Goal: Task Accomplishment & Management: Manage account settings

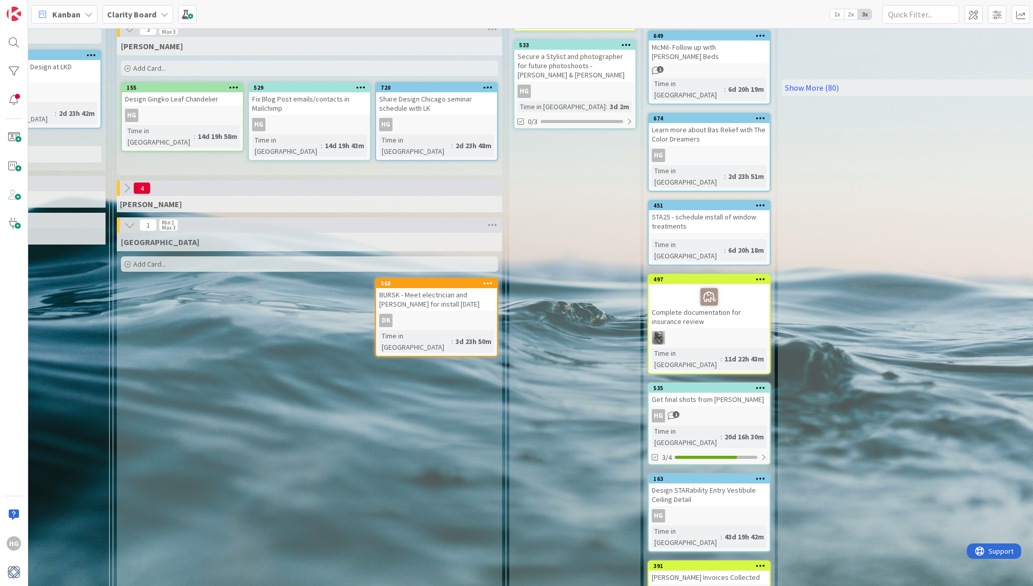
scroll to position [325, 980]
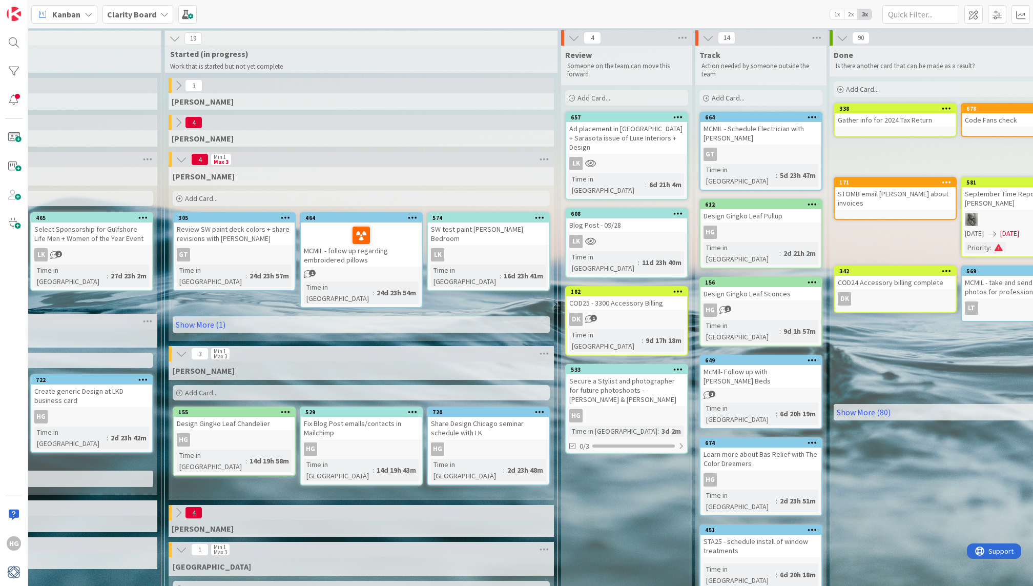
scroll to position [1, 929]
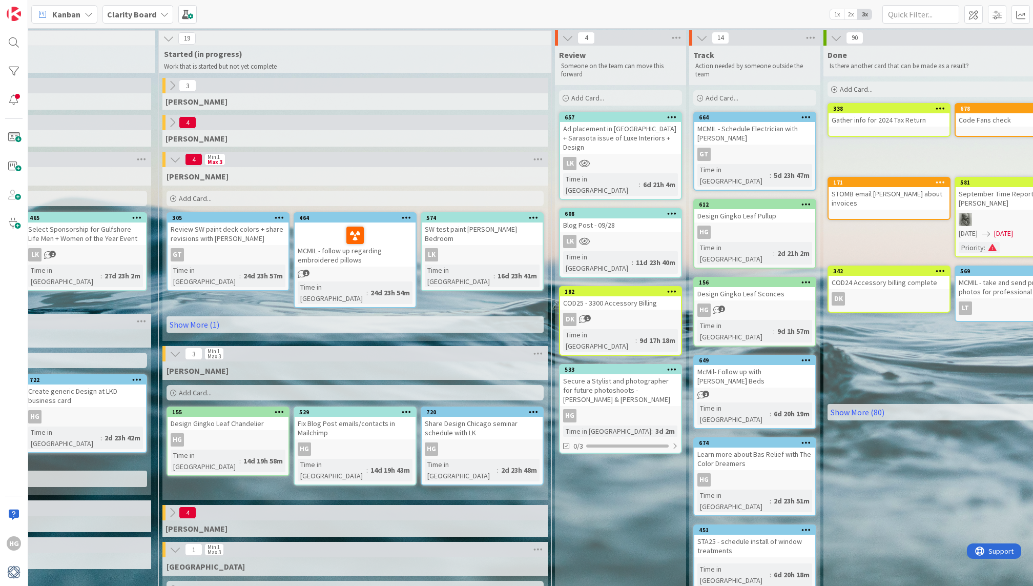
click at [599, 409] on div "HG" at bounding box center [620, 415] width 121 height 13
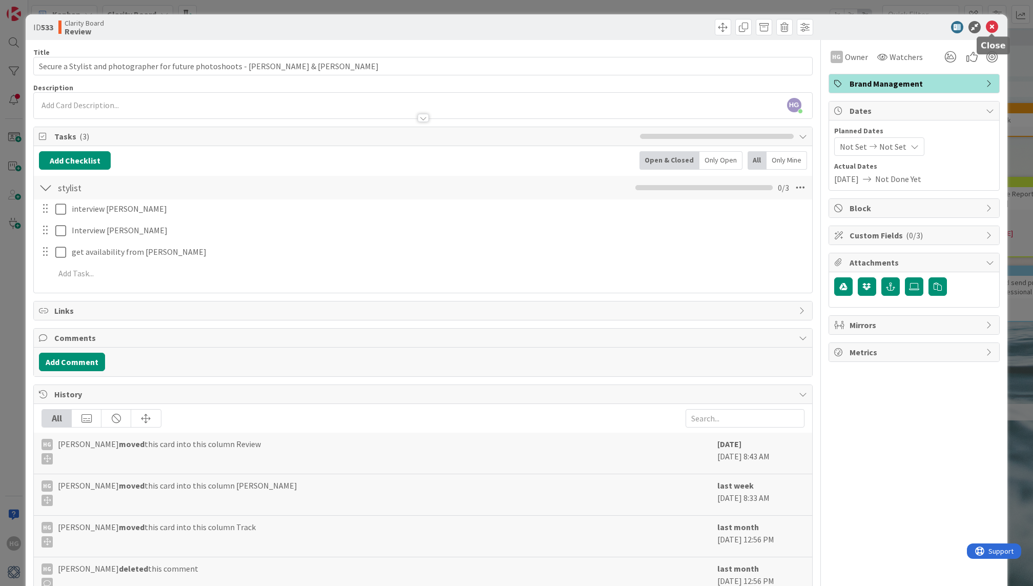
click at [987, 25] on icon at bounding box center [992, 27] width 12 height 12
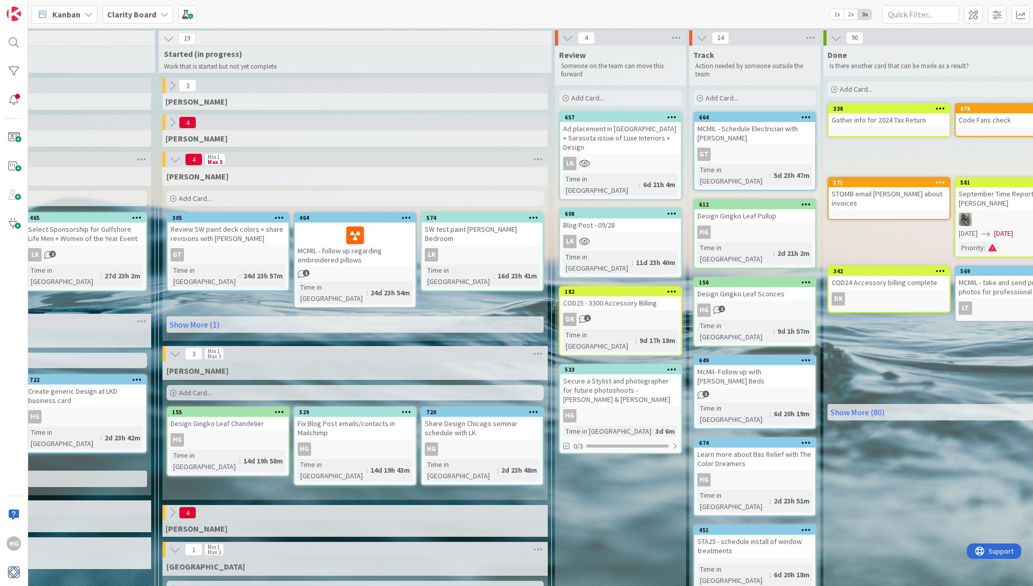
click at [630, 374] on div "Secure a Stylist and photographer for future photoshoots - [PERSON_NAME] & [PER…" at bounding box center [620, 390] width 121 height 32
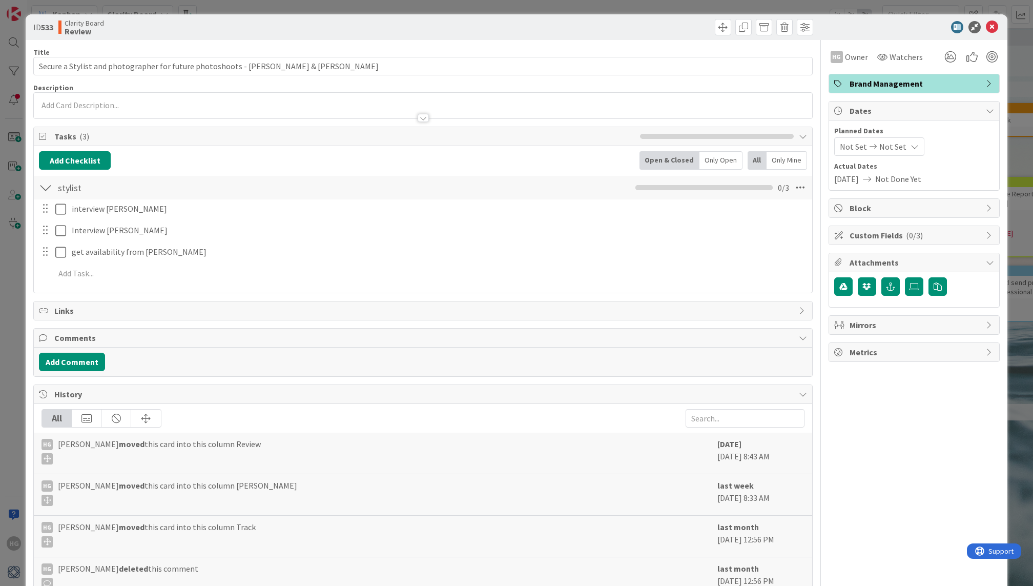
scroll to position [138, 0]
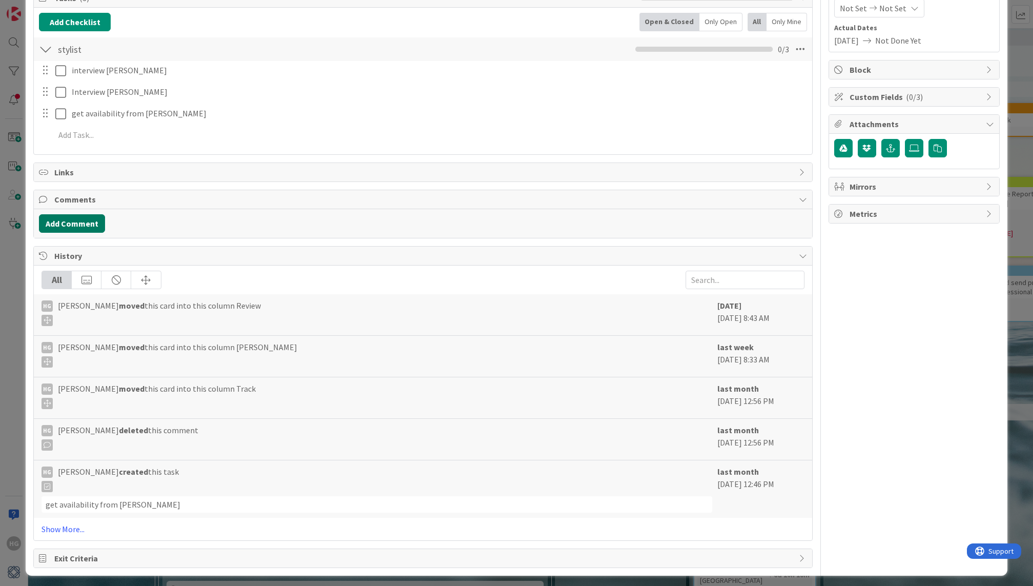
click at [69, 215] on button "Add Comment" at bounding box center [72, 223] width 66 height 18
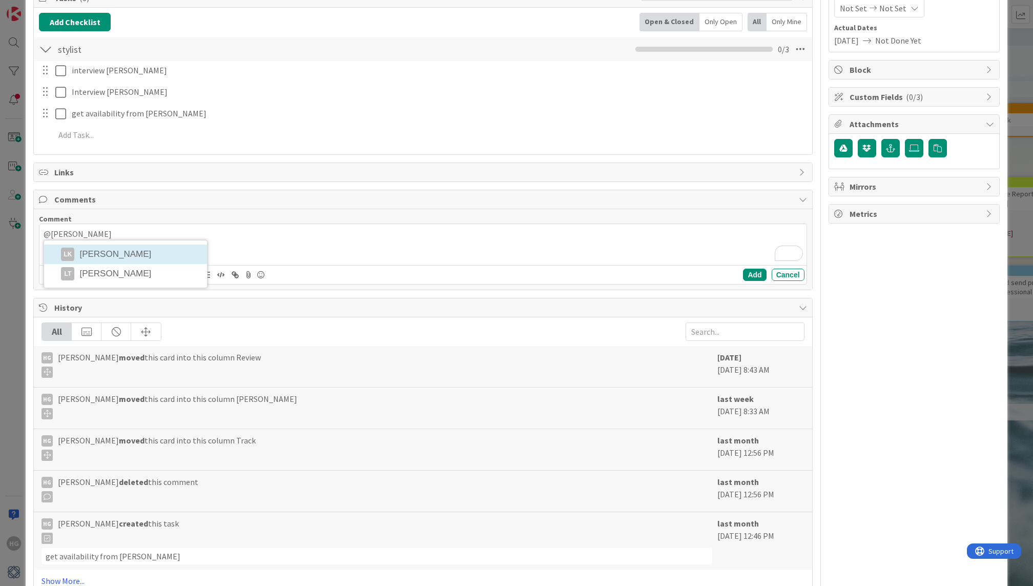
click at [131, 252] on div "@[PERSON_NAME] LK [PERSON_NAME] LT [PERSON_NAME]" at bounding box center [422, 244] width 767 height 41
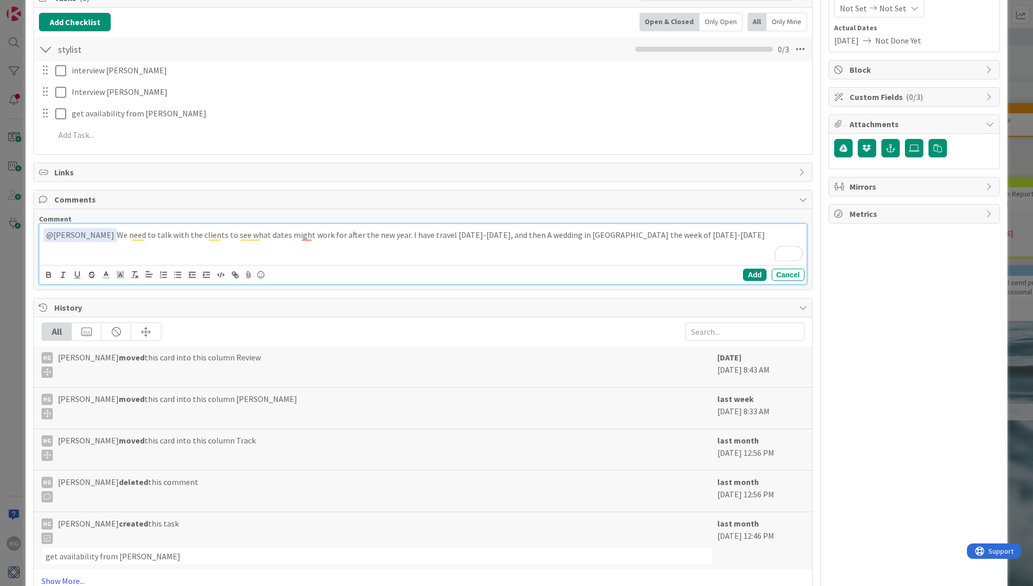
click at [681, 234] on p "﻿ @ [PERSON_NAME] ﻿ We need to talk with the clients to see what dates might wo…" at bounding box center [423, 235] width 758 height 14
click at [755, 269] on button "Add" at bounding box center [754, 275] width 23 height 12
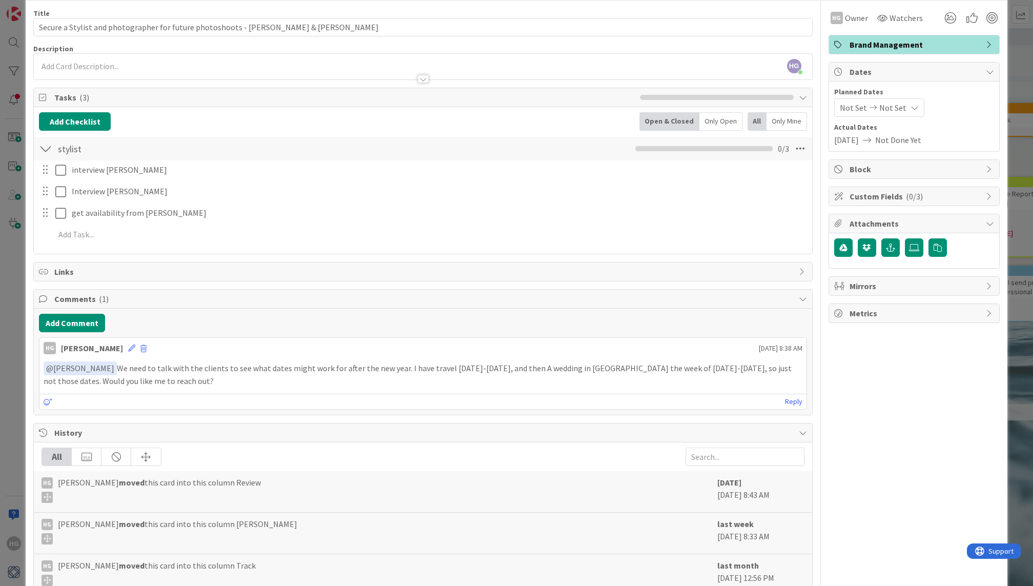
scroll to position [0, 0]
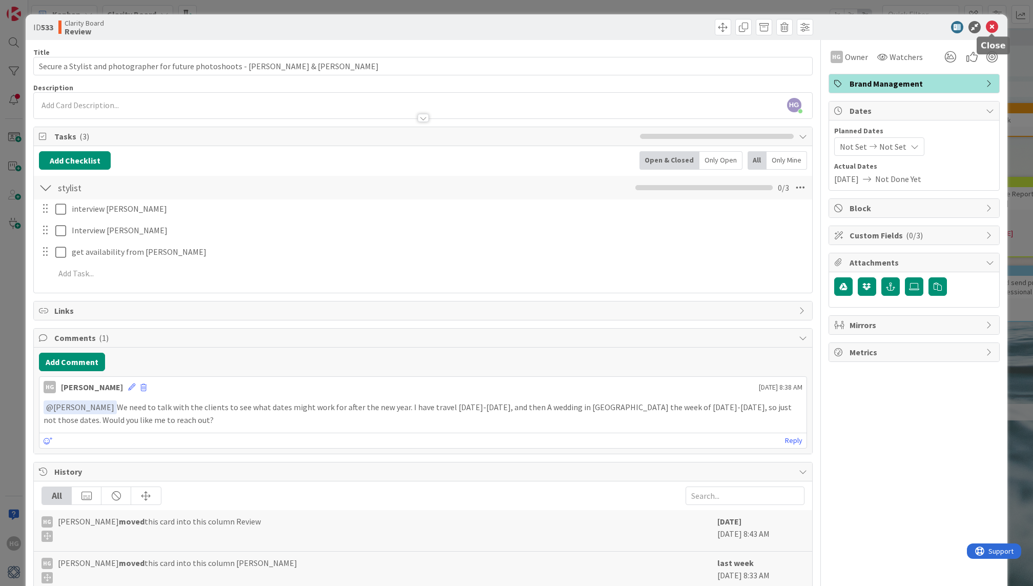
click at [991, 27] on icon at bounding box center [992, 27] width 12 height 12
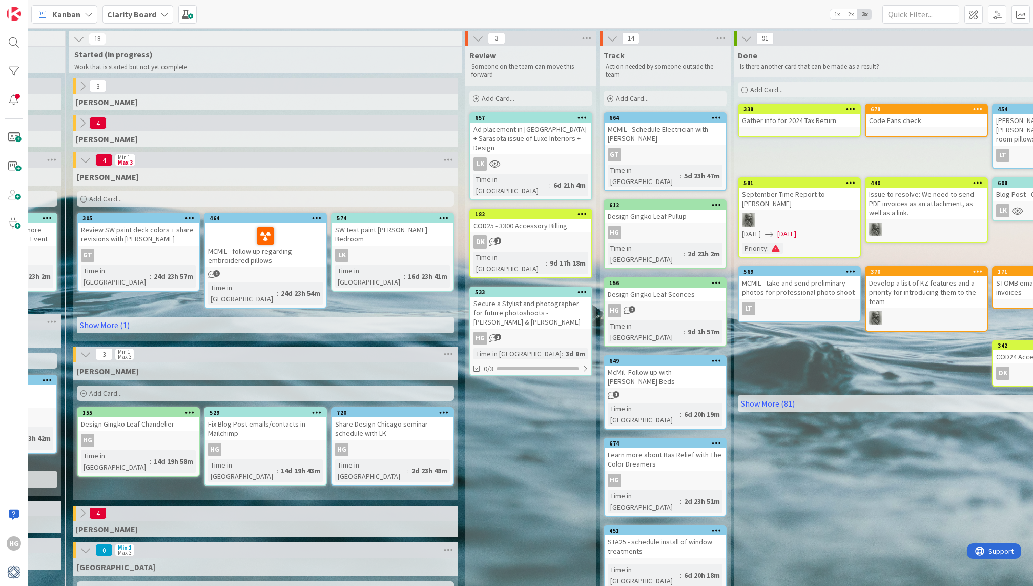
scroll to position [0, 1013]
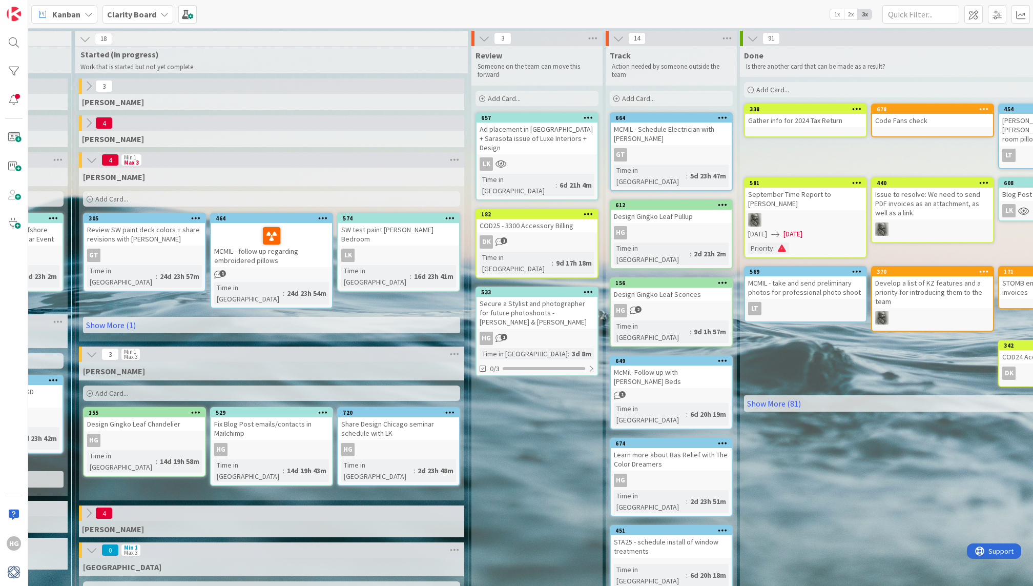
click at [225, 385] on div "Add Card..." at bounding box center [271, 392] width 377 height 15
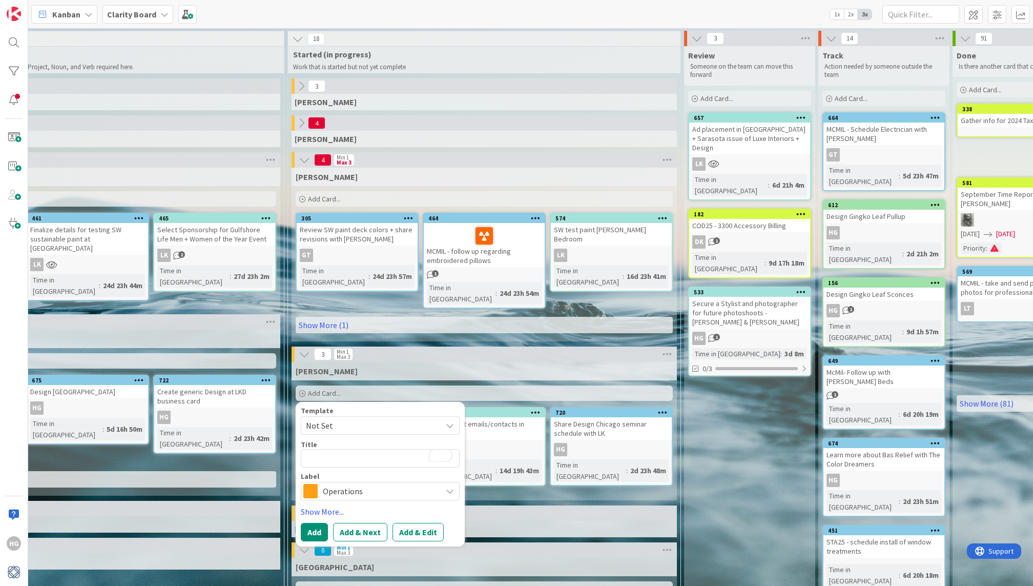
scroll to position [0, 777]
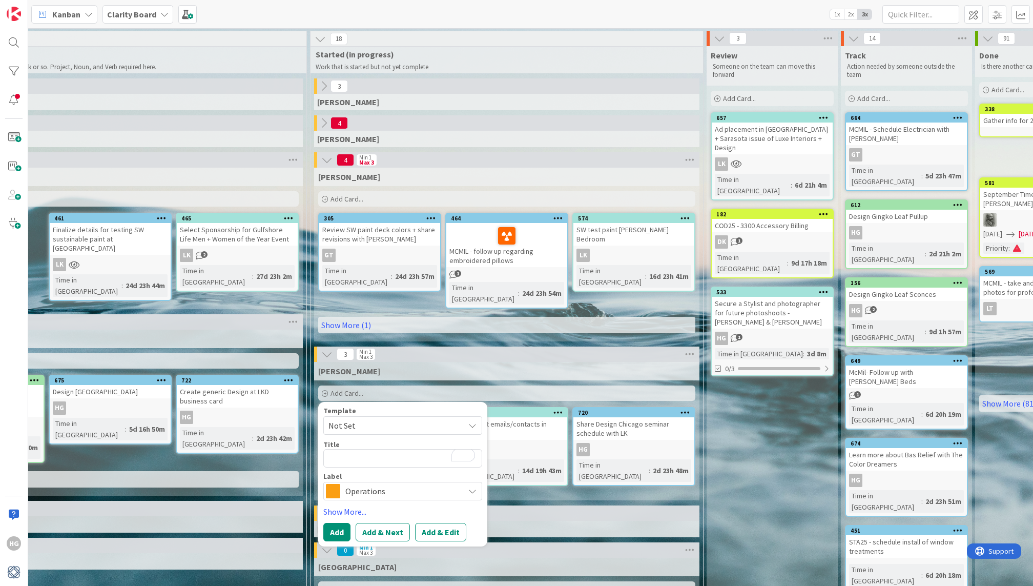
click at [593, 480] on div "[PERSON_NAME] Add Card... Template Not Set Title 0 / 128 Label Operations Show …" at bounding box center [506, 431] width 385 height 138
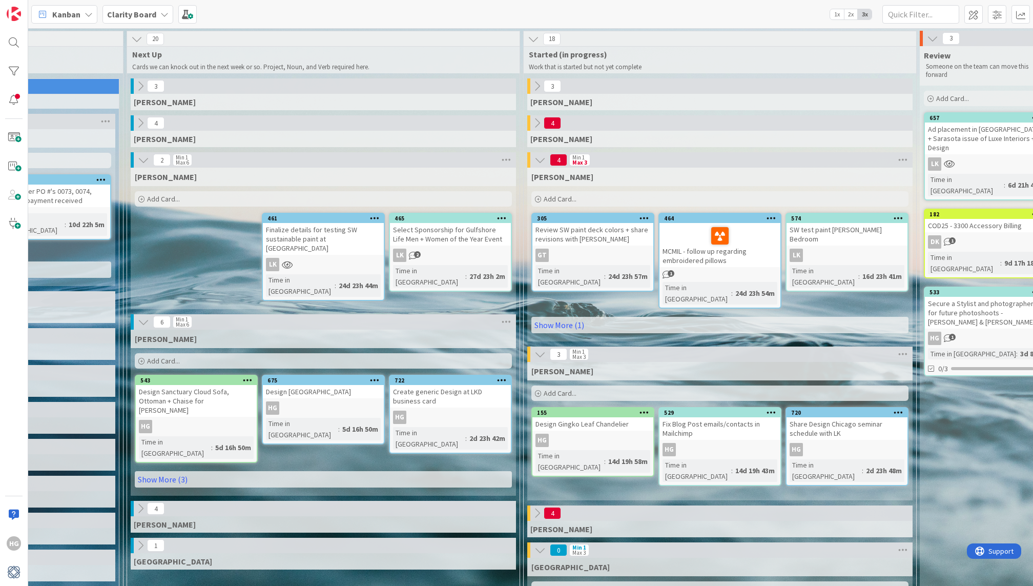
scroll to position [0, 550]
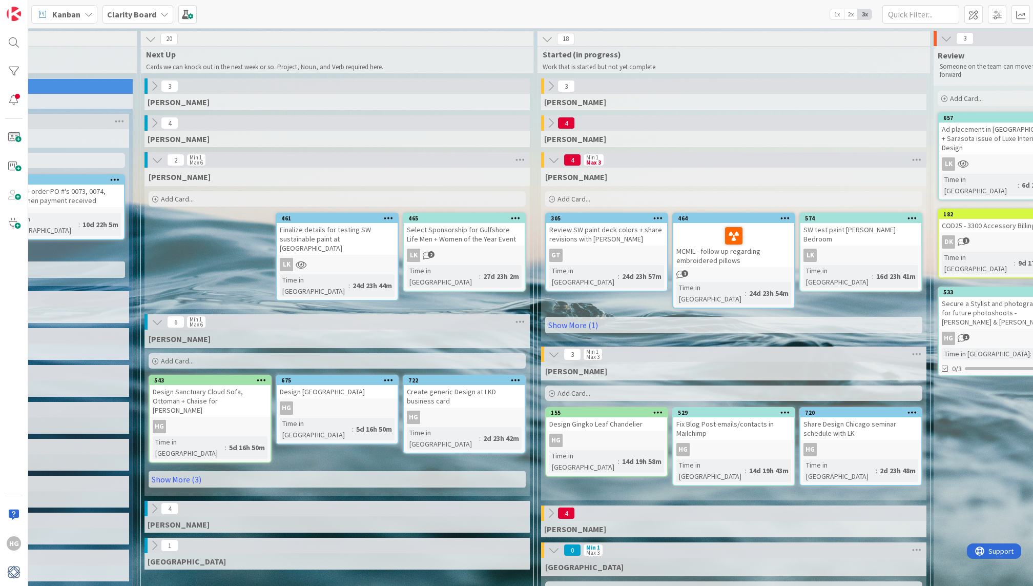
click at [639, 385] on div "Add Card..." at bounding box center [733, 392] width 377 height 15
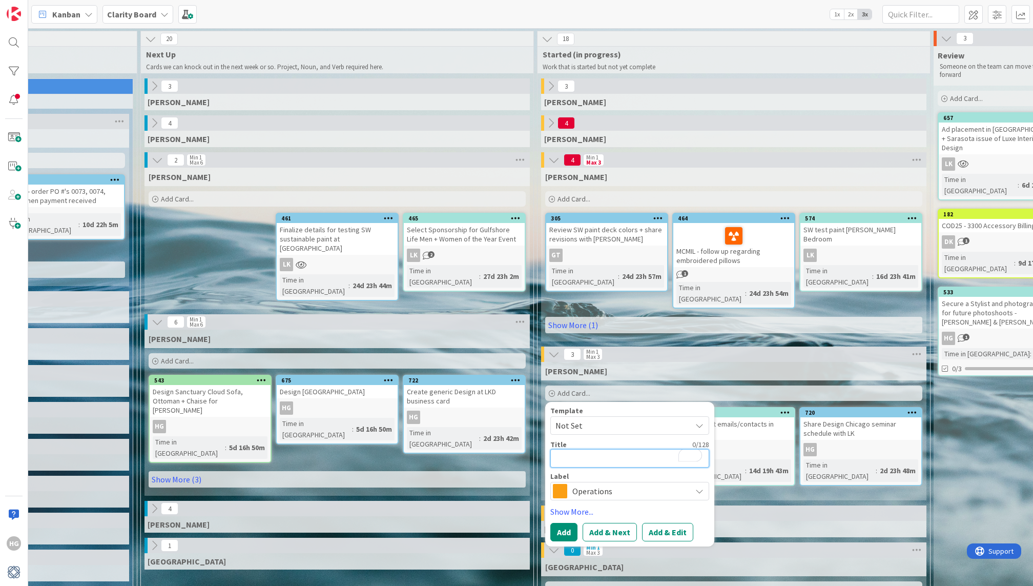
type textarea "x"
type textarea "M"
type textarea "x"
type textarea "Ma"
type textarea "x"
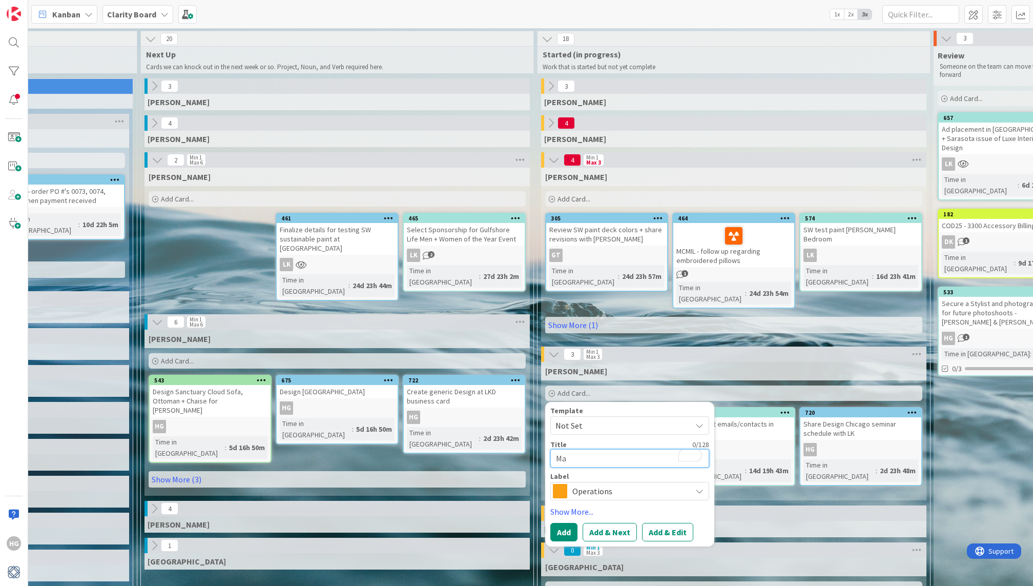
type textarea "Mai"
type textarea "x"
type textarea "Mail"
type textarea "x"
type textarea "Mailch"
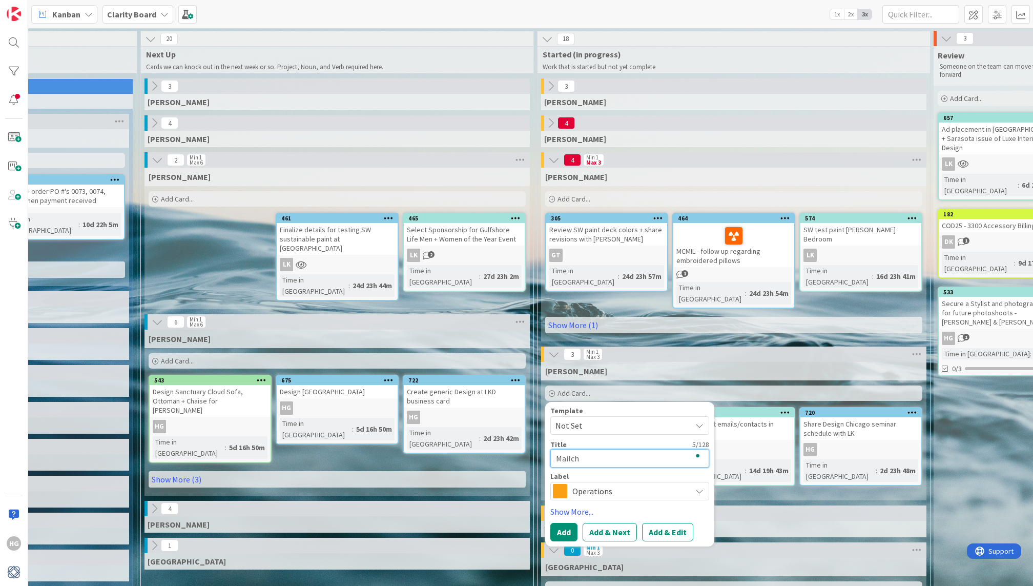
type textarea "x"
type textarea "Mailchi"
type textarea "x"
type textarea "Mailchim"
type textarea "x"
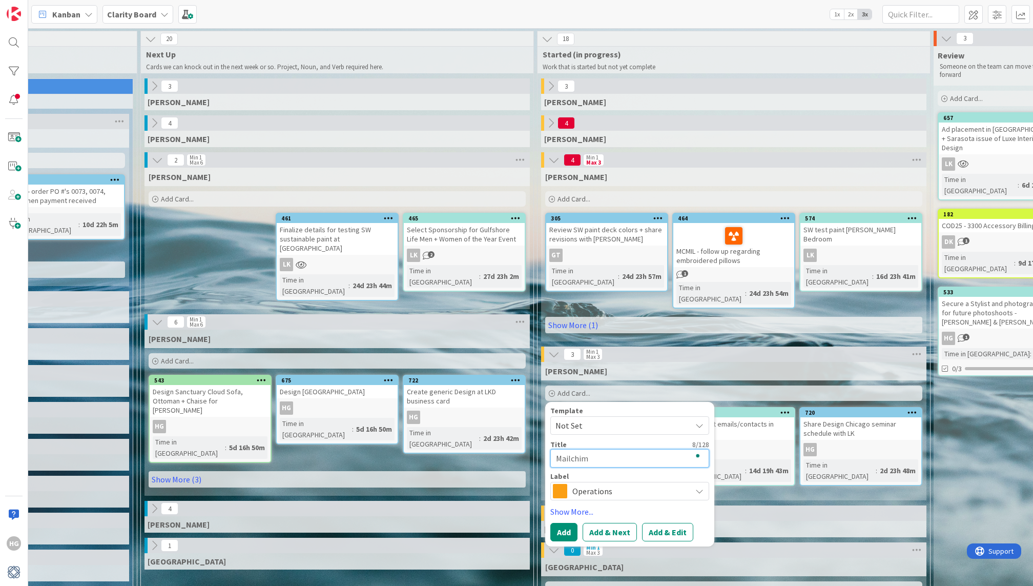
type textarea "Mailchimp"
type textarea "x"
type textarea "Mailchimp"
type textarea "x"
type textarea "Mailchimp s"
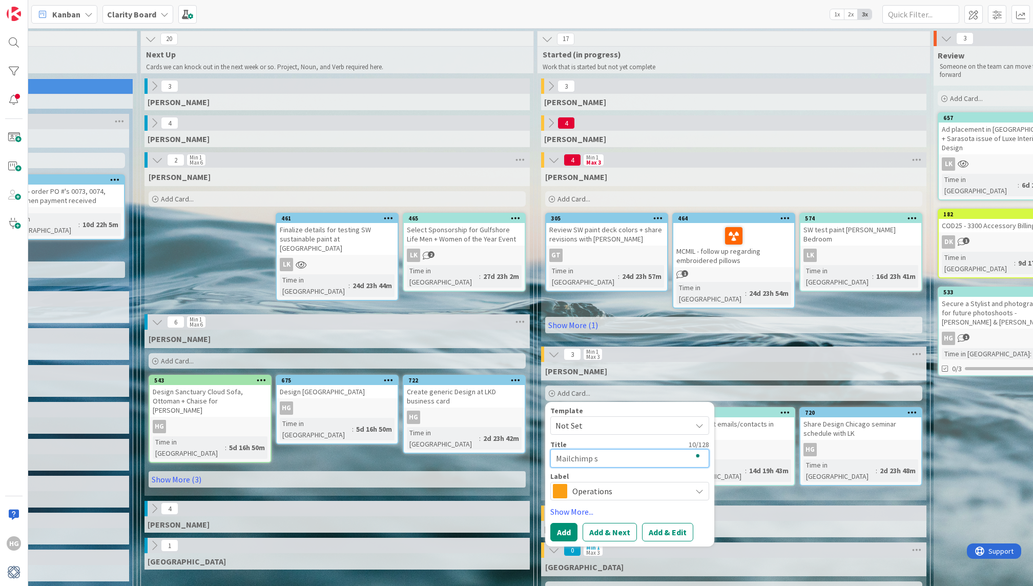
type textarea "x"
type textarea "Mailchimp sch"
type textarea "x"
type textarea "Mailchimp sche"
type textarea "x"
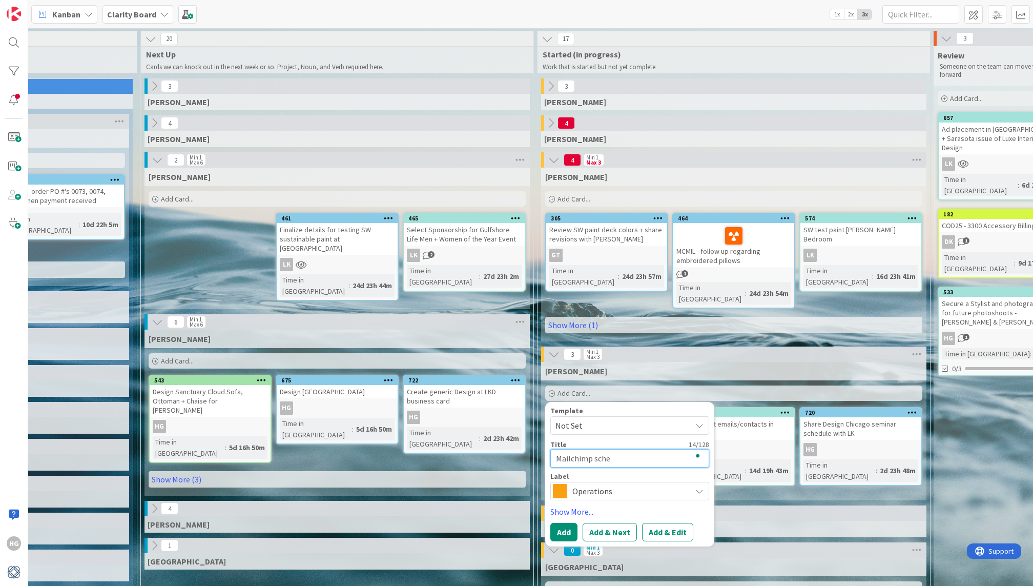
type textarea "Mailchimp sched"
type textarea "x"
type textarea "Mailchimp schedu"
type textarea "x"
type textarea "Mailchimp schedul"
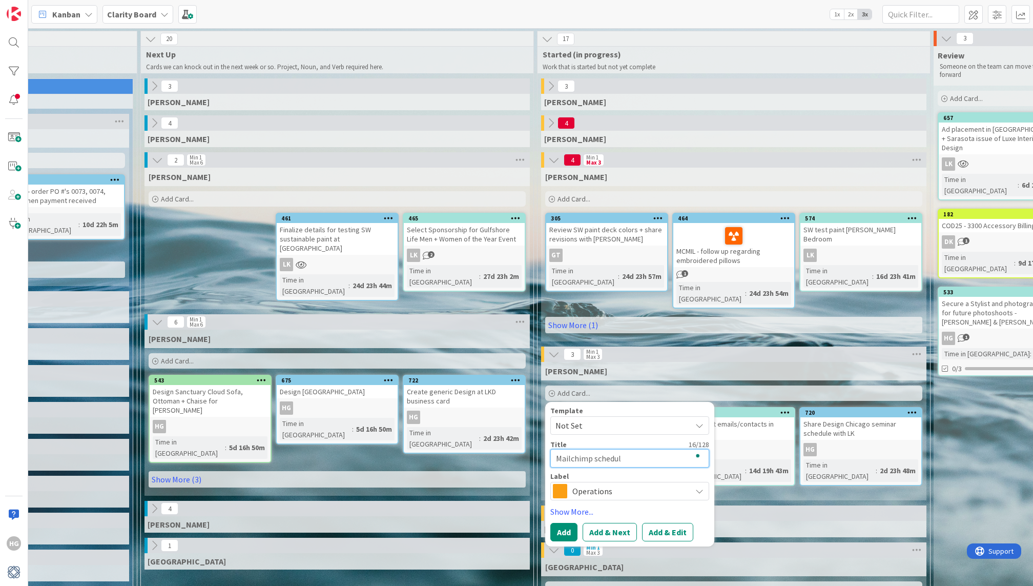
type textarea "x"
type textarea "Mailchimp scheduli"
type textarea "x"
type textarea "Mailchimp schedulin"
type textarea "x"
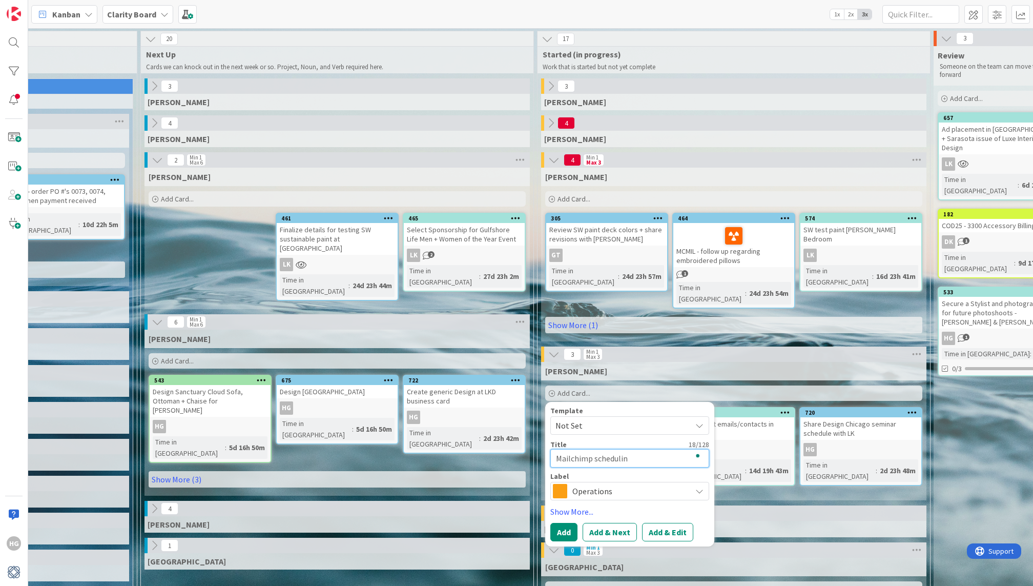
type textarea "Mailchimp scheduling"
type textarea "x"
type textarea "Mailchimp scheduling"
type textarea "x"
type textarea "Mailchimp scheduling f"
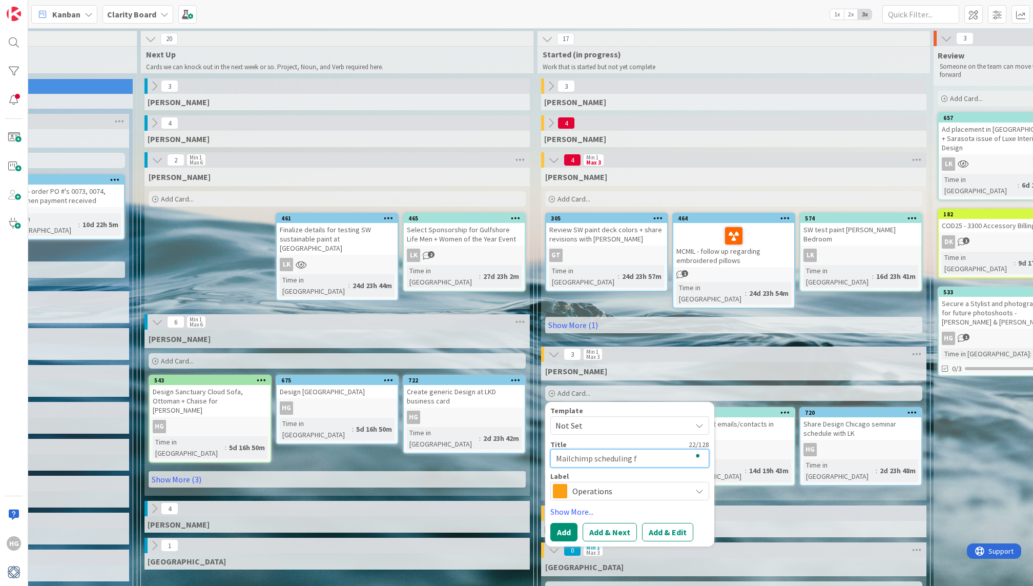
type textarea "x"
type textarea "Mailchimp scheduling fi"
type textarea "x"
type textarea "Mailchimp scheduling fix"
click at [566, 482] on div "Operations" at bounding box center [629, 491] width 159 height 18
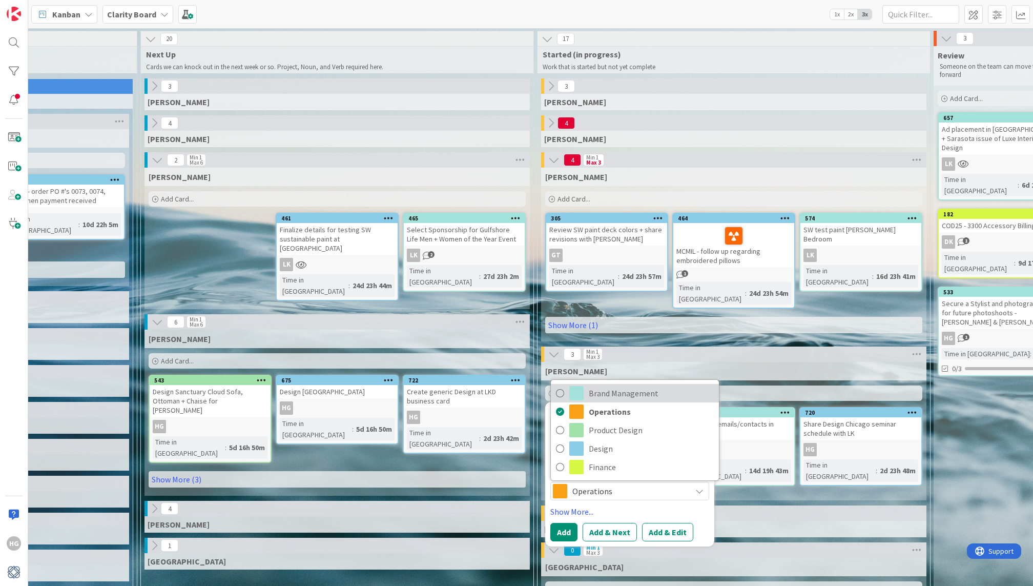
click at [624, 385] on span "Brand Management" at bounding box center [651, 392] width 125 height 15
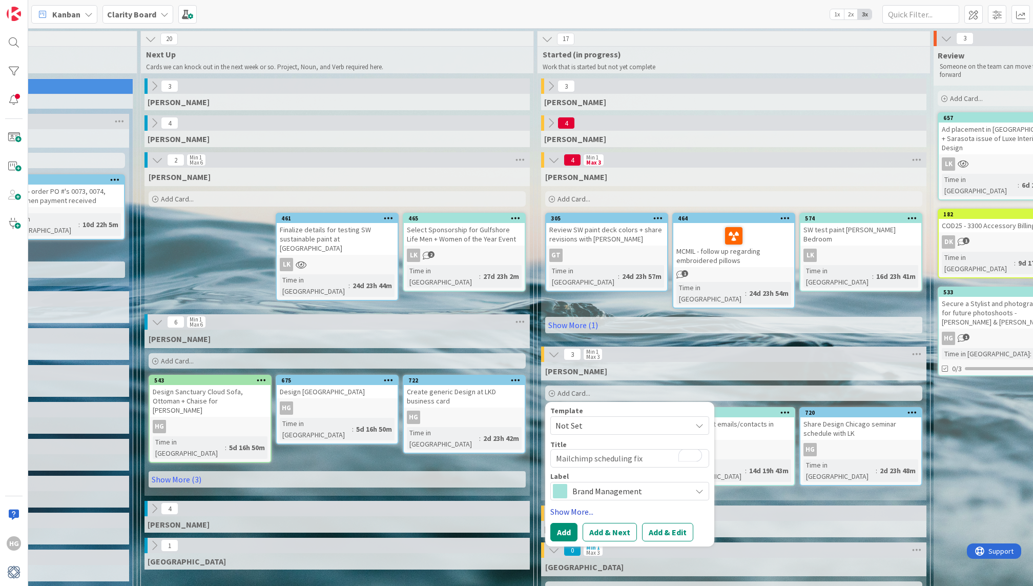
click at [584, 505] on link "Show More..." at bounding box center [629, 511] width 159 height 12
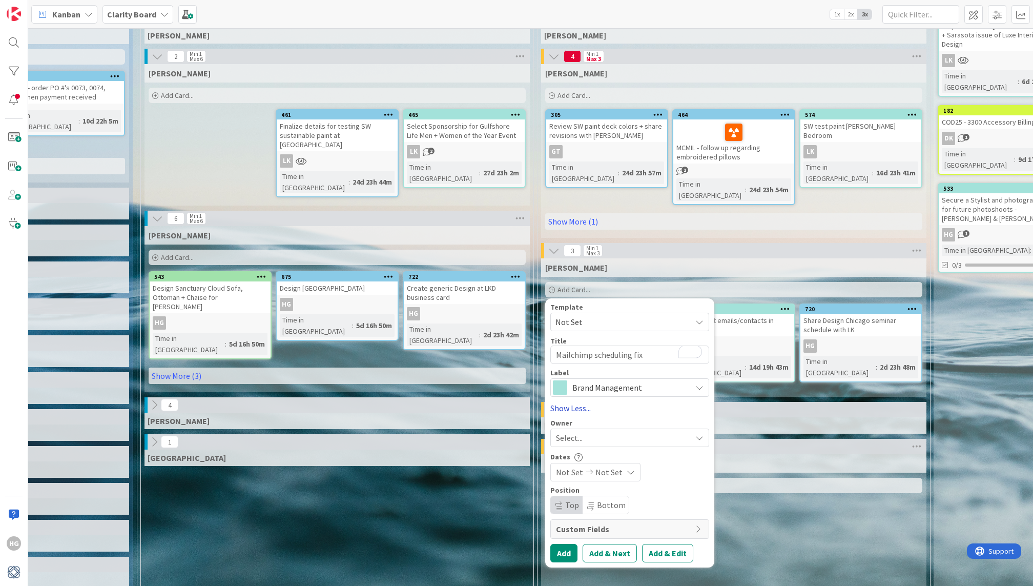
scroll to position [104, 549]
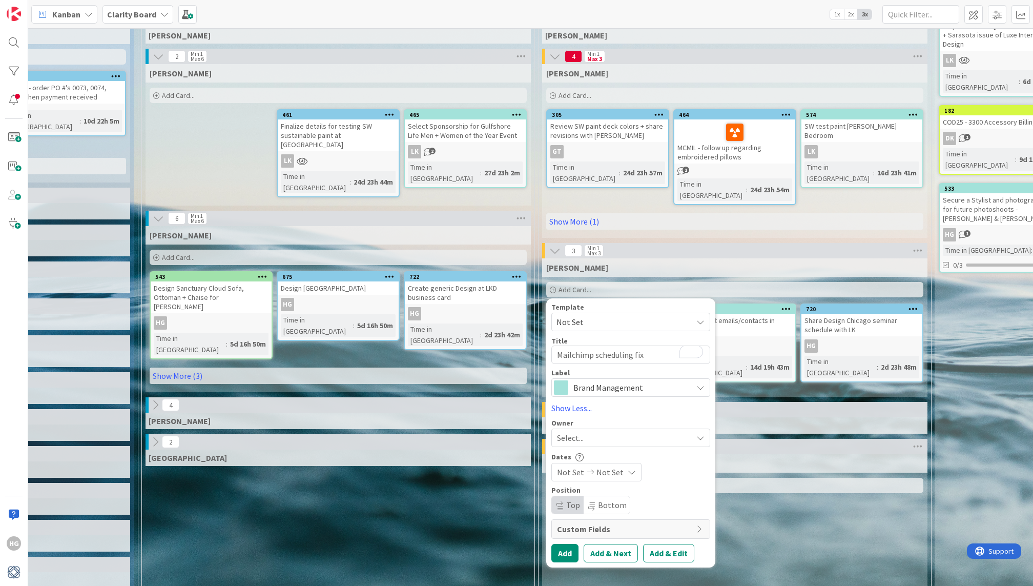
click at [592, 431] on div "Select..." at bounding box center [624, 437] width 135 height 12
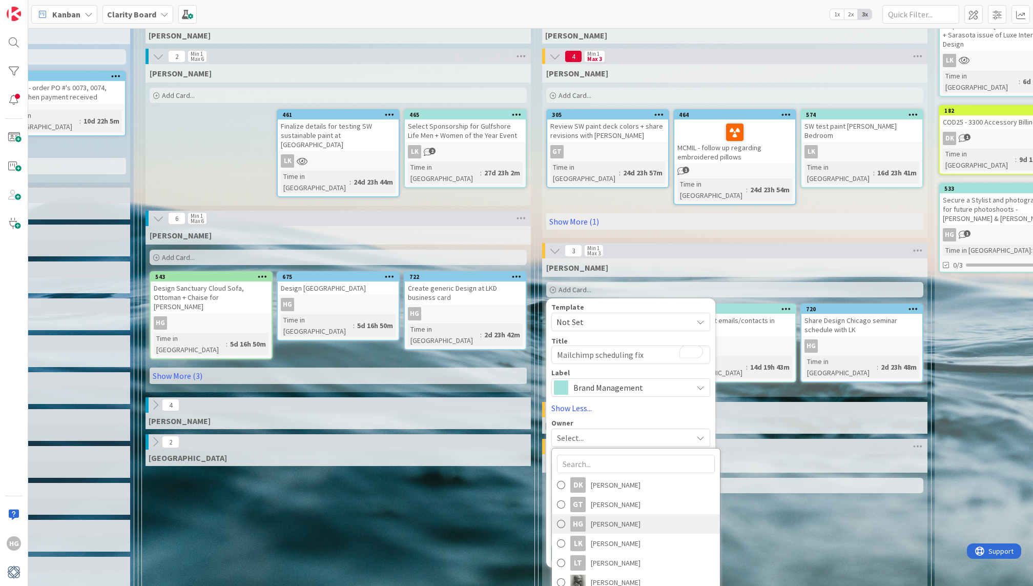
click at [598, 516] on span "[PERSON_NAME]" at bounding box center [616, 523] width 50 height 15
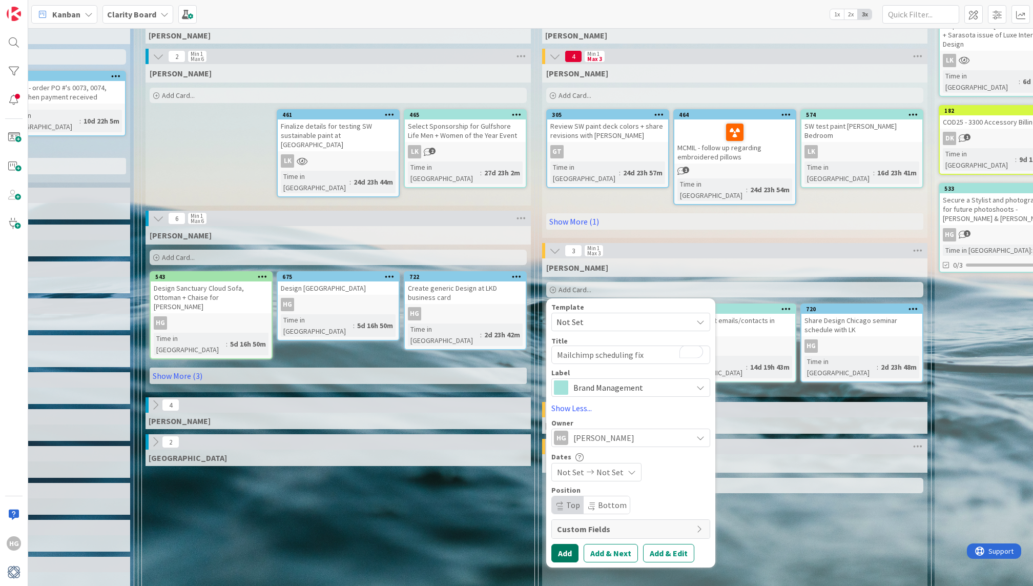
click at [564, 544] on button "Add" at bounding box center [564, 553] width 27 height 18
type textarea "x"
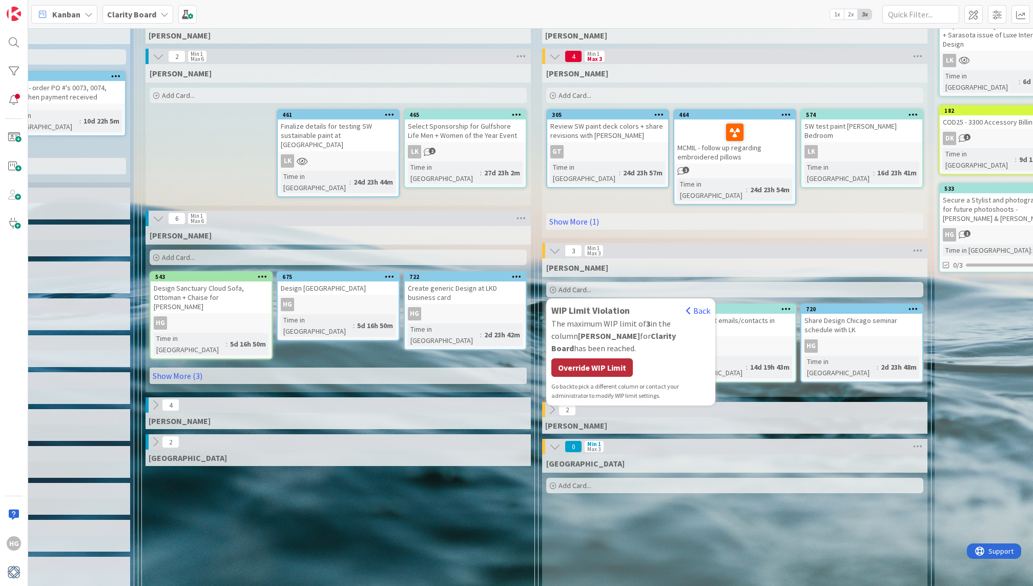
click at [594, 358] on div "Override WIP Limit" at bounding box center [591, 367] width 81 height 18
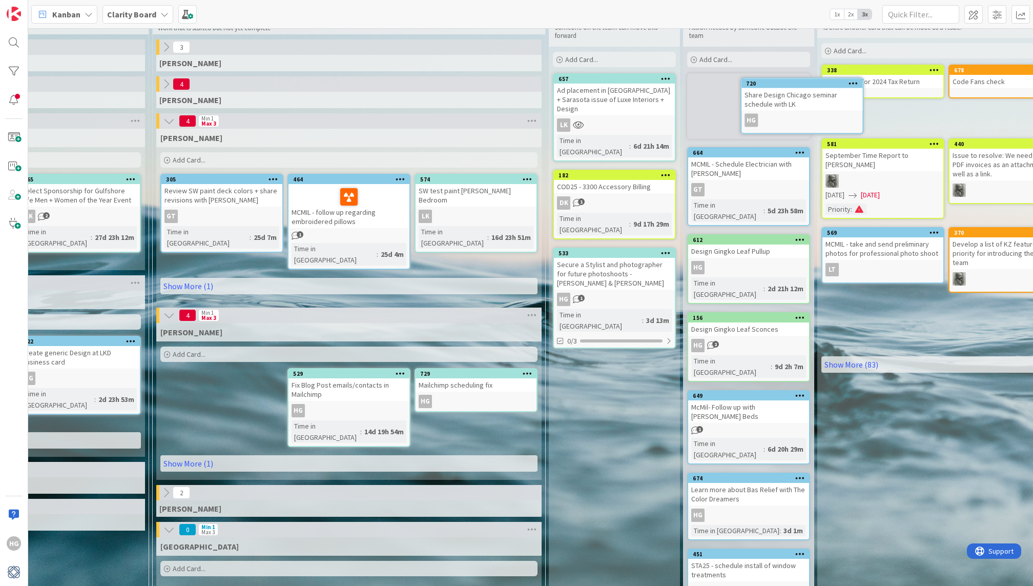
scroll to position [0, 935]
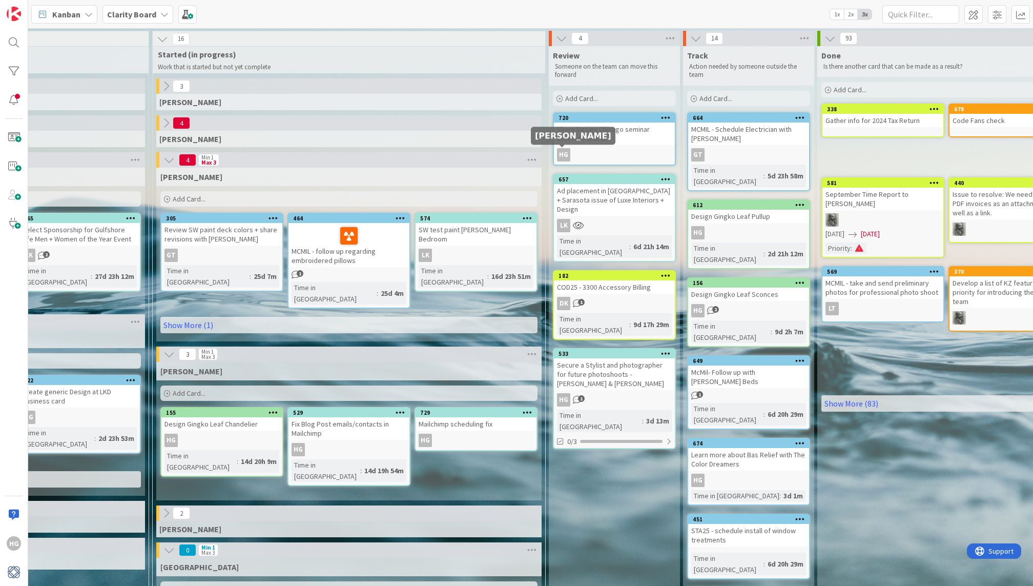
click at [564, 159] on div "HG" at bounding box center [563, 154] width 13 height 13
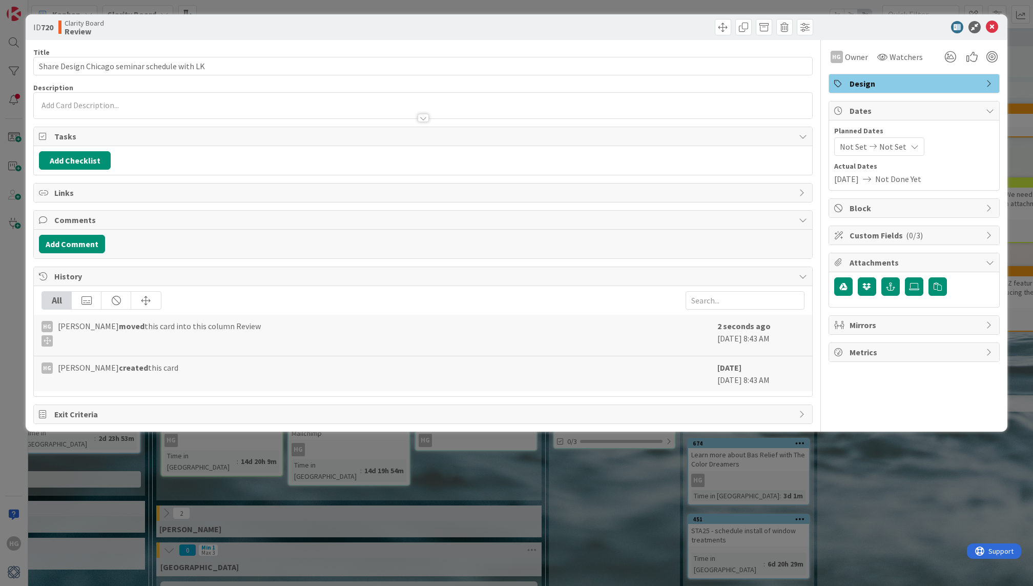
click at [993, 30] on icon at bounding box center [992, 27] width 12 height 12
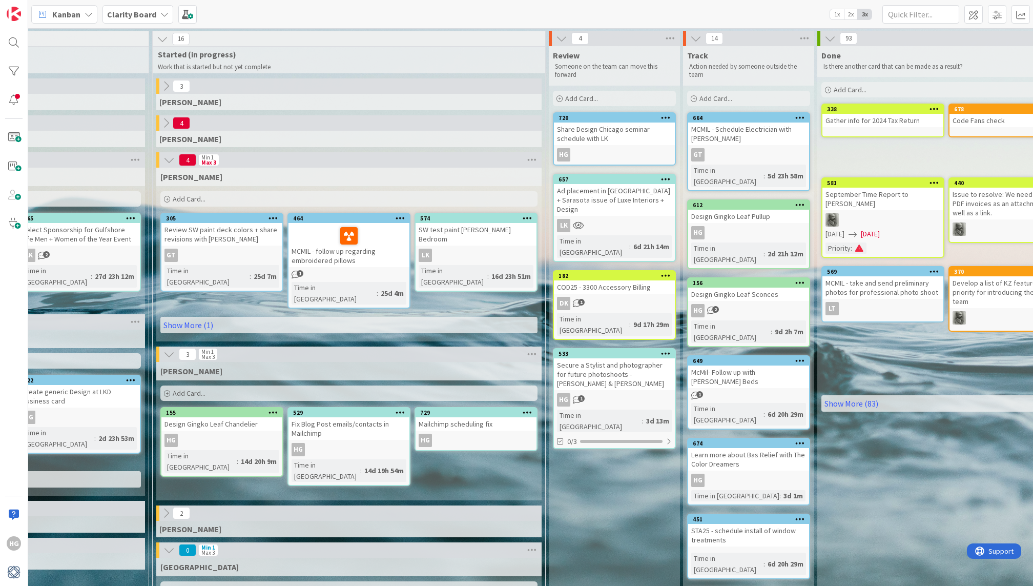
click at [615, 135] on div "Share Design Chicago seminar schedule with LK" at bounding box center [614, 133] width 121 height 23
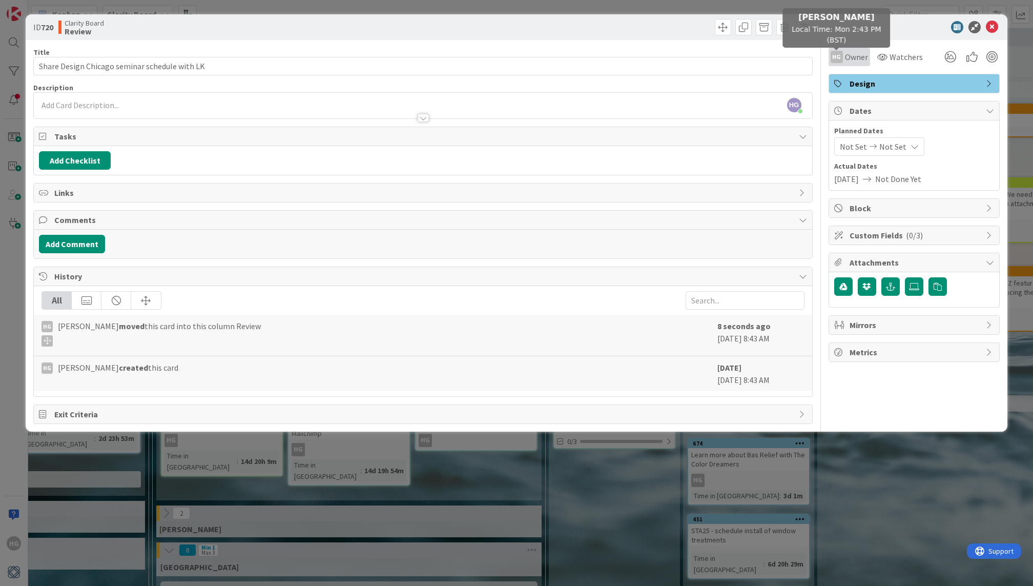
click at [843, 56] on div "HG Owner" at bounding box center [849, 57] width 37 height 12
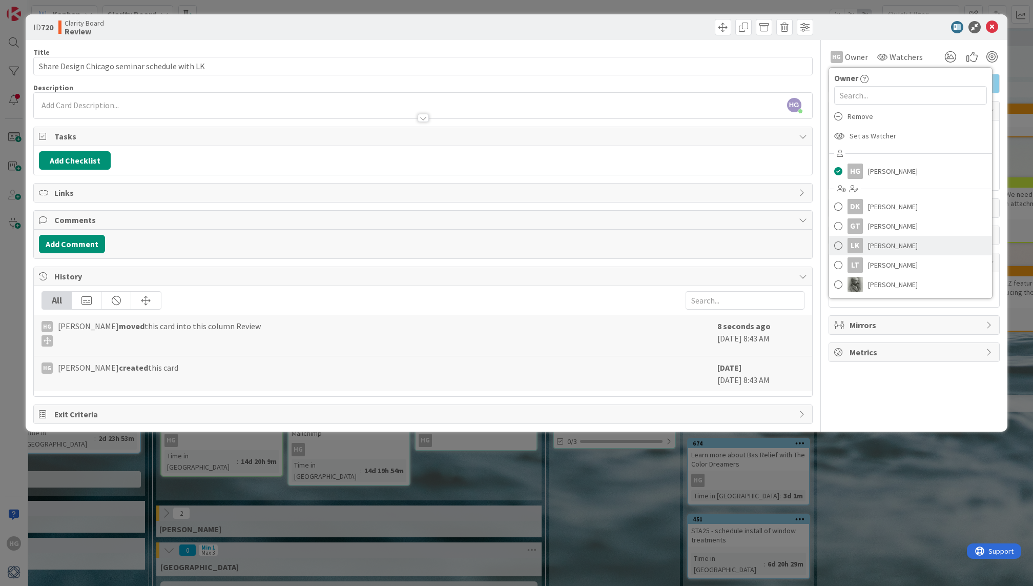
click at [888, 248] on span "[PERSON_NAME]" at bounding box center [893, 245] width 50 height 15
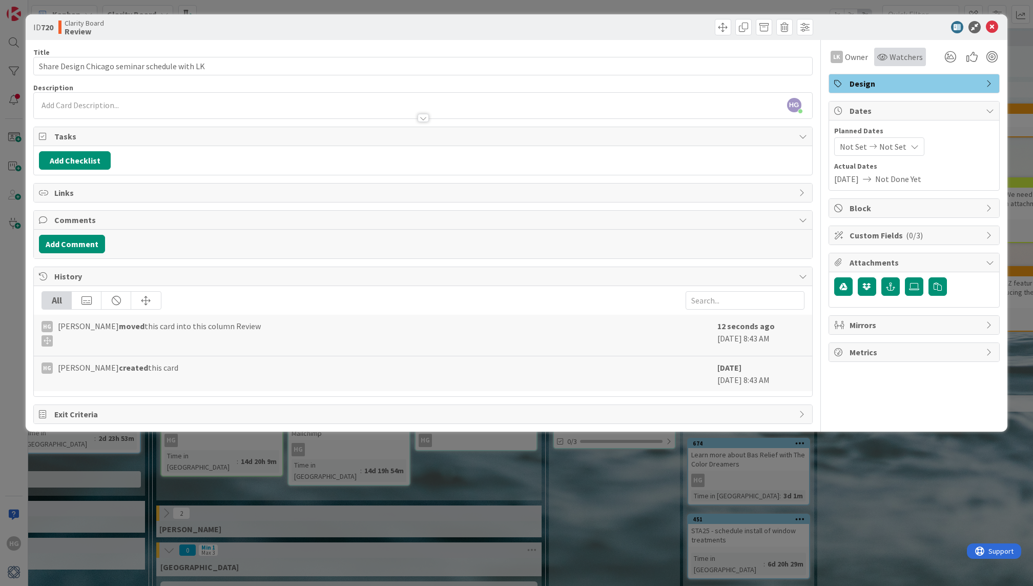
click at [900, 62] on span "Watchers" at bounding box center [906, 57] width 33 height 12
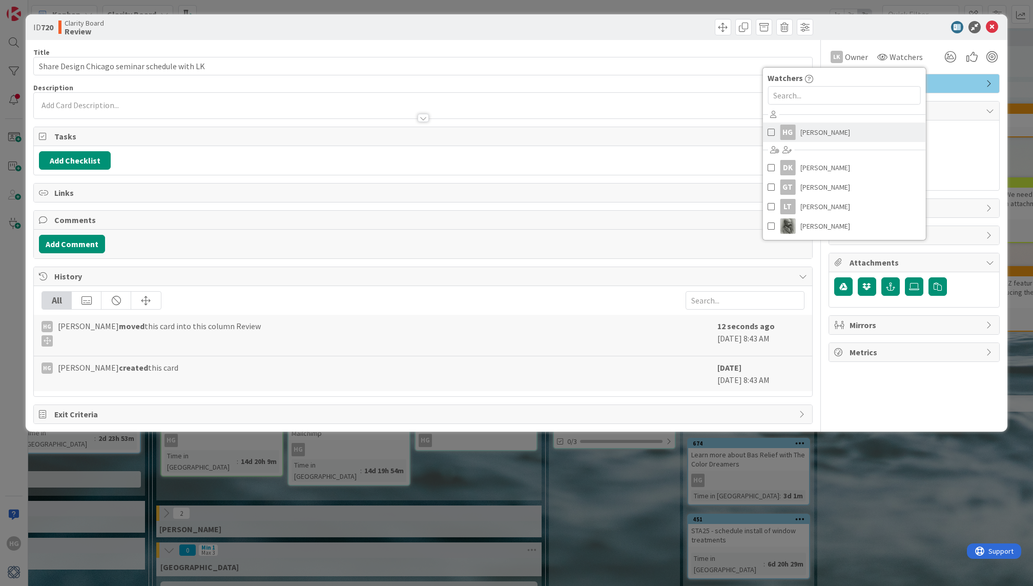
click at [825, 132] on span "[PERSON_NAME]" at bounding box center [825, 132] width 50 height 15
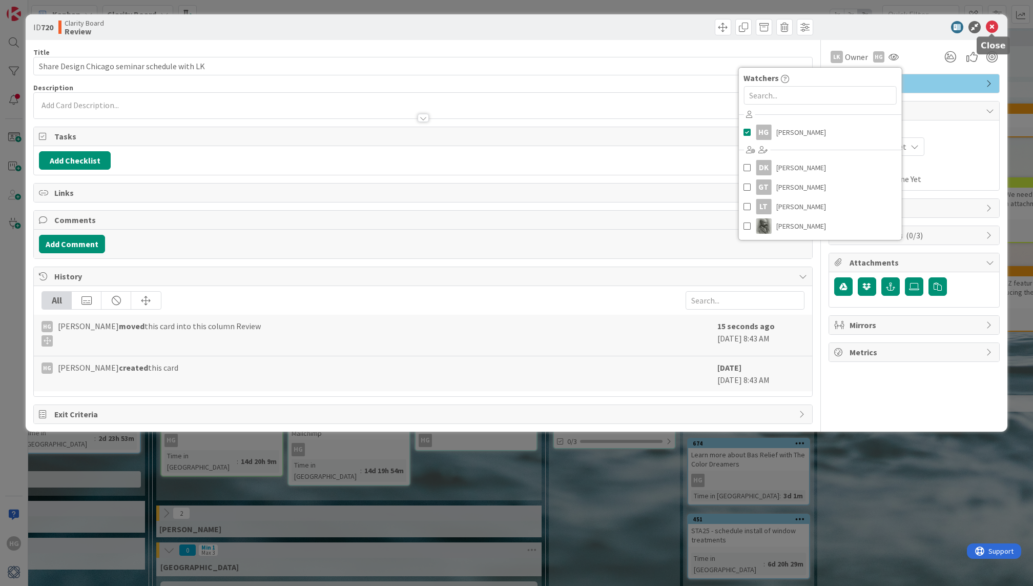
click at [992, 29] on icon at bounding box center [992, 27] width 12 height 12
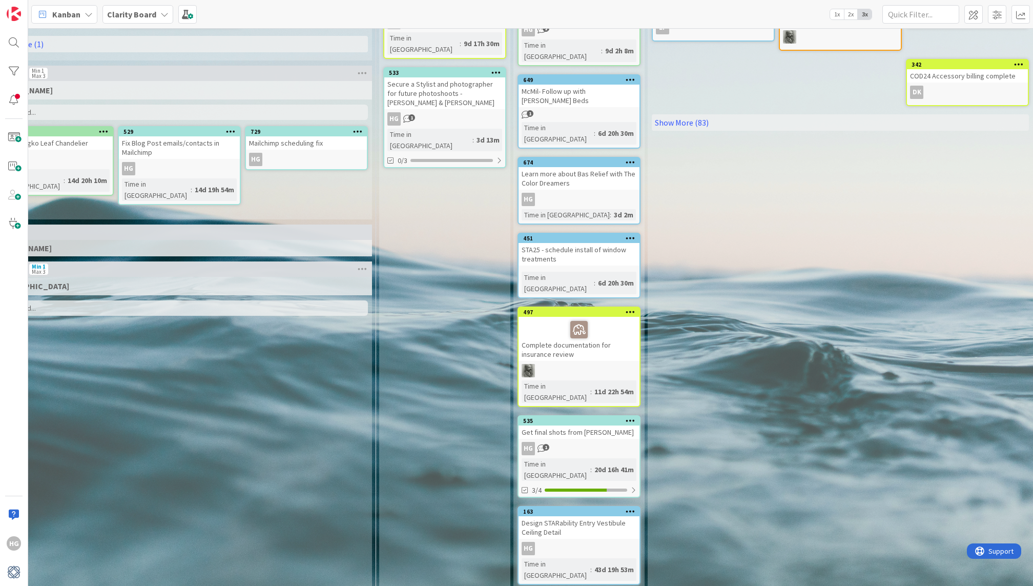
scroll to position [281, 1106]
click at [538, 307] on div "497" at bounding box center [578, 311] width 121 height 9
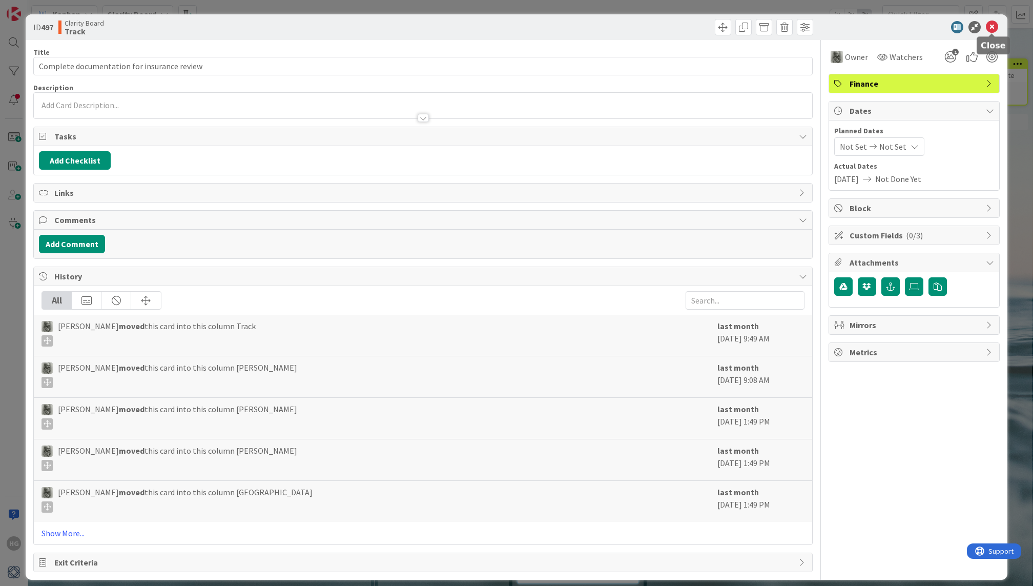
click at [989, 26] on icon at bounding box center [992, 27] width 12 height 12
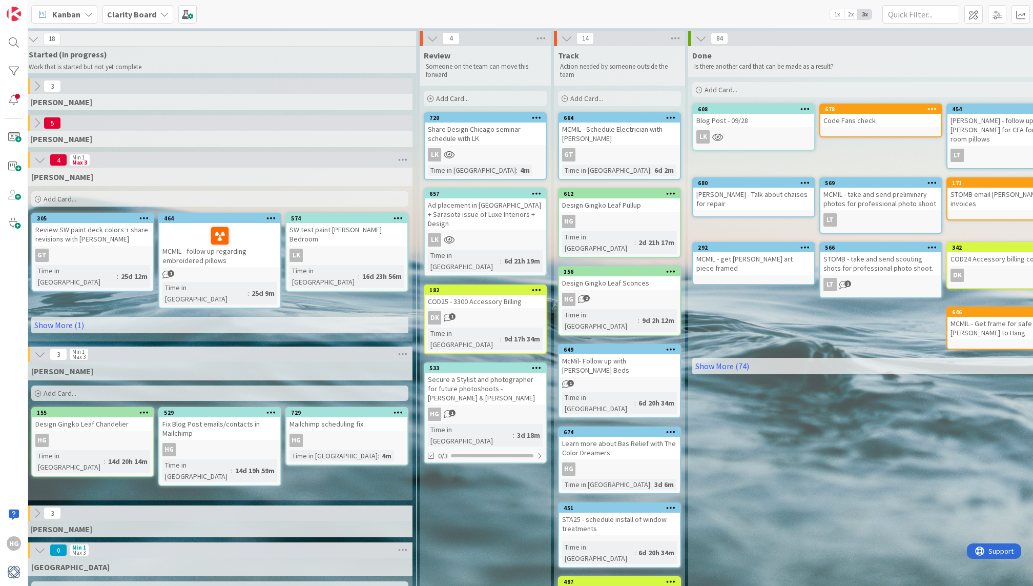
scroll to position [0, 1161]
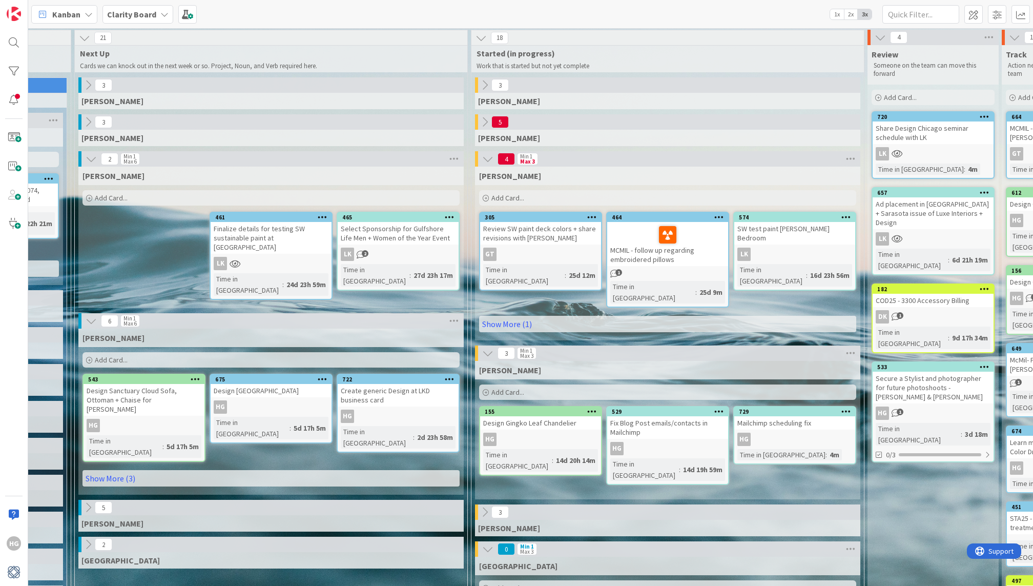
scroll to position [1, 614]
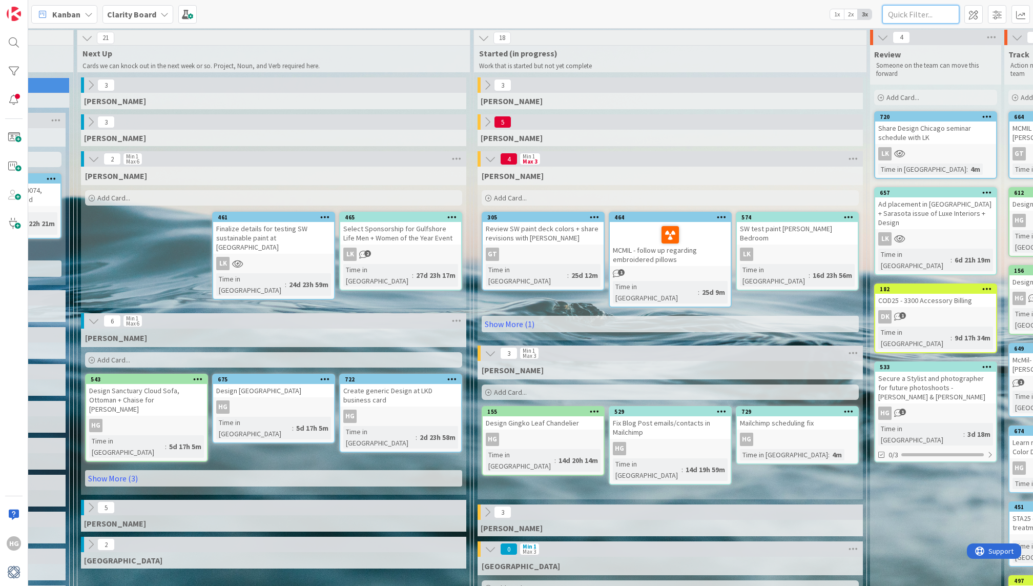
click at [914, 14] on input "text" at bounding box center [920, 14] width 77 height 18
type input "Dove Agency"
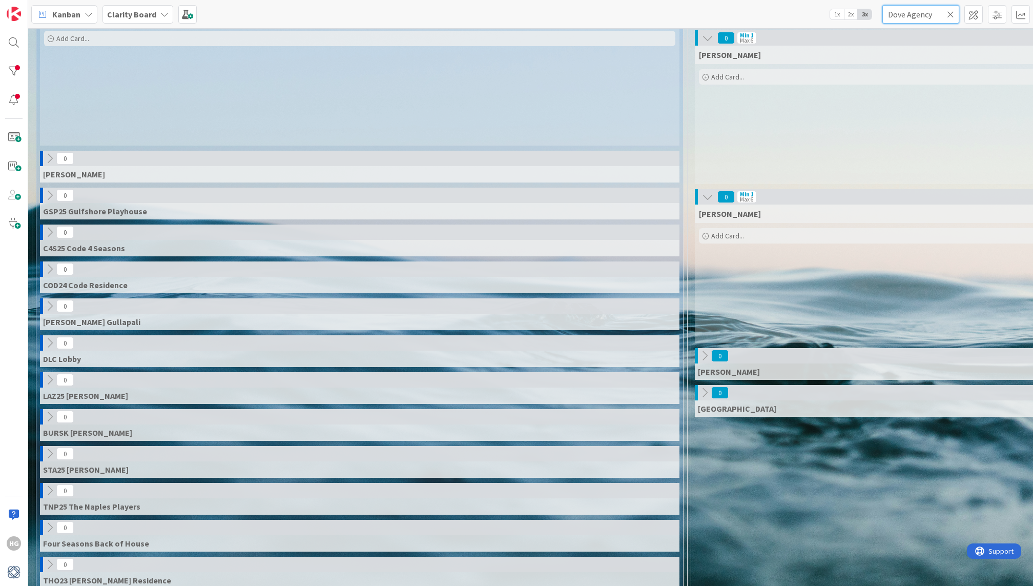
scroll to position [0, 0]
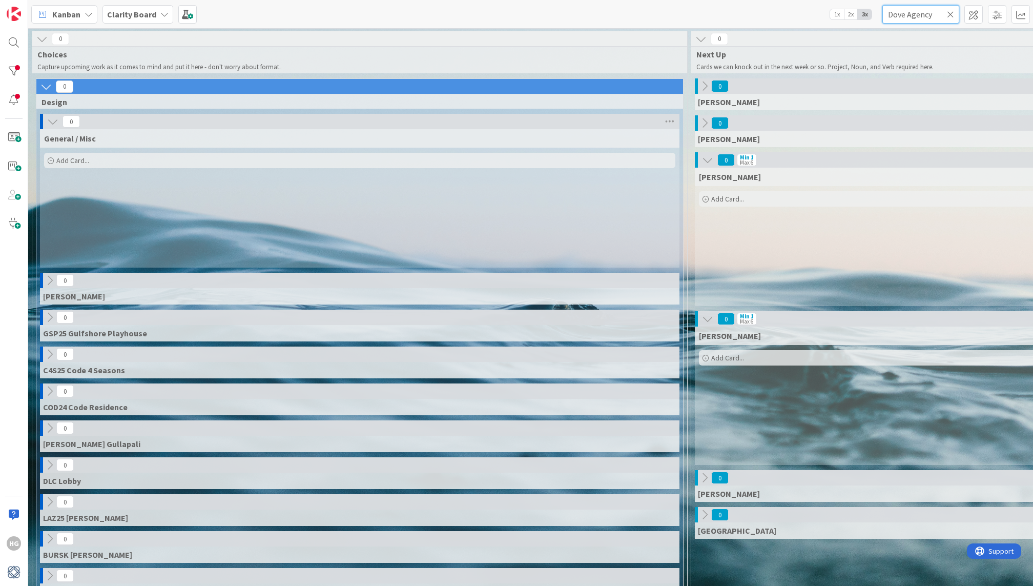
click at [909, 18] on input "Dove Agency" at bounding box center [920, 14] width 77 height 18
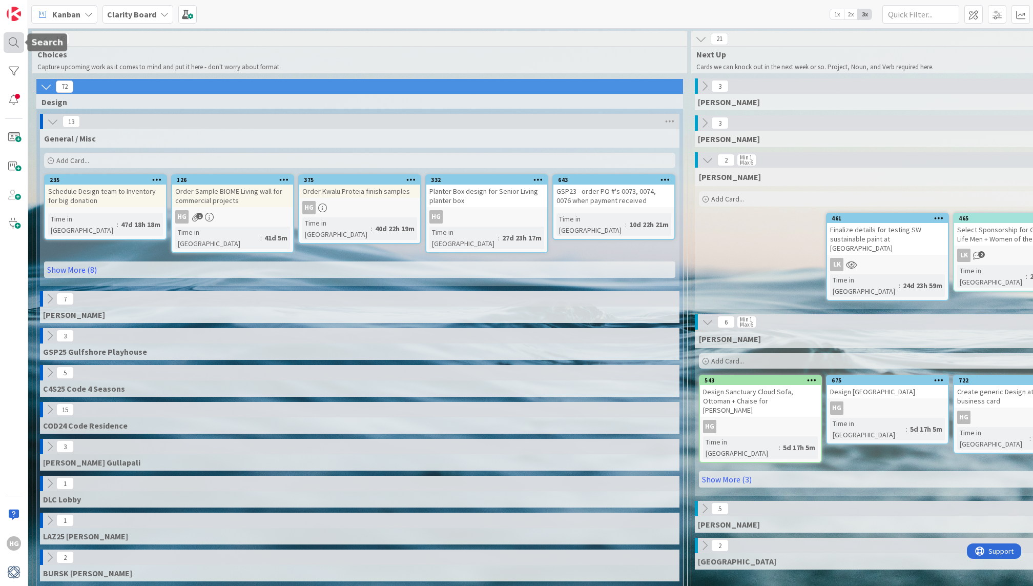
click at [17, 50] on div at bounding box center [14, 42] width 20 height 20
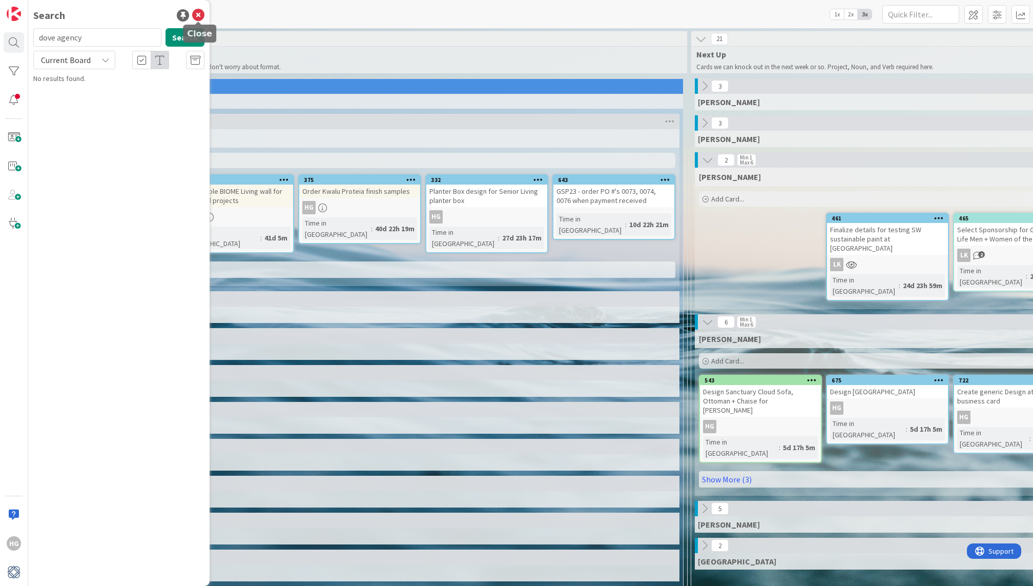
type input "dove agency"
click at [188, 26] on div "Search dove agency Search Current Board No results found." at bounding box center [118, 293] width 181 height 586
click at [188, 31] on button "Search" at bounding box center [185, 37] width 39 height 18
click at [197, 14] on icon at bounding box center [198, 15] width 12 height 12
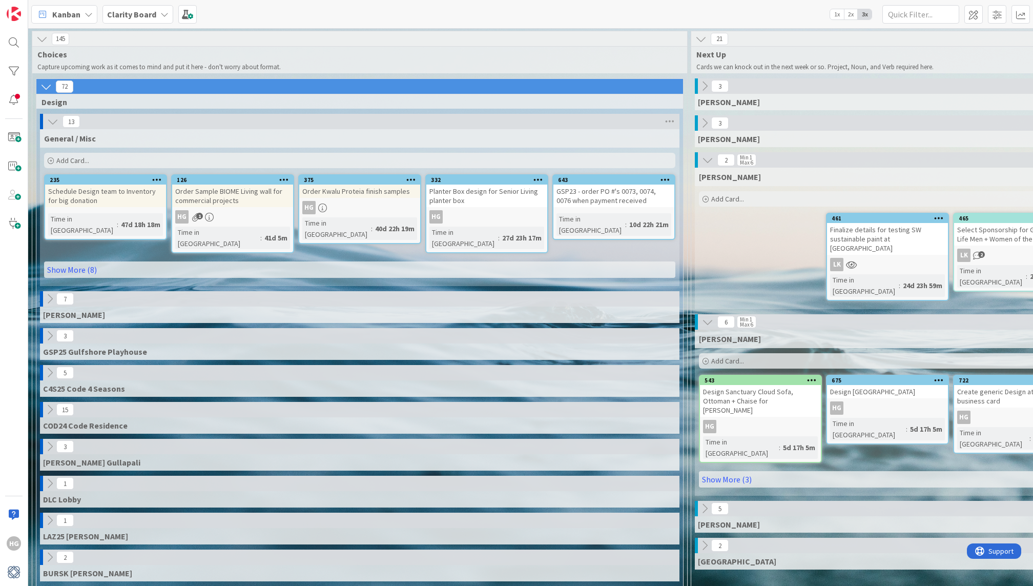
click at [733, 193] on div "Add Card..." at bounding box center [887, 198] width 377 height 15
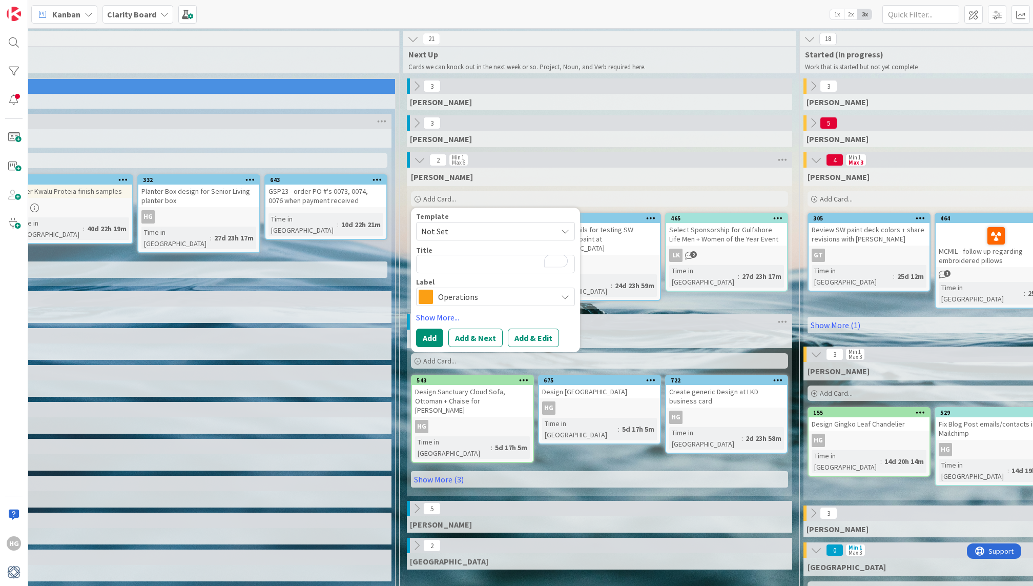
scroll to position [0, 291]
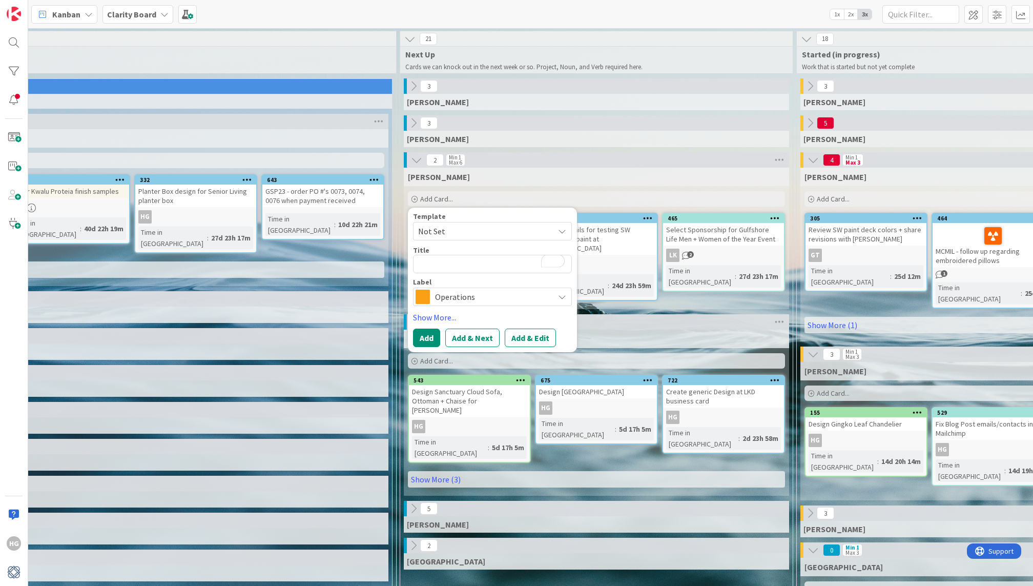
click at [441, 300] on span "Operations" at bounding box center [492, 297] width 114 height 14
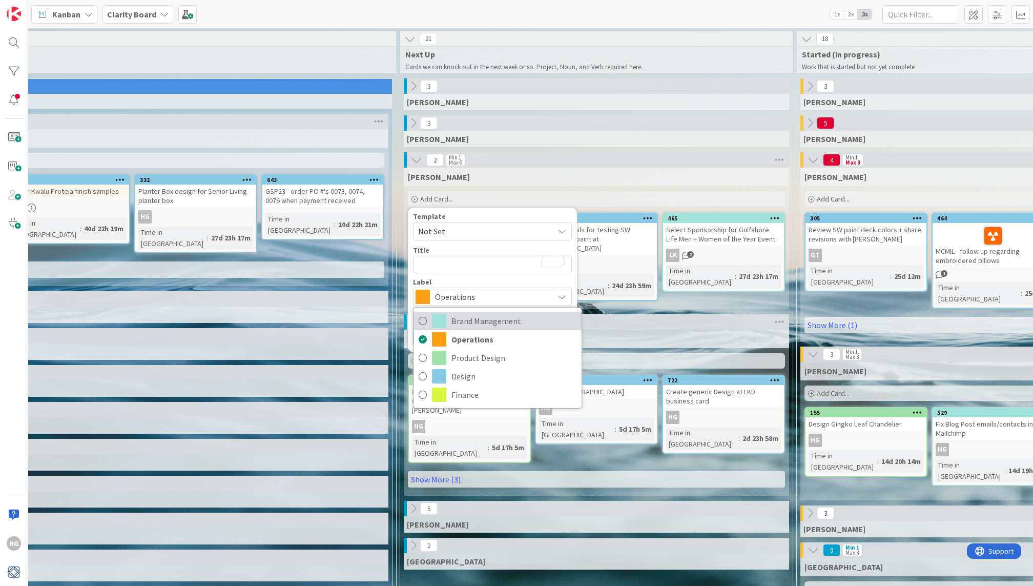
click at [466, 322] on span "Brand Management" at bounding box center [513, 320] width 125 height 15
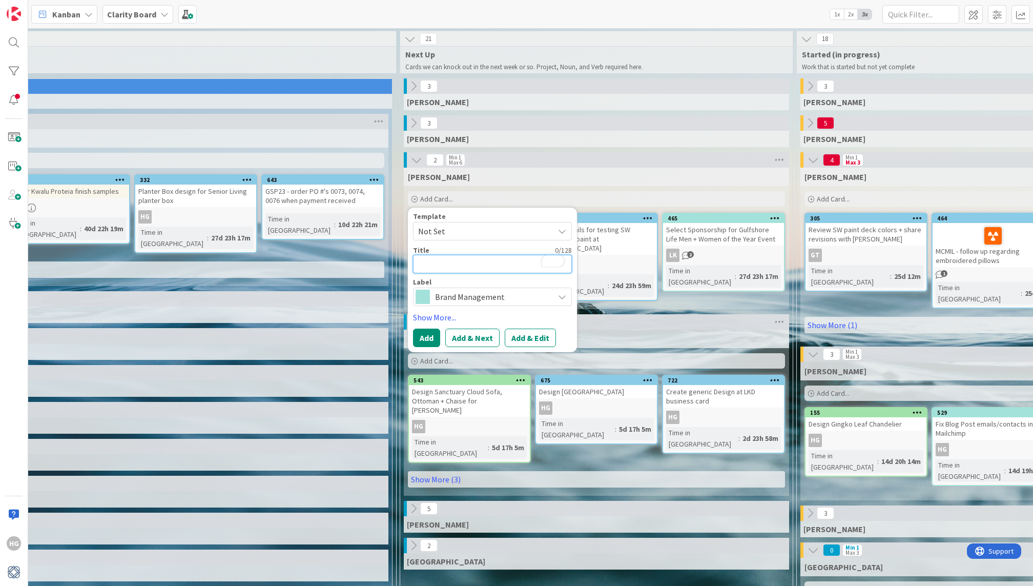
click at [454, 262] on textarea "To enrich screen reader interactions, please activate Accessibility in Grammarl…" at bounding box center [492, 264] width 159 height 18
type textarea "x"
type textarea "G"
type textarea "x"
type textarea "Ge"
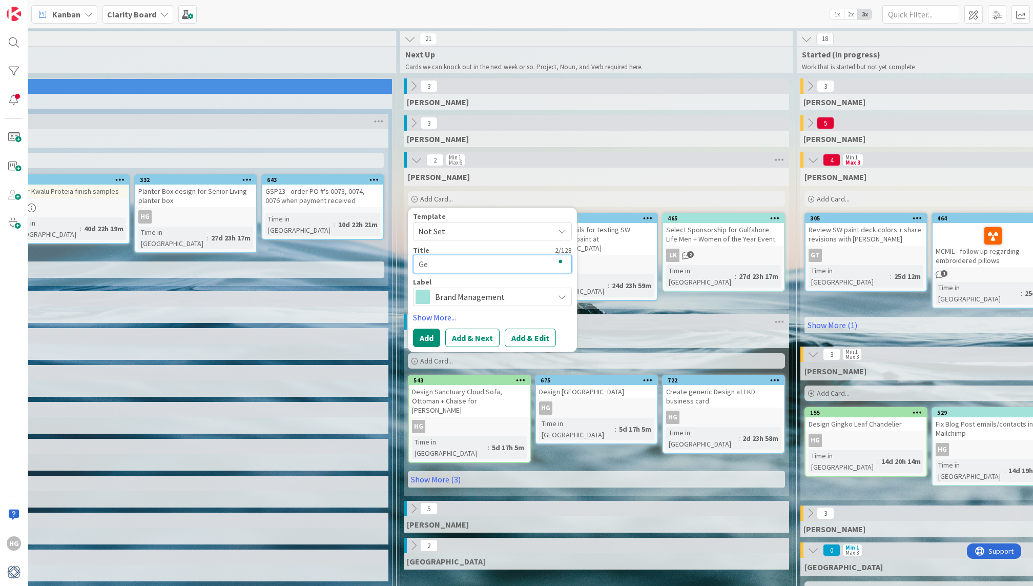
type textarea "x"
type textarea "Get"
type textarea "x"
type textarea "Get"
type textarea "x"
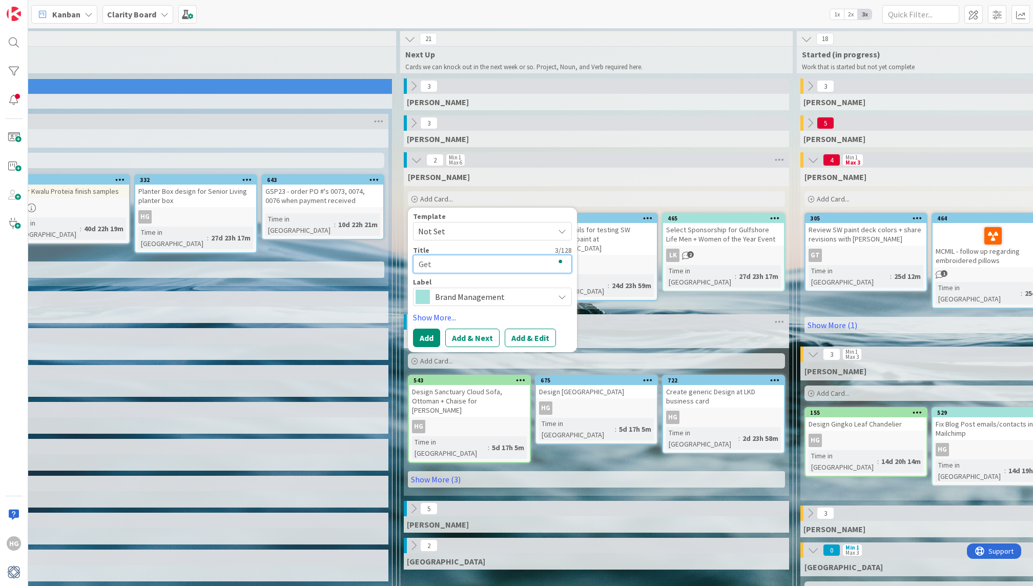
type textarea "Get i"
type textarea "x"
type textarea "Get in"
type textarea "x"
type textarea "Get in t"
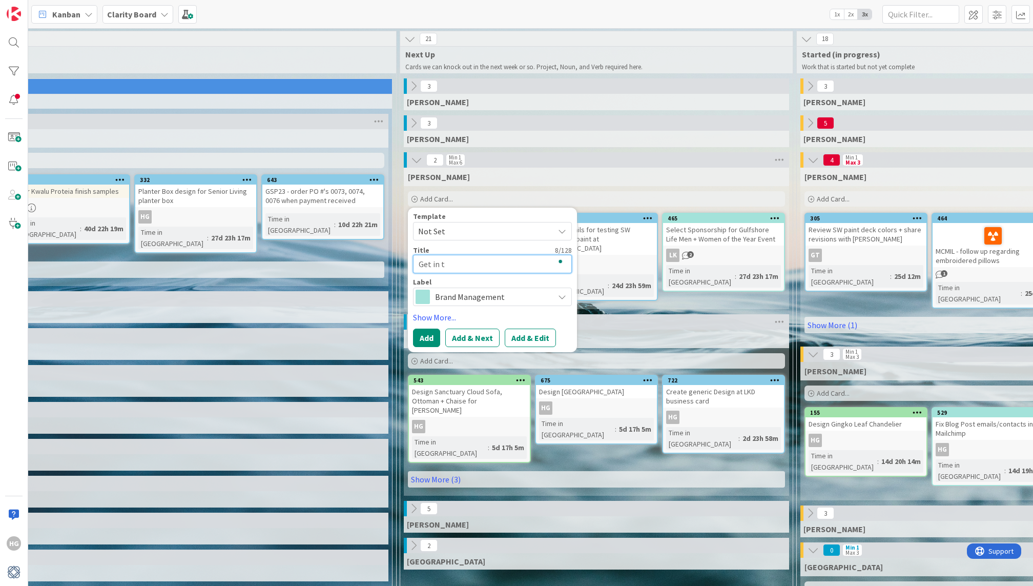
type textarea "x"
type textarea "Get in to"
type textarea "x"
type textarea "Get in tou"
type textarea "x"
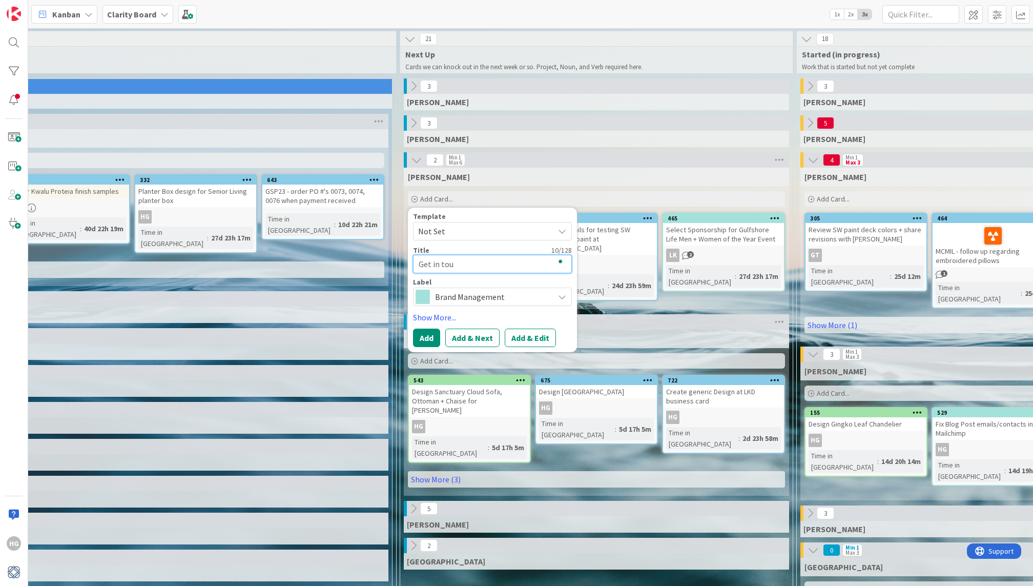
type textarea "Get in [GEOGRAPHIC_DATA]"
type textarea "x"
type textarea "Get in touch"
type textarea "x"
type textarea "Get in touch"
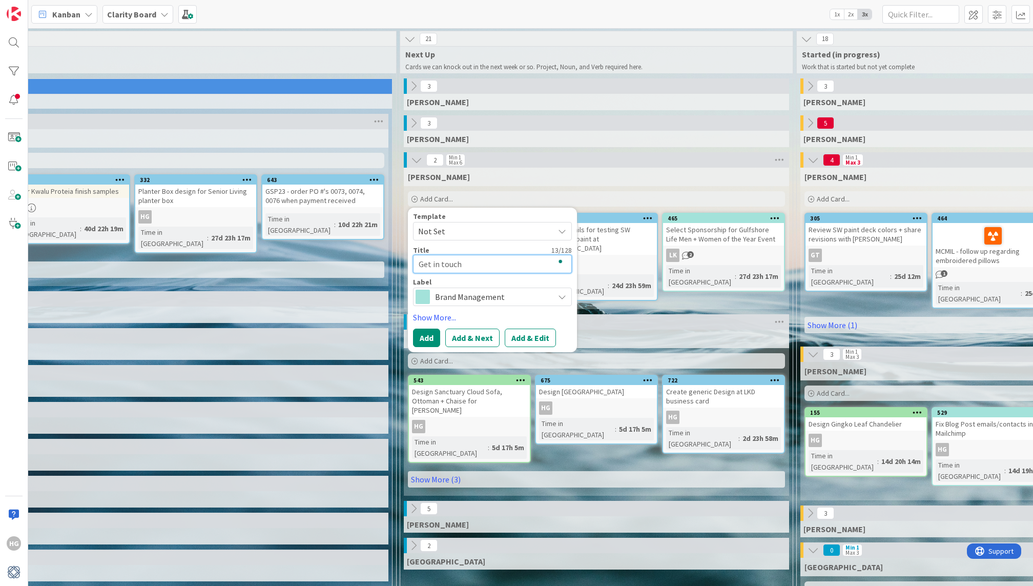
type textarea "x"
type textarea "Get in touch w"
type textarea "x"
type textarea "Get in touch wi"
type textarea "x"
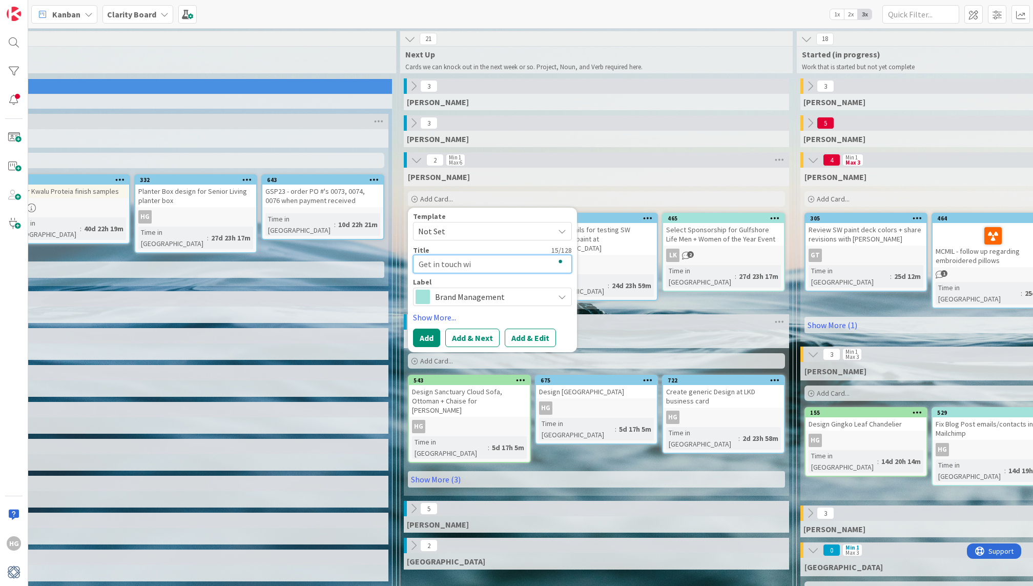
type textarea "Get in touch wit"
type textarea "x"
type textarea "Get in touch with"
type textarea "x"
type textarea "Get in touch with"
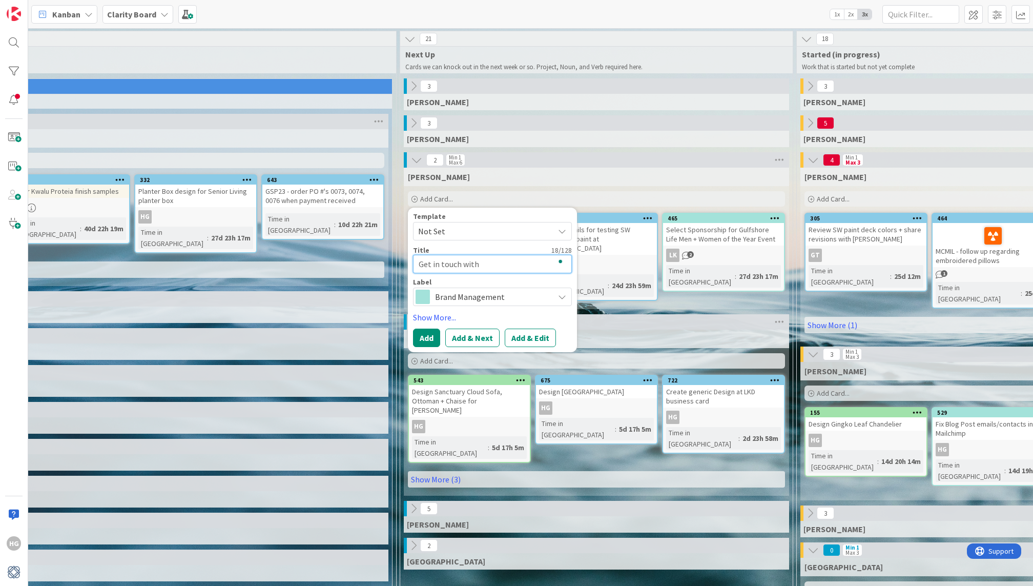
type textarea "x"
type textarea "Get in touch with D"
type textarea "x"
type textarea "Get in touch with Do"
type textarea "x"
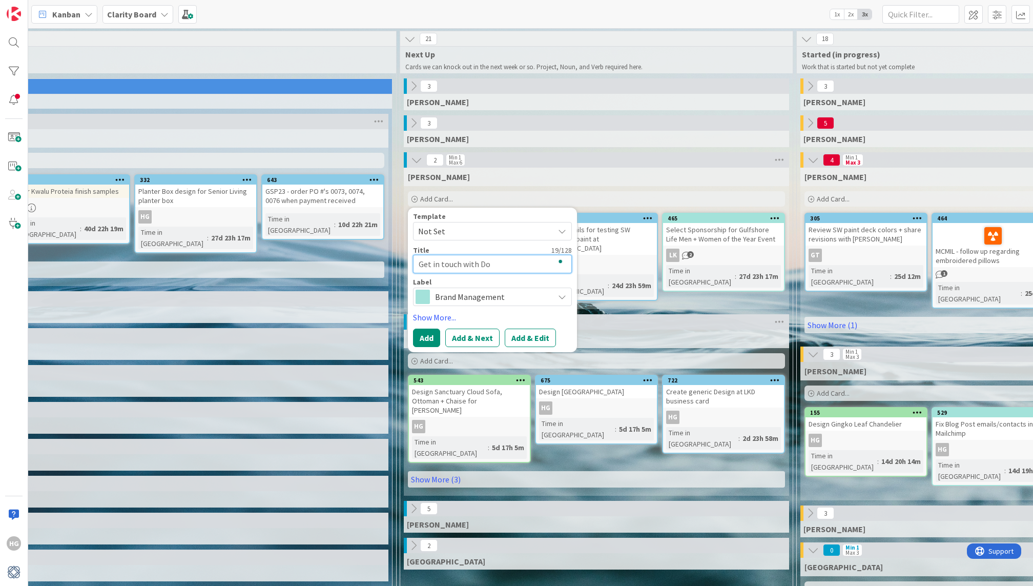
type textarea "Get in touch with [PERSON_NAME]"
type textarea "x"
type textarea "Get in touch with Dove"
type textarea "x"
type textarea "Get in touch with Dove"
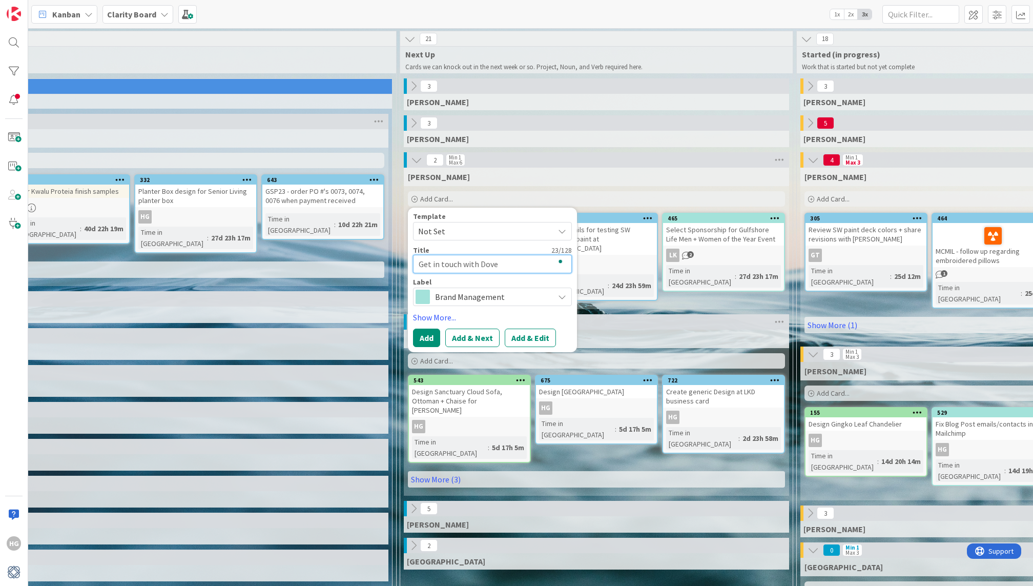
type textarea "x"
type textarea "Get in touch with Dove A"
type textarea "x"
type textarea "Get in touch with Dove Ag"
type textarea "x"
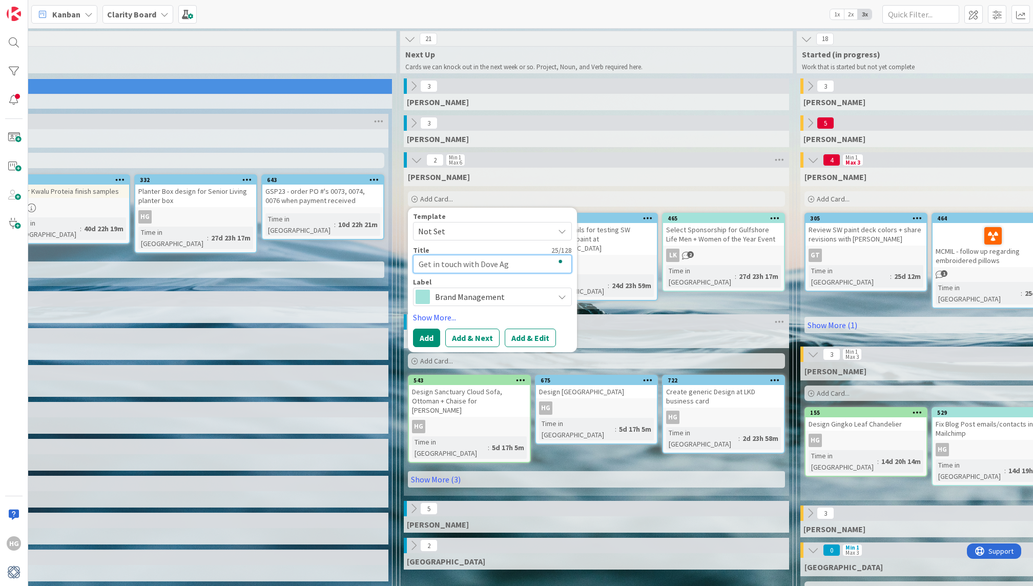
type textarea "Get in touch with Dove Age"
type textarea "x"
type textarea "Get in touch with [PERSON_NAME]"
type textarea "x"
type textarea "Get in touch with Dove Agenc"
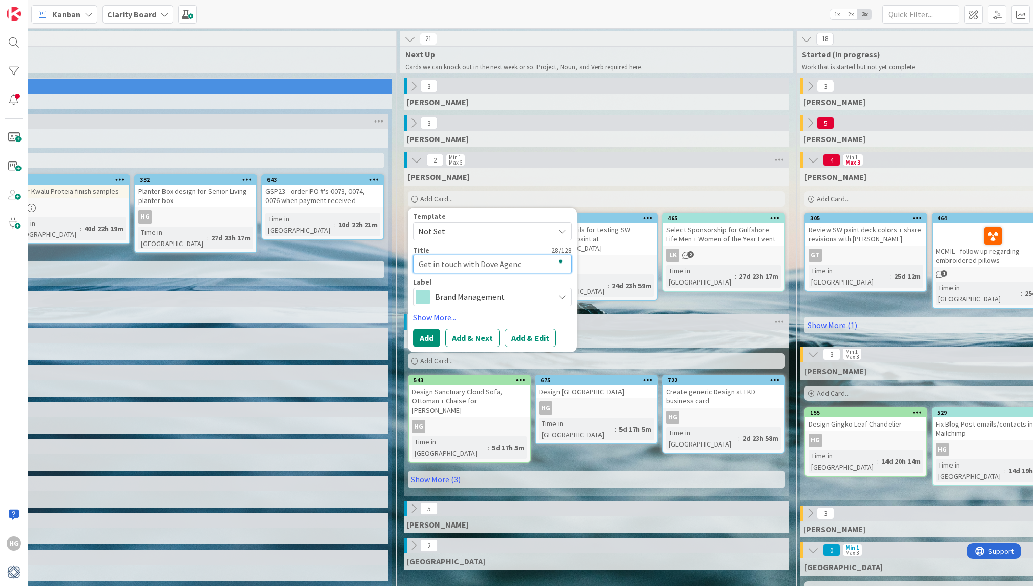
type textarea "x"
type textarea "Get in touch with Dove Agency"
type textarea "x"
type textarea "Get in touch with Dove Agency"
type textarea "x"
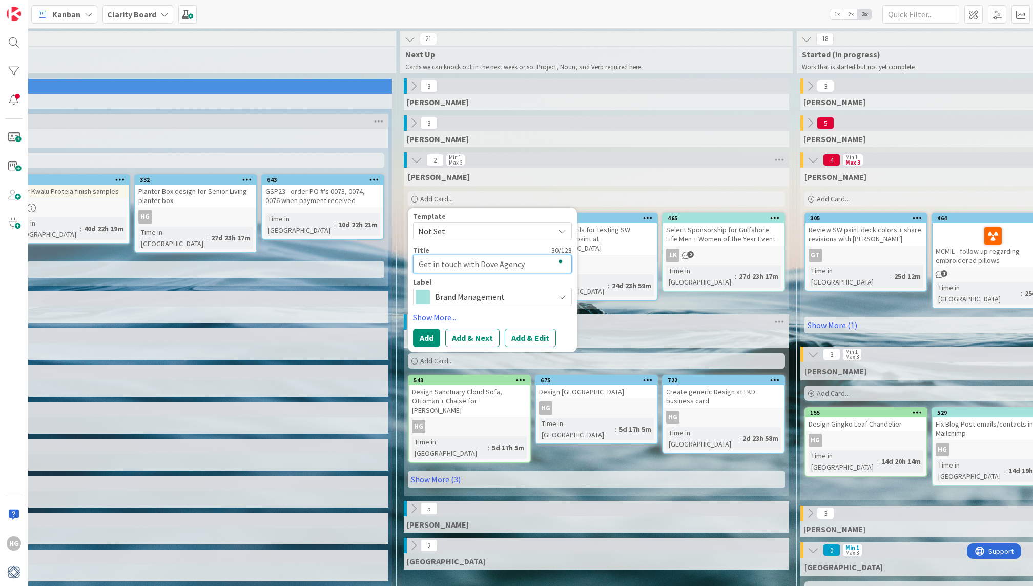
type textarea "Get in touch with Dove Agency r"
type textarea "x"
type textarea "Get in touch with Dove Agency re"
type textarea "x"
type textarea "Get in touch with Dove Agency reg"
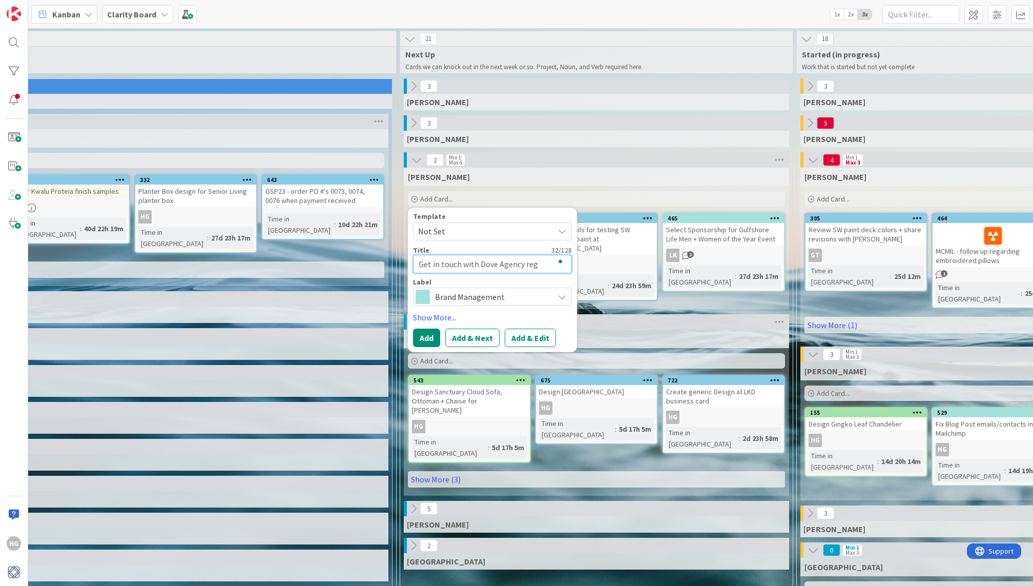
type textarea "x"
type textarea "Get in touch with Dove Agency rega"
type textarea "x"
type textarea "Get in touch with Dove Agency regar"
type textarea "x"
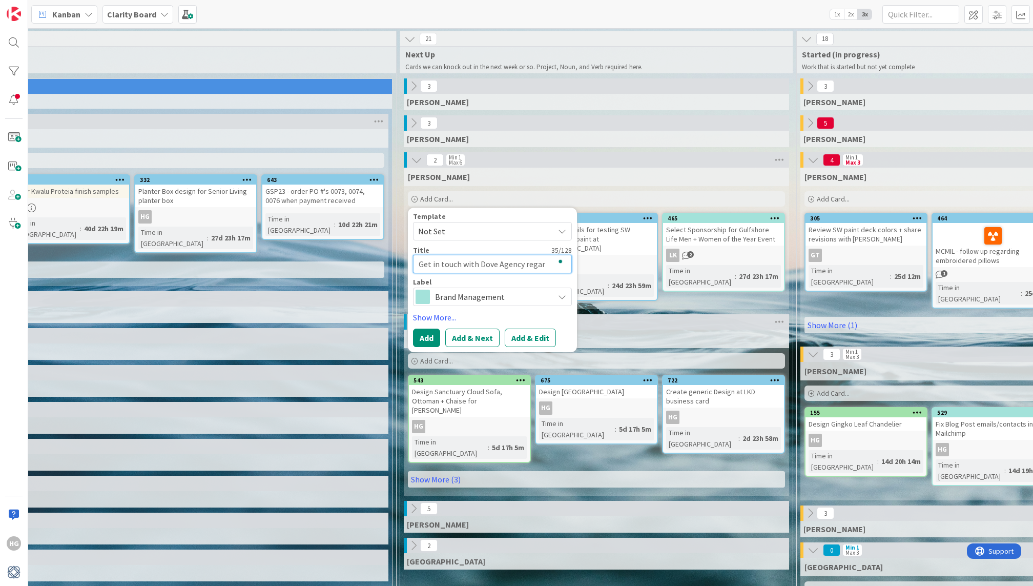
type textarea "Get in touch with Dove Agency regard"
type textarea "x"
type textarea "Get in touch with Dove Agency regardi"
type textarea "x"
type textarea "Get in touch with Dove Agency regarding"
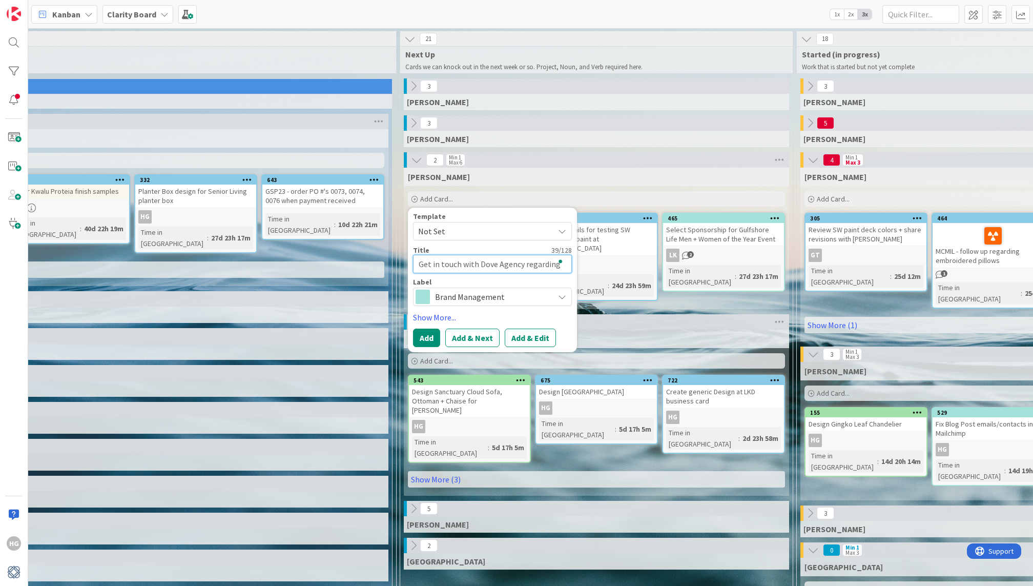
type textarea "x"
type textarea "Get in touch with Dove Agency regarding"
type textarea "x"
type textarea "Get in touch with Dove Agency regarding d"
type textarea "x"
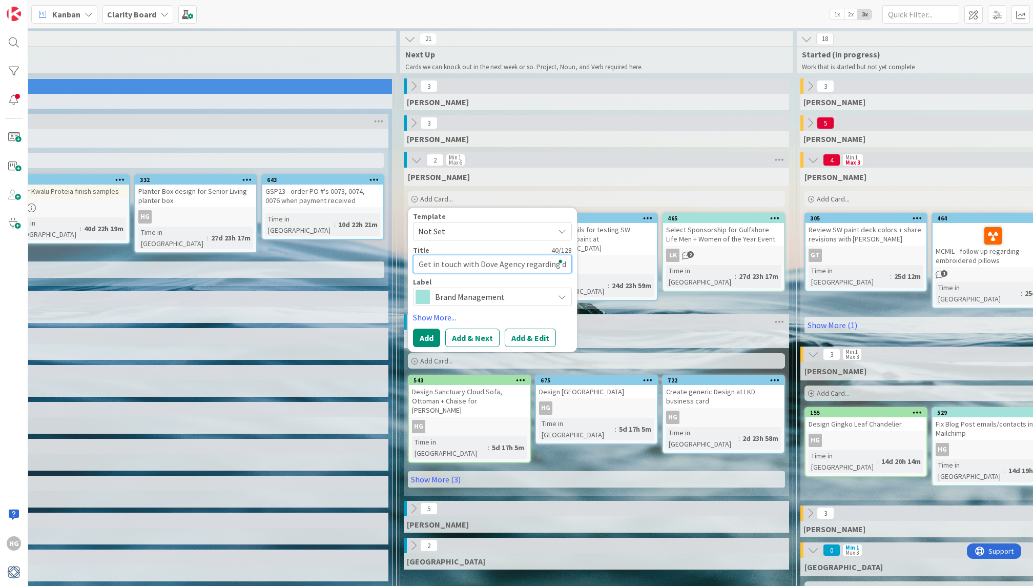
type textarea "Get in touch with Dove Agency regarding di"
type textarea "x"
type textarea "Get in touch with Dove Agency regarding dif"
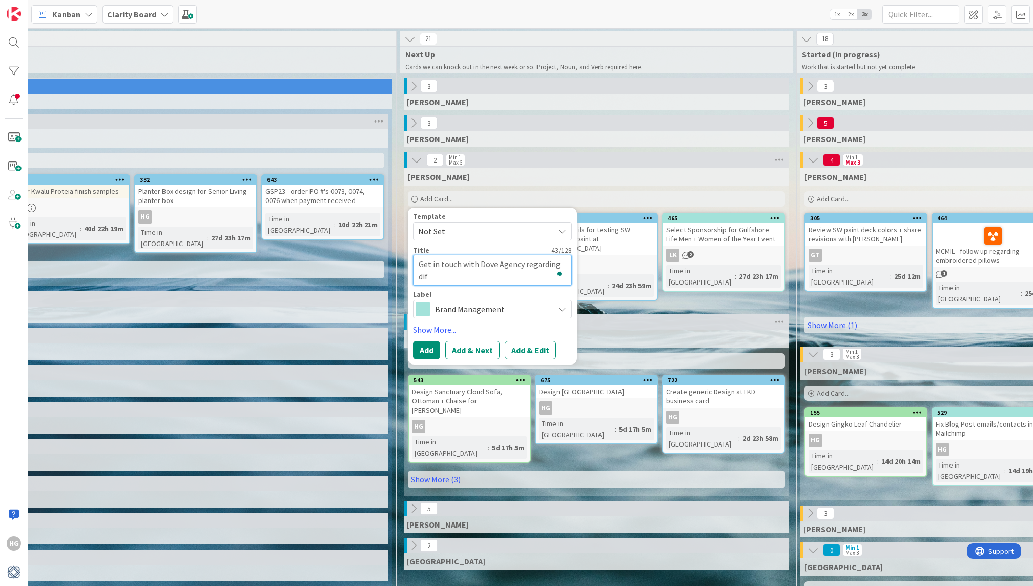
type textarea "x"
type textarea "Get in touch with Dove Agency regarding diff"
type textarea "x"
type textarea "Get in touch with Dove Agency regarding diffe"
type textarea "x"
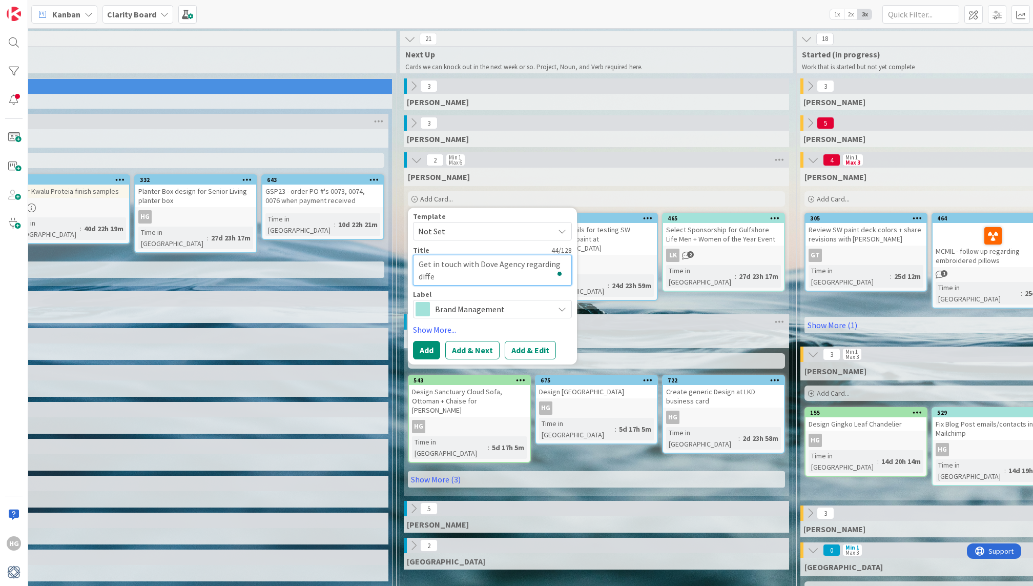
type textarea "Get in touch with Dove Agency regarding differ"
type textarea "x"
type textarea "Get in touch with Dove Agency regarding differe"
type textarea "x"
type textarea "Get in touch with Dove Agency regarding differen"
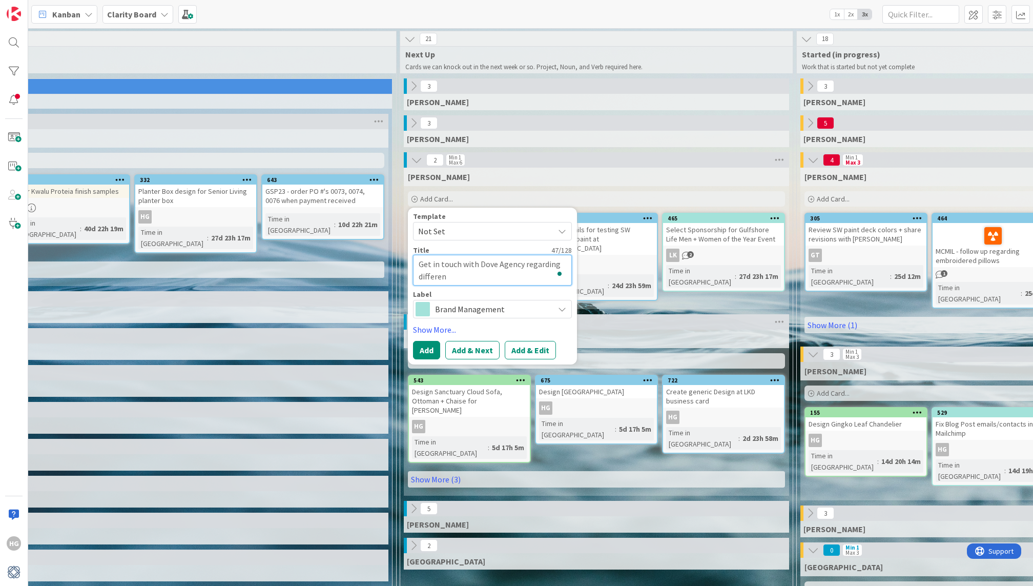
type textarea "x"
type textarea "Get in touch with Dove Agency regarding different"
type textarea "x"
type textarea "Get in touch with Dove Agency regarding different"
type textarea "x"
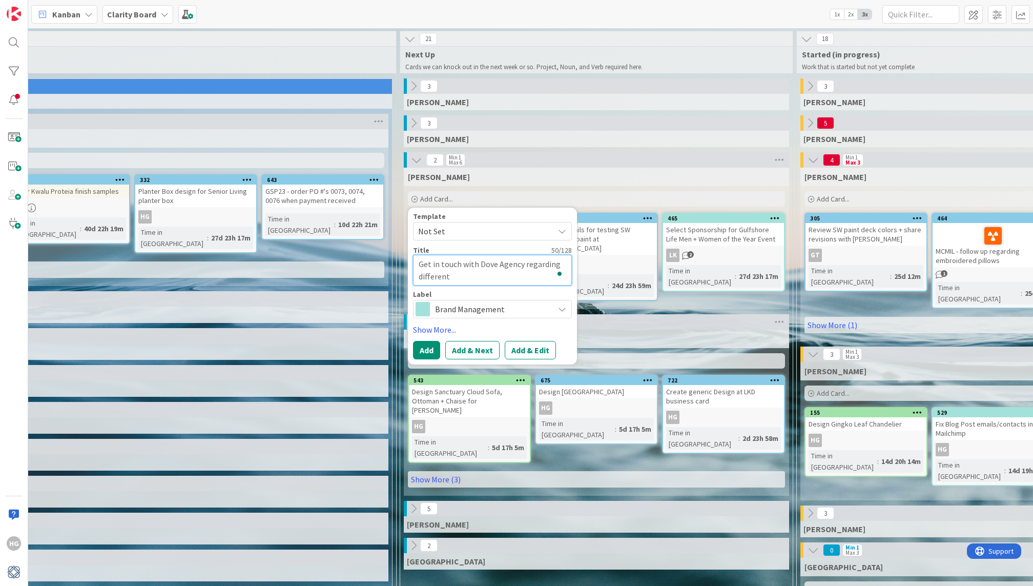
type textarea "Get in touch with Dove Agency regarding different e"
type textarea "x"
type textarea "Get in touch with Dove Agency regarding different en"
type textarea "x"
type textarea "Get in touch with Dove Agency regarding different enga"
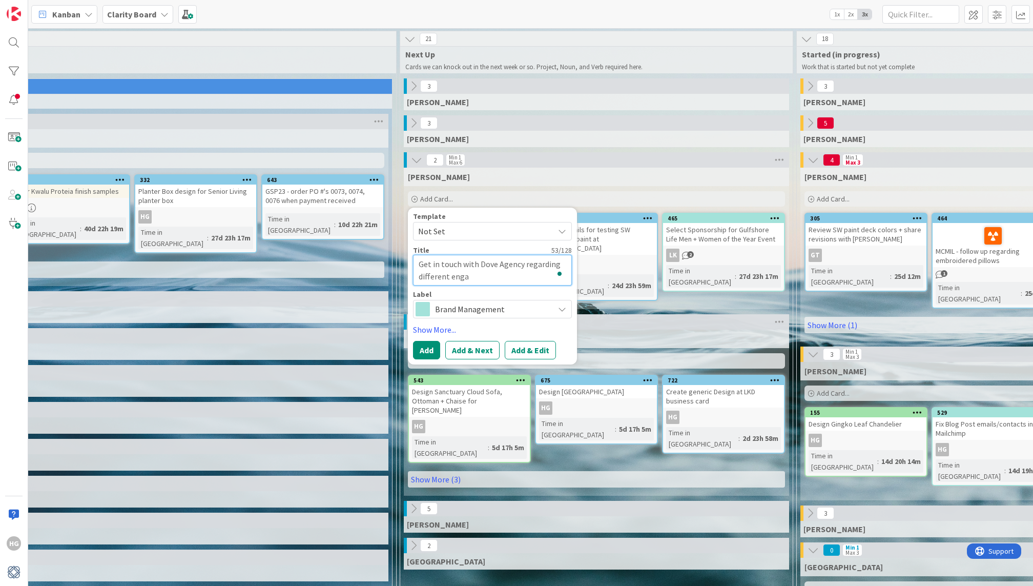
type textarea "x"
type textarea "Get in touch with Dove Agency regarding different engag"
type textarea "x"
type textarea "Get in touch with Dove Agency regarding different engage"
type textarea "x"
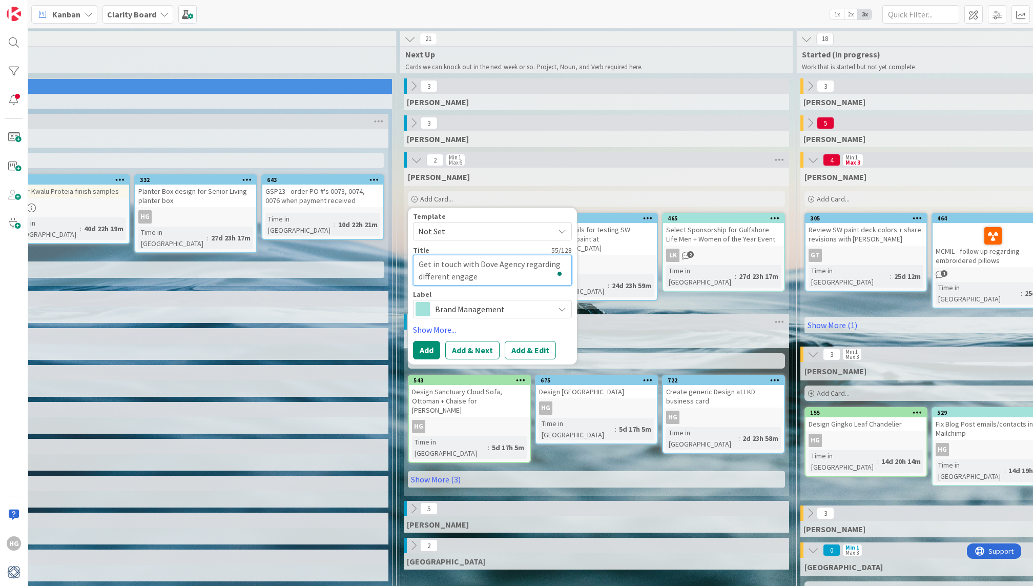
type textarea "Get in touch with Dove Agency regarding different engagem"
type textarea "x"
type textarea "Get in touch with Dove Agency regarding different engageme"
type textarea "x"
type textarea "Get in touch with Dove Agency regarding different engagemem"
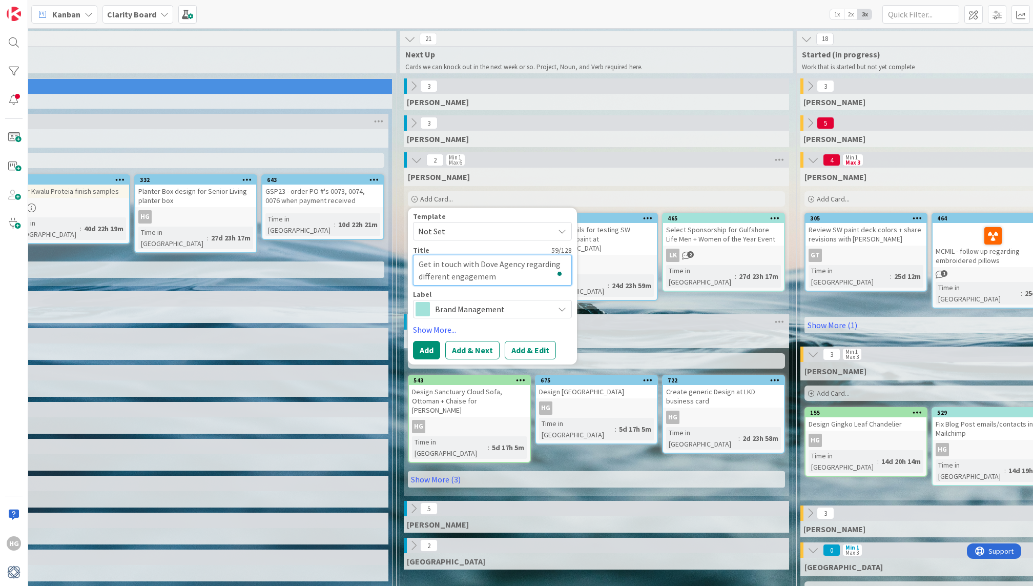
type textarea "x"
type textarea "Get in touch with Dove Agency regarding different engagememn"
type textarea "x"
type textarea "Get in touch with Dove Agency regarding different engagemem"
type textarea "x"
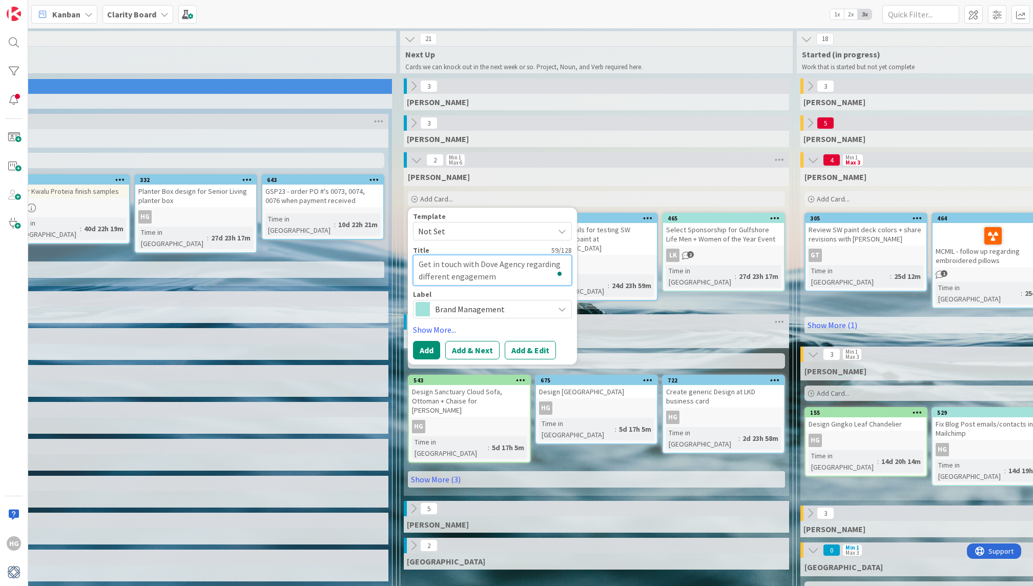
type textarea "Get in touch with Dove Agency regarding different engageme"
type textarea "x"
type textarea "Get in touch with Dove Agency regarding different engagemen"
type textarea "x"
type textarea "Get in touch with Dove Agency regarding different engagement"
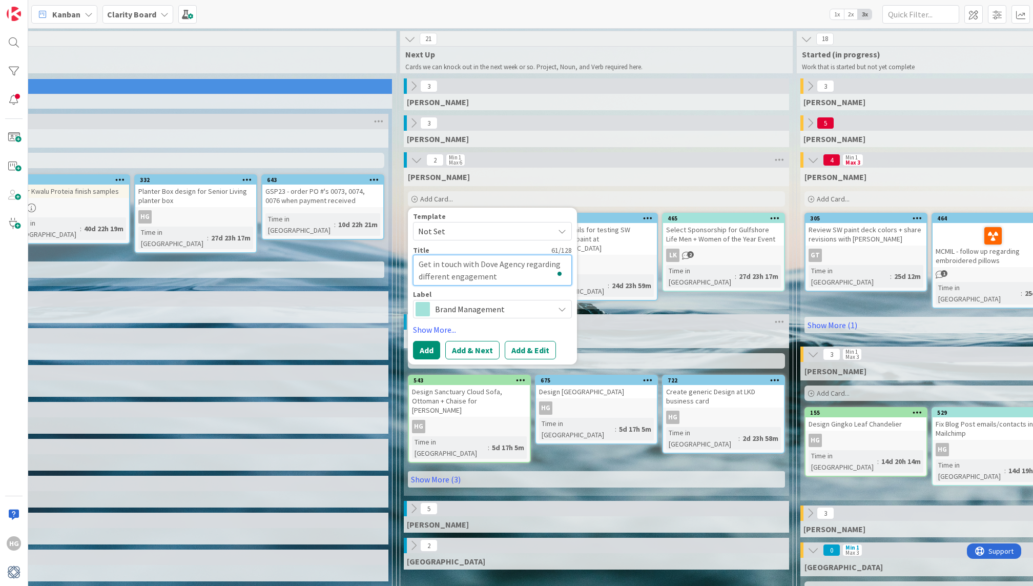
type textarea "x"
type textarea "Get in touch with Dove Agency regarding different engagement o"
type textarea "x"
type textarea "Get in touch with Dove Agency regarding different engagement op"
type textarea "x"
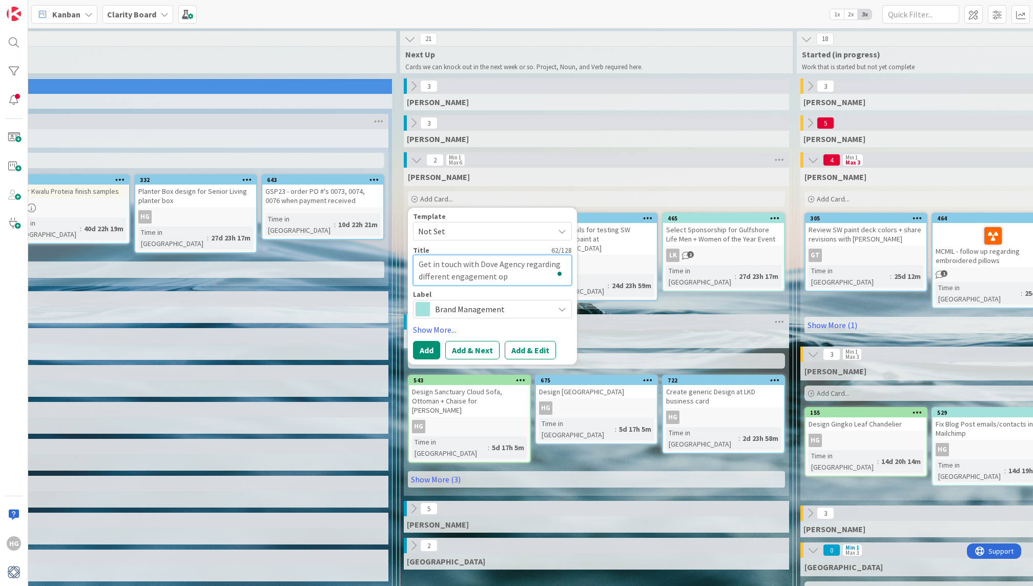
type textarea "Get in touch with Dove Agency regarding different engagement opt"
type textarea "x"
type textarea "Get in touch with Dove Agency regarding different engagement opti"
type textarea "x"
type textarea "Get in touch with Dove Agency regarding different engagement optio"
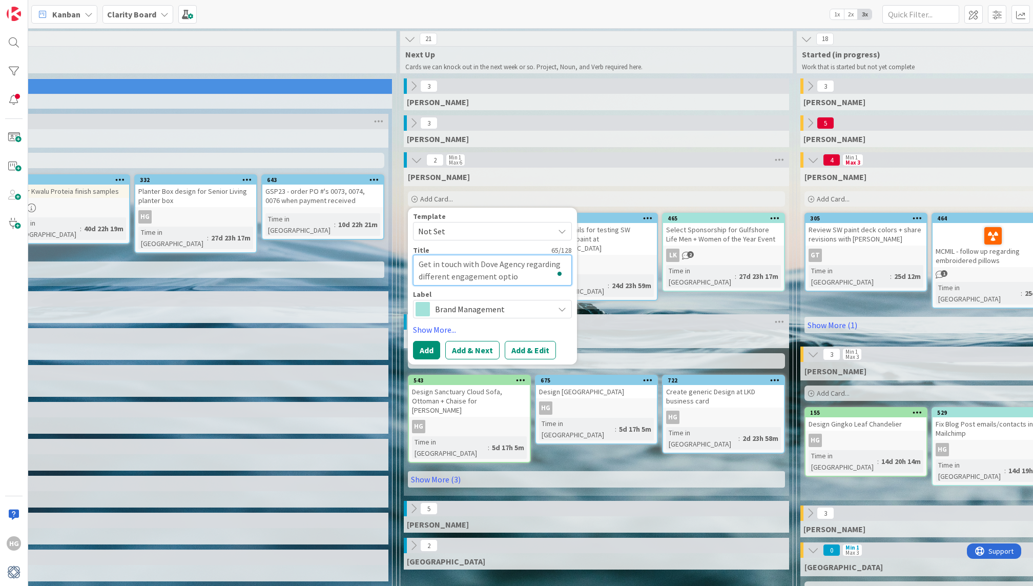
type textarea "x"
type textarea "Get in touch with Dove Agency regarding different engagement option"
type textarea "x"
type textarea "Get in touch with Dove Agency regarding different engagement options"
click at [428, 327] on link "Show More..." at bounding box center [492, 329] width 159 height 12
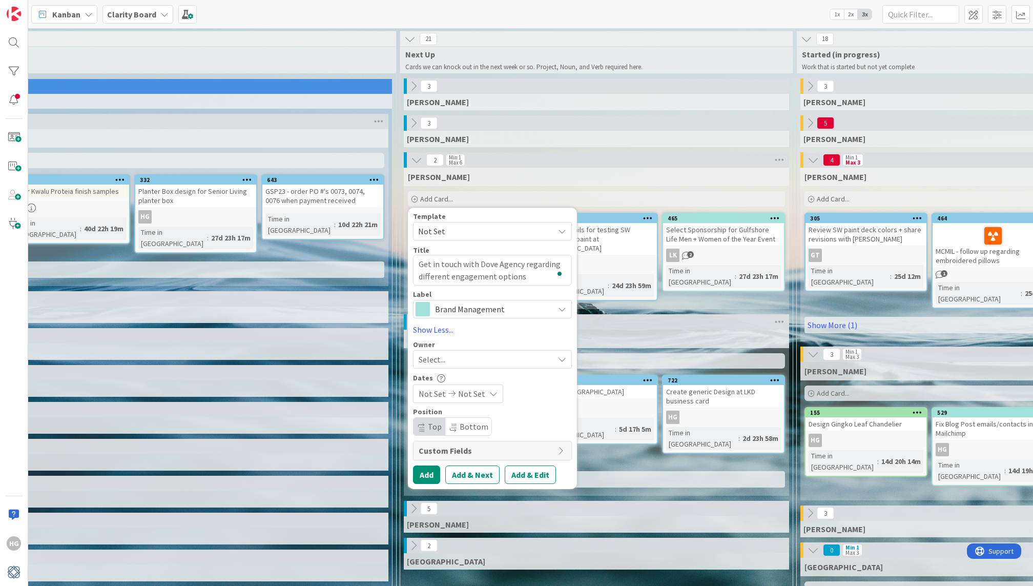
click at [429, 360] on span "Select..." at bounding box center [432, 359] width 27 height 12
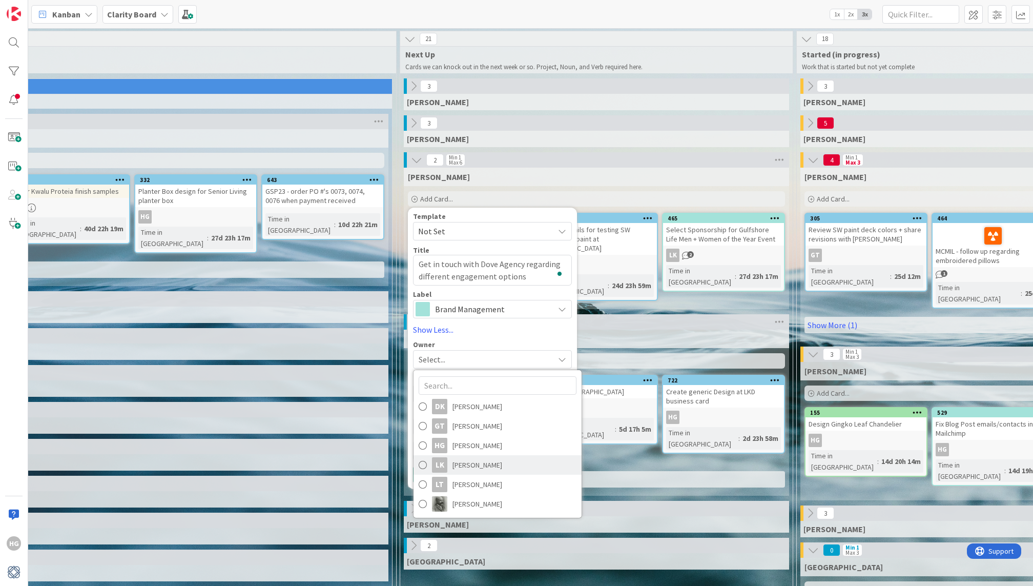
click at [436, 466] on div "LK" at bounding box center [439, 464] width 15 height 15
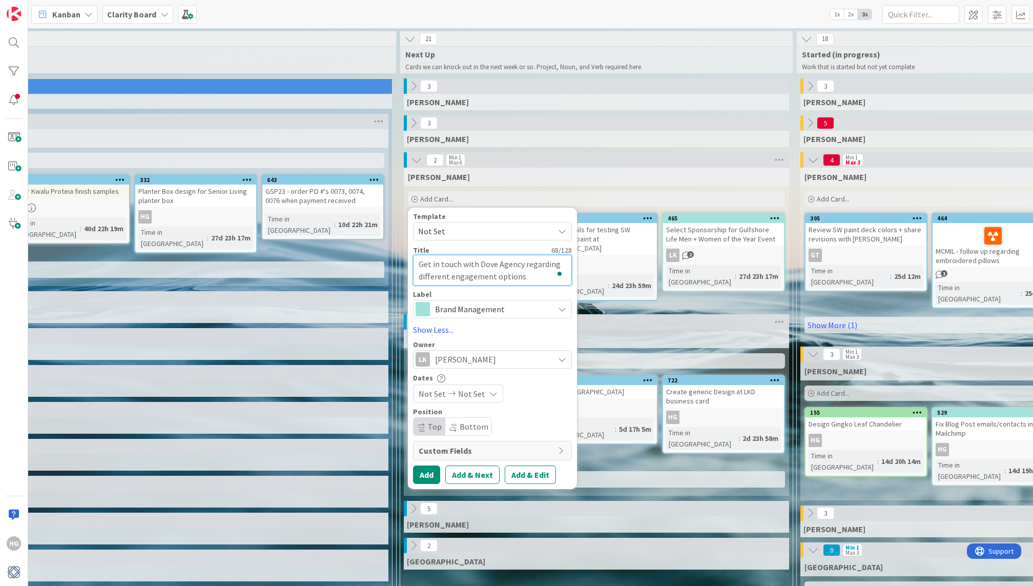
click at [496, 270] on textarea "Get in touch with Dove Agency regarding different engagement options" at bounding box center [492, 270] width 159 height 30
drag, startPoint x: 476, startPoint y: 266, endPoint x: 414, endPoint y: 262, distance: 62.1
click at [414, 262] on textarea "Get in touch with Dove Agency regarding different engagement options" at bounding box center [492, 270] width 159 height 30
type textarea "x"
type textarea "D Dove Agency regarding different engagement options"
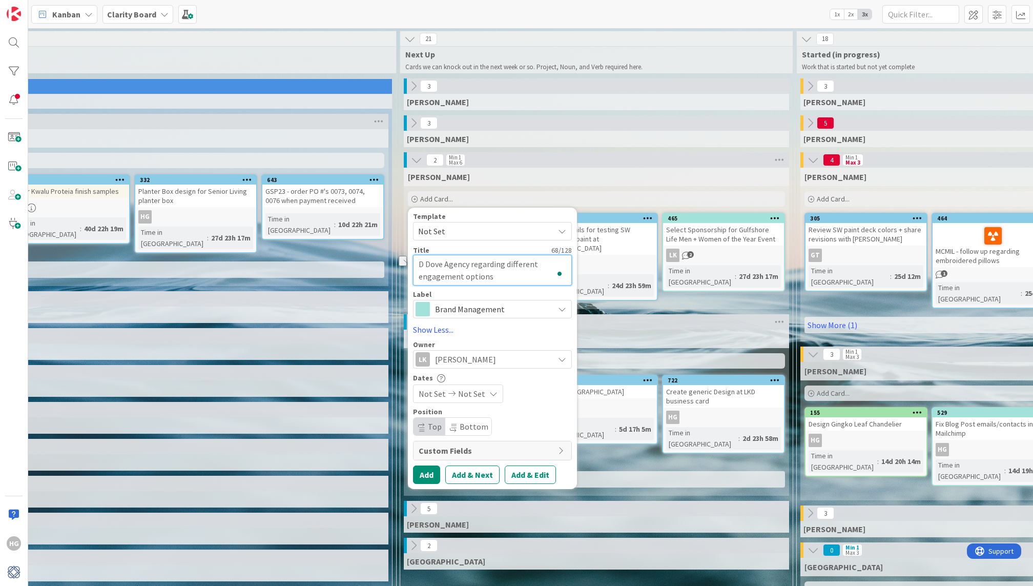
type textarea "x"
type textarea "De Dove Agency regarding different engagement options"
type textarea "x"
type textarea "Dec Dove Agency regarding different engagement options"
type textarea "x"
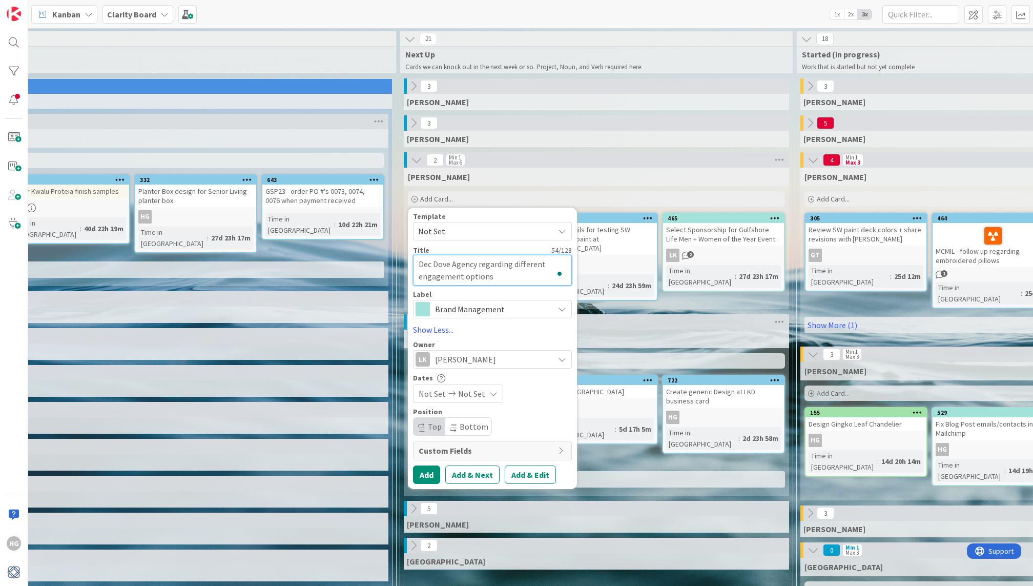
type textarea "Deci Dove Agency regarding different engagement options"
type textarea "x"
type textarea "Decid Dove Agency regarding different engagement options"
type textarea "x"
type textarea "Decide Dove Agency regarding different engagement options"
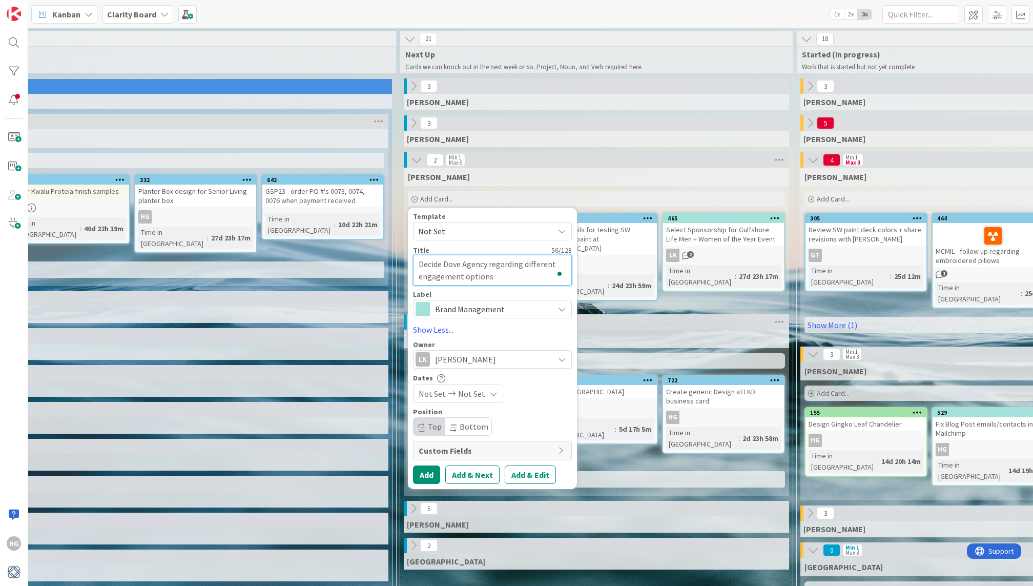
type textarea "x"
type textarea "Decide Dove Agency regarding different engagement options"
type textarea "x"
click at [436, 455] on span "Custom Fields" at bounding box center [486, 450] width 134 height 12
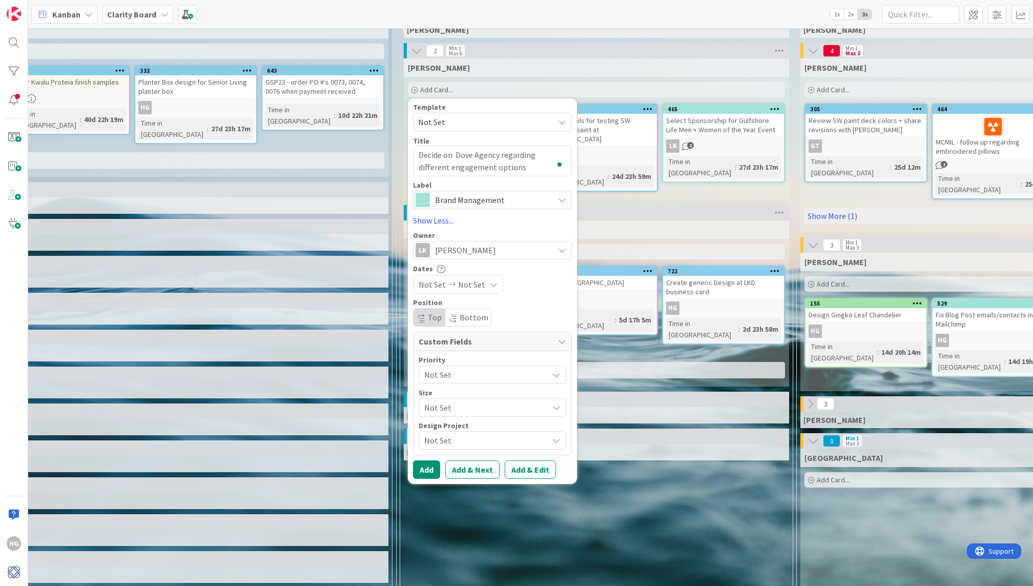
scroll to position [119, 291]
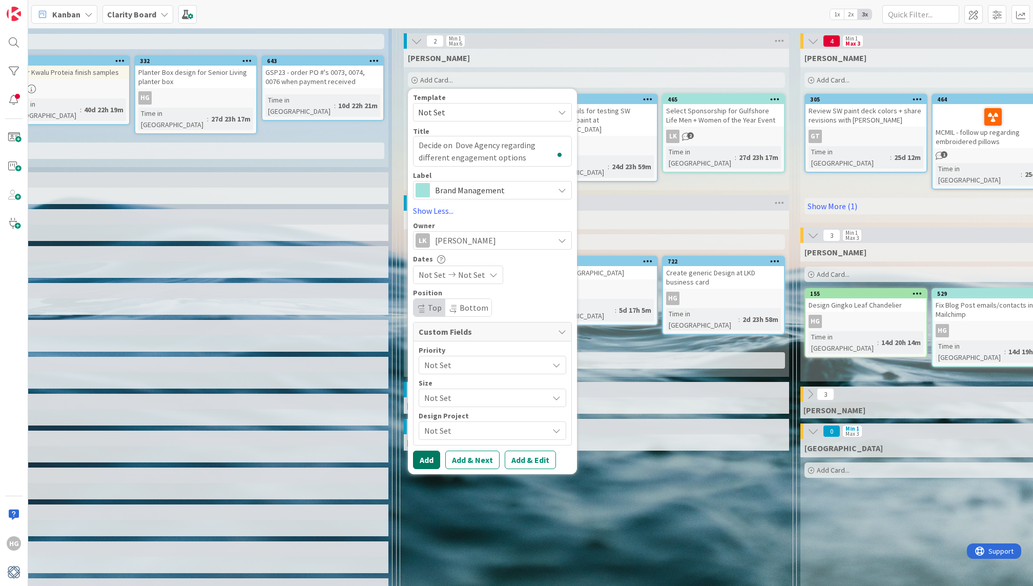
click at [423, 452] on button "Add" at bounding box center [426, 459] width 27 height 18
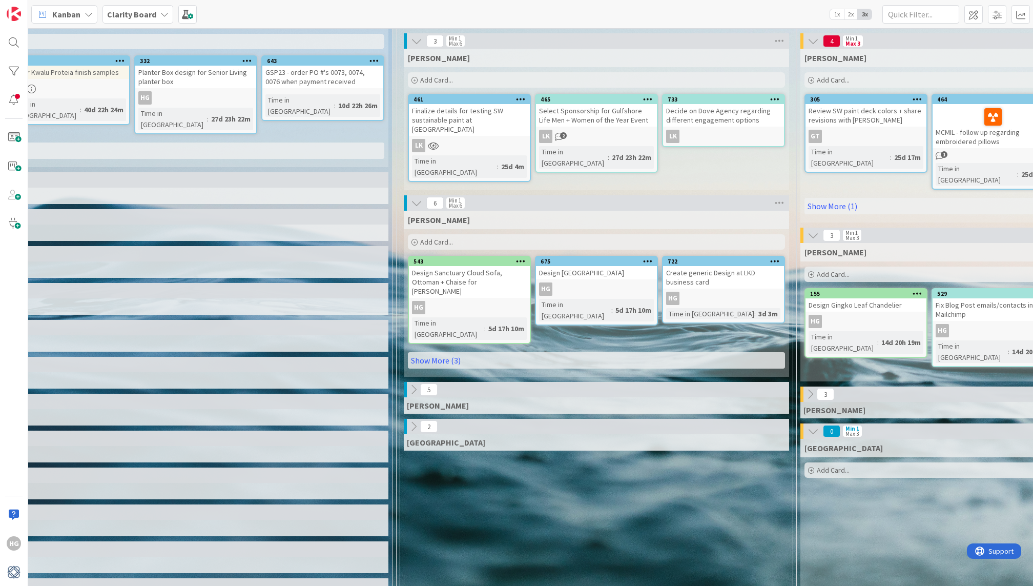
click at [707, 110] on div "Decide on Dove Agency regarding different engagement options" at bounding box center [723, 115] width 121 height 23
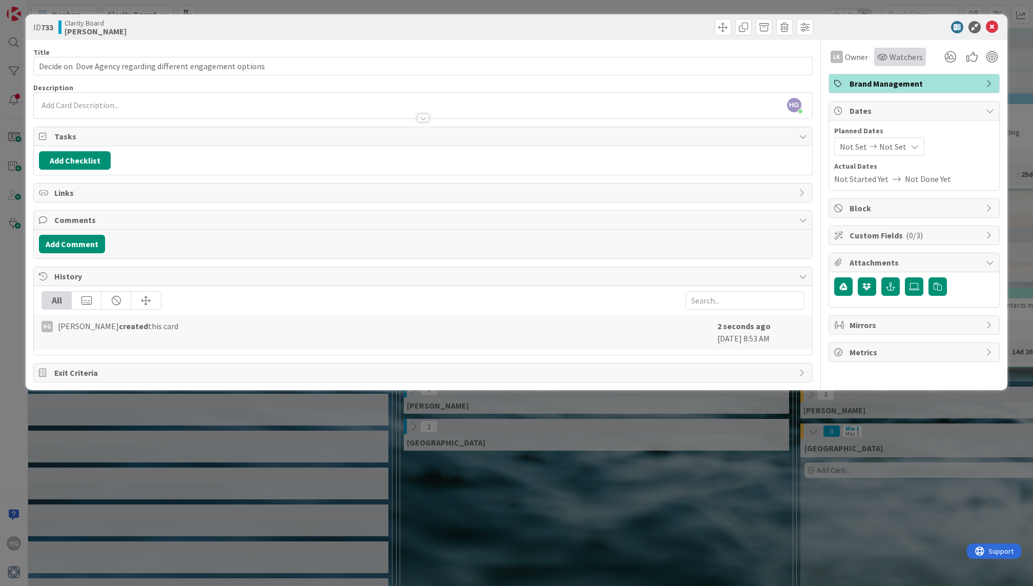
click at [899, 59] on span "Watchers" at bounding box center [906, 57] width 33 height 12
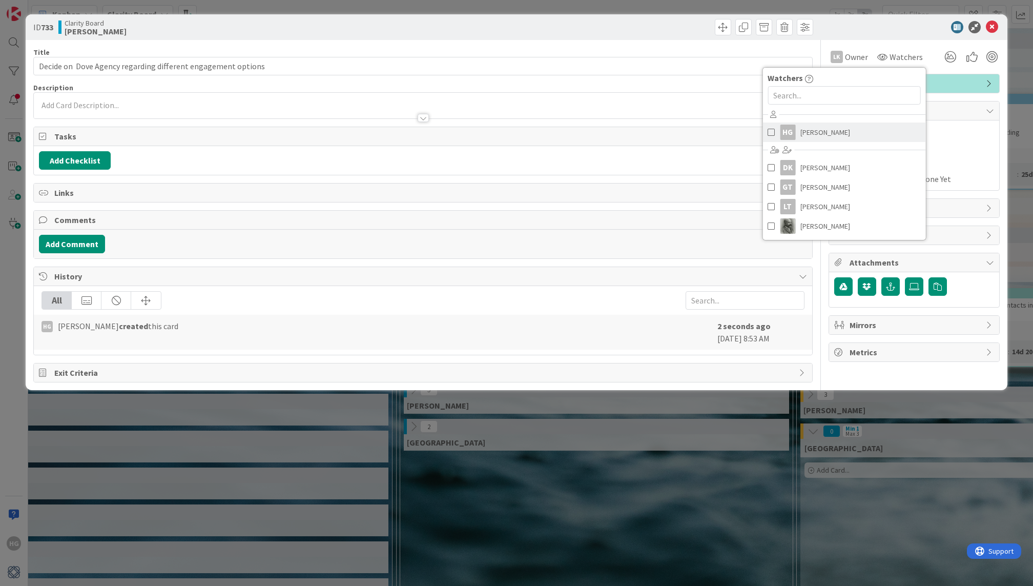
click at [815, 137] on span "[PERSON_NAME]" at bounding box center [825, 132] width 50 height 15
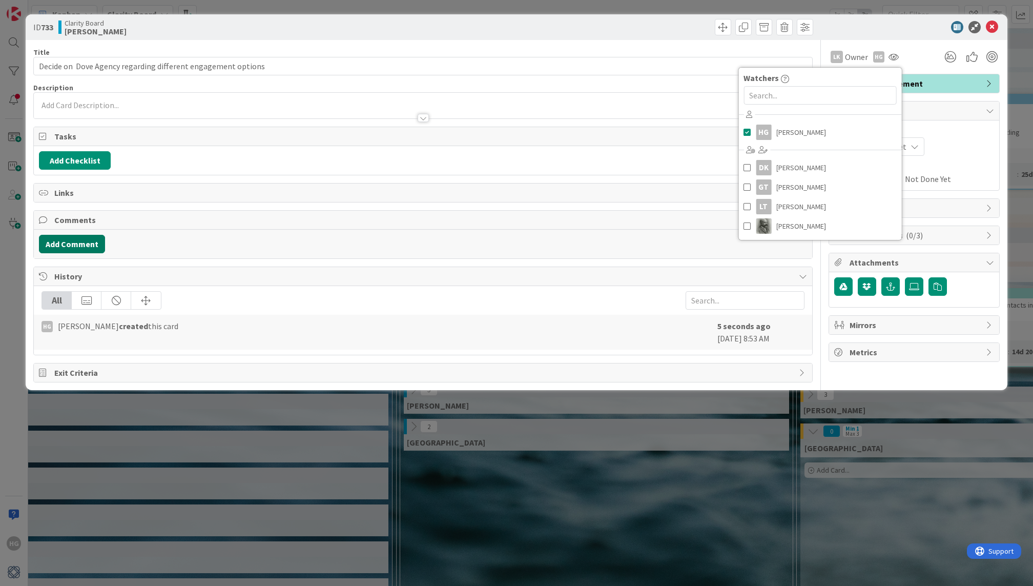
click at [78, 235] on button "Add Comment" at bounding box center [72, 244] width 66 height 18
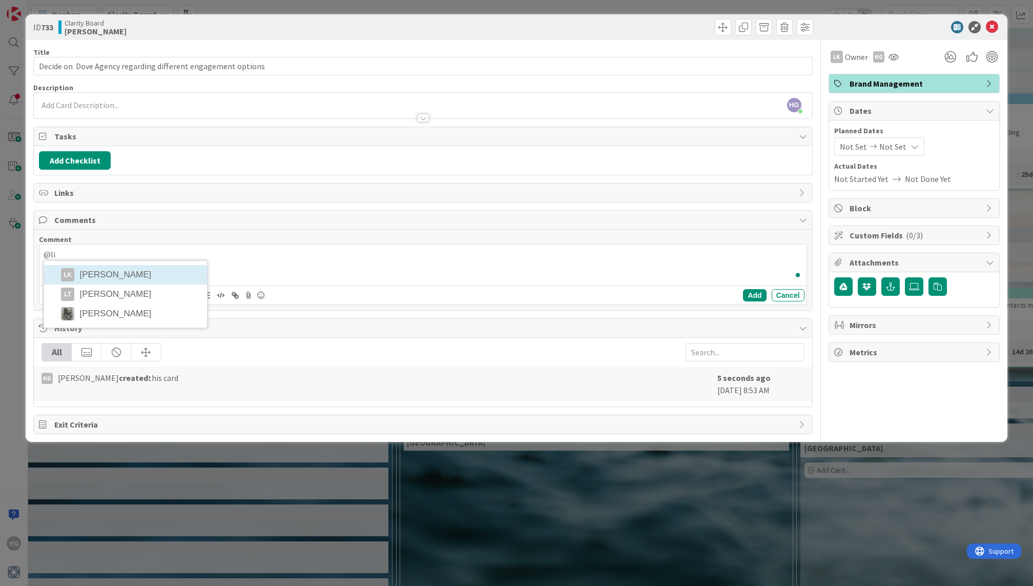
click at [89, 266] on div "@[PERSON_NAME] [PERSON_NAME] LT [PERSON_NAME] [PERSON_NAME]" at bounding box center [422, 264] width 767 height 41
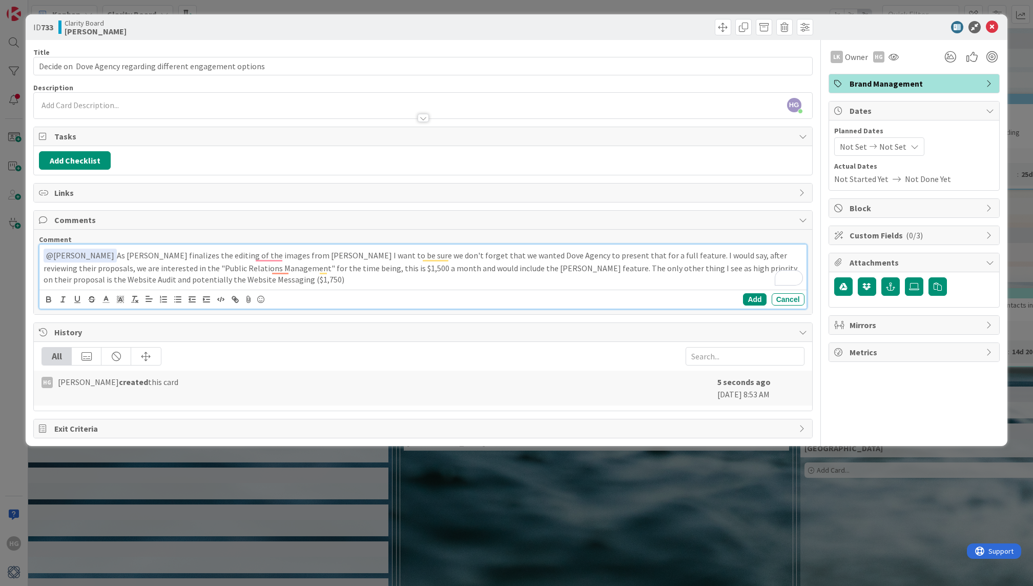
click at [756, 270] on p "﻿ @ [PERSON_NAME] ﻿ As [PERSON_NAME] finalizes the editing of the images from […" at bounding box center [423, 267] width 758 height 37
click at [270, 282] on p "﻿ @ [PERSON_NAME] ﻿ As [PERSON_NAME] finalizes the editing of the images from […" at bounding box center [423, 267] width 758 height 37
click at [605, 256] on p "﻿ @ [PERSON_NAME] ﻿ As [PERSON_NAME] finalizes the editing of the images from […" at bounding box center [423, 267] width 758 height 37
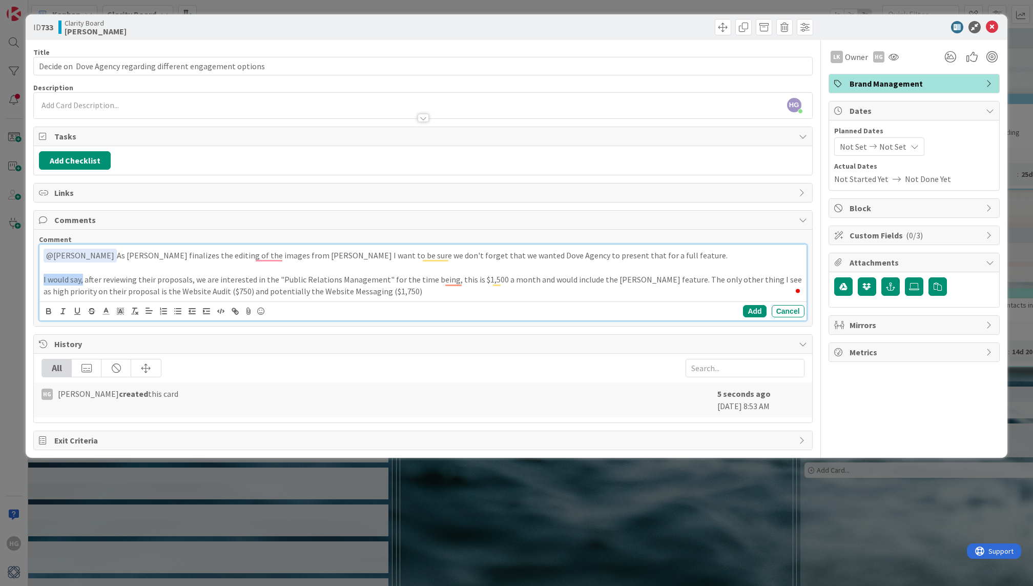
click at [36, 278] on div "ID 733 Clarity Board [PERSON_NAME] Title 61 / 128 Decide on Dove Agency regardi…" at bounding box center [516, 235] width 981 height 443
drag, startPoint x: 199, startPoint y: 276, endPoint x: 116, endPoint y: 272, distance: 82.6
click at [116, 274] on p "Regarding the actual pro after reviewing their proposals, we are interested in …" at bounding box center [423, 285] width 758 height 23
click at [150, 276] on p "Regarding the actual proposals, we are interested in the "Public Relations Mana…" at bounding box center [423, 285] width 758 height 23
click at [222, 279] on p "Regarding the actual proposals, I would think we are interested in the "Public …" at bounding box center [423, 285] width 758 height 23
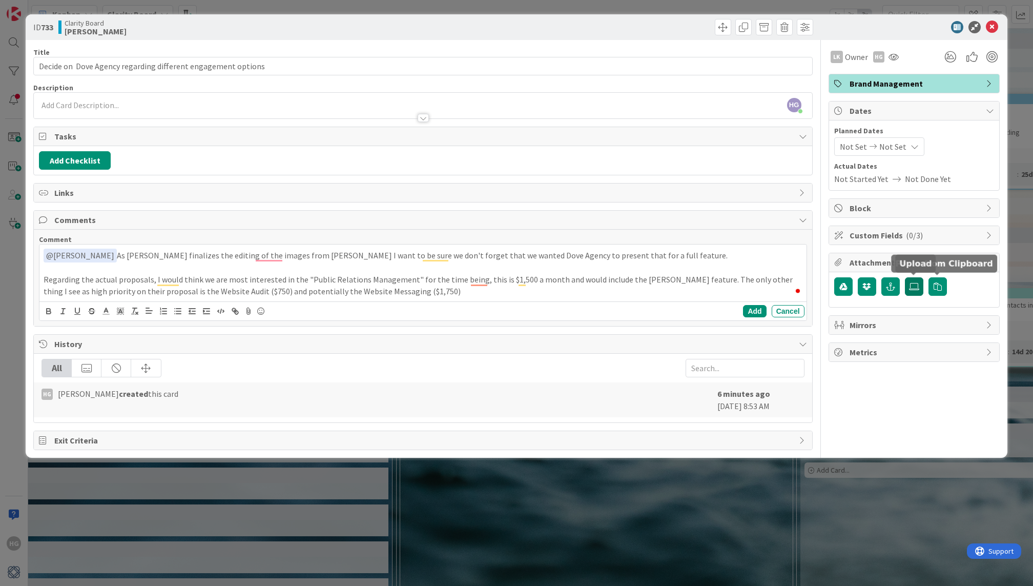
click at [915, 291] on label at bounding box center [914, 286] width 18 height 18
click at [905, 277] on input "file" at bounding box center [905, 277] width 0 height 0
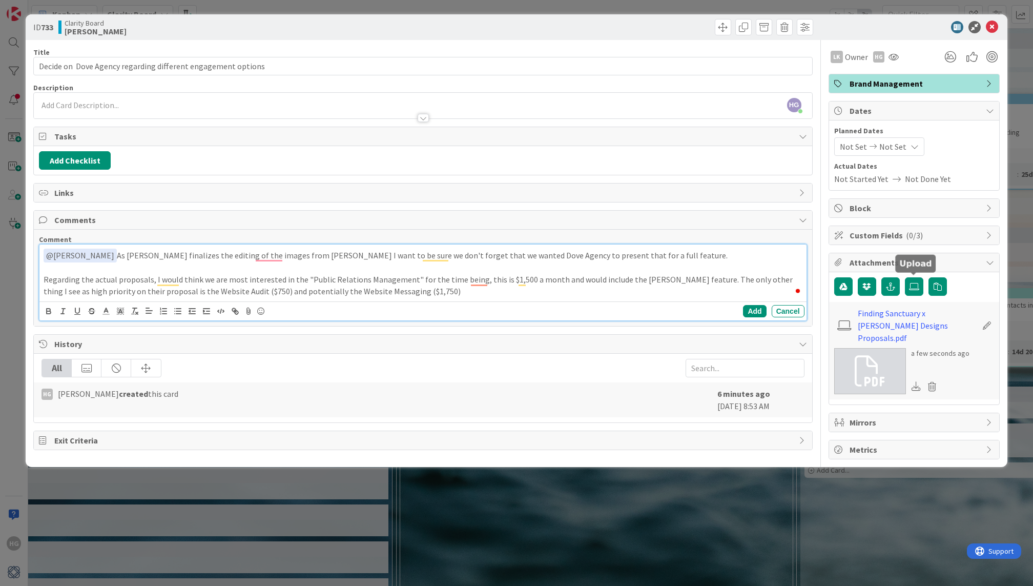
click at [611, 254] on p "﻿ @ [PERSON_NAME] ﻿ As [PERSON_NAME] finalizes the editing of the images from […" at bounding box center [423, 256] width 758 height 14
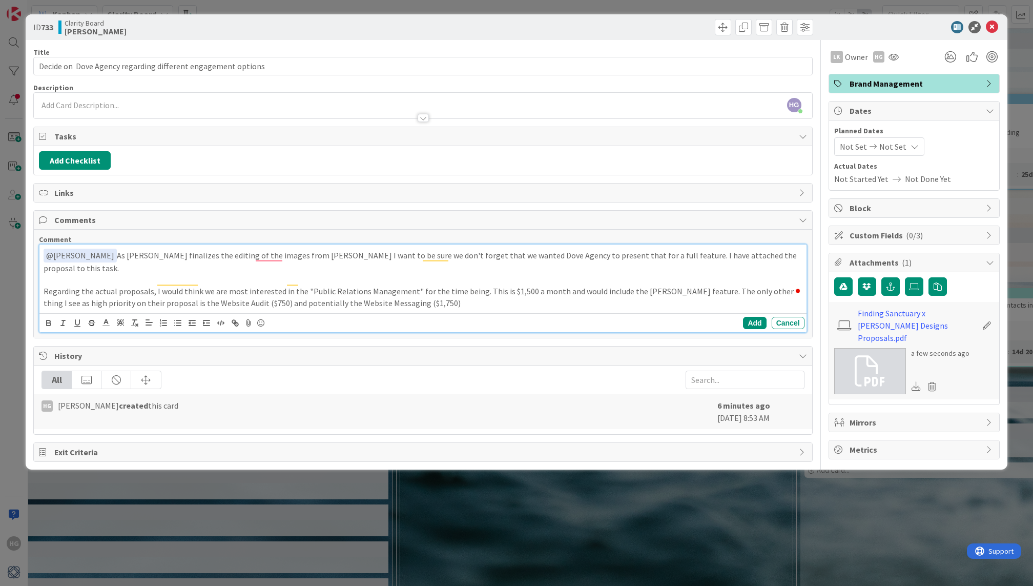
click at [683, 285] on p "Regarding the actual proposals, I would think we are most interested in the "Pu…" at bounding box center [423, 296] width 758 height 23
click at [425, 294] on p "Regarding the actual proposals, I would think we are most interested in the "Pu…" at bounding box center [423, 296] width 758 height 23
drag, startPoint x: 469, startPoint y: 288, endPoint x: 384, endPoint y: 286, distance: 85.1
click at [384, 286] on p "Regarding the actual proposals, I would think we are most interested in the "Pu…" at bounding box center [423, 296] width 758 height 23
click at [762, 317] on button "Add" at bounding box center [754, 323] width 23 height 12
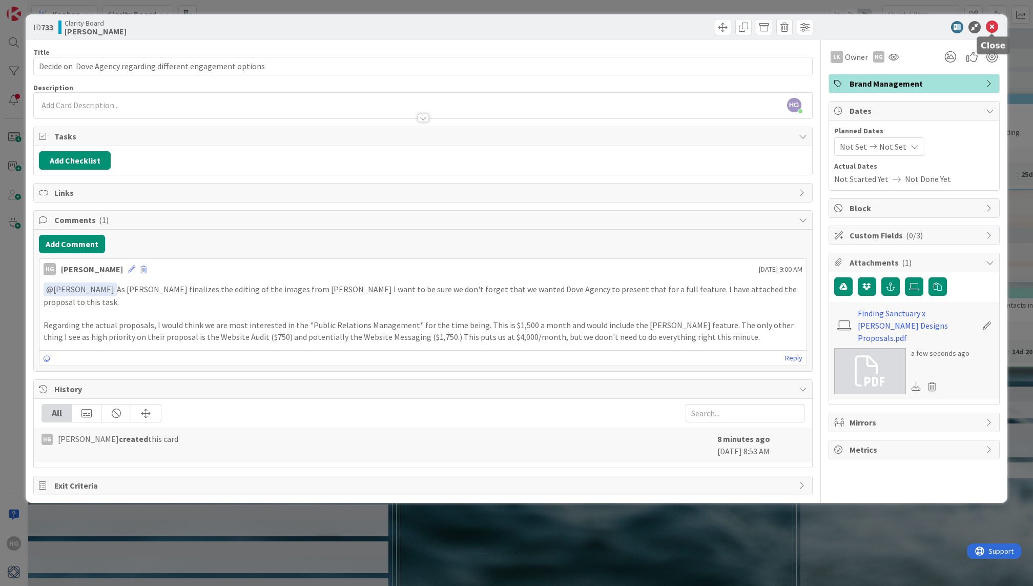
click at [989, 26] on icon at bounding box center [992, 27] width 12 height 12
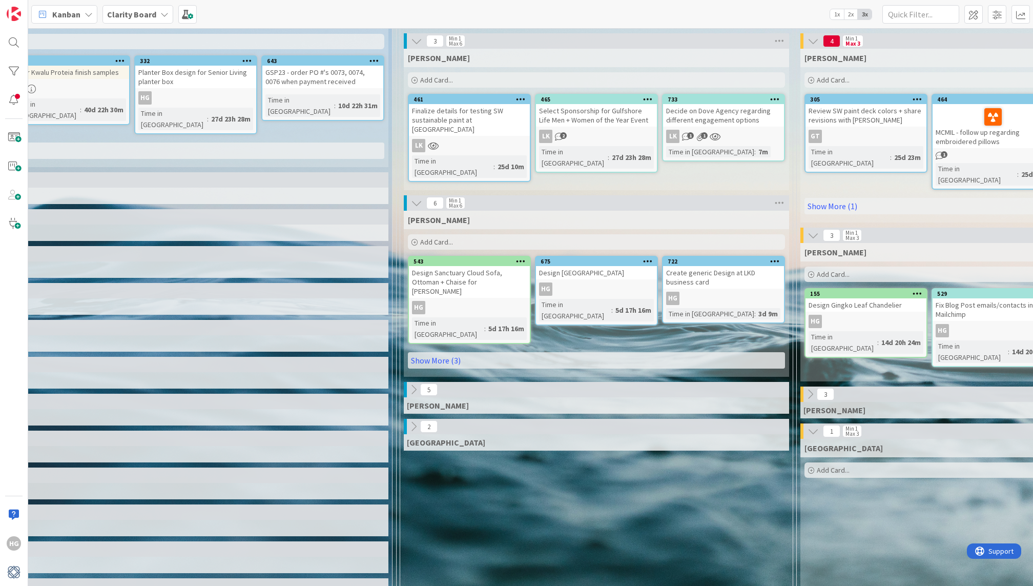
click at [507, 287] on div "543 Design Sanctuary Cloud Sofa, Ottoman + Chaise for Chaddock HG Time in Colum…" at bounding box center [469, 300] width 123 height 88
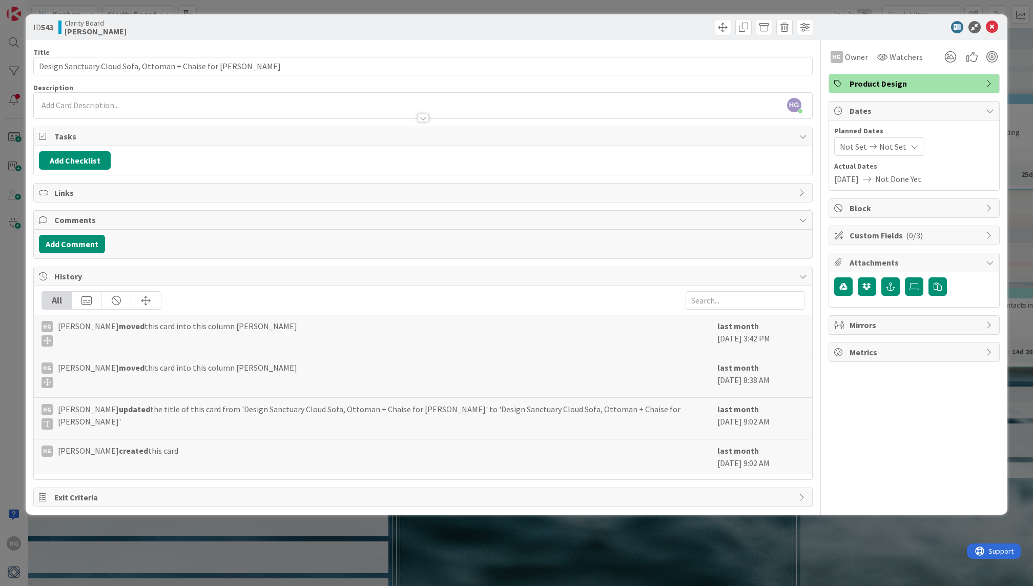
click at [998, 27] on div at bounding box center [908, 27] width 181 height 12
click at [990, 25] on icon at bounding box center [992, 27] width 12 height 12
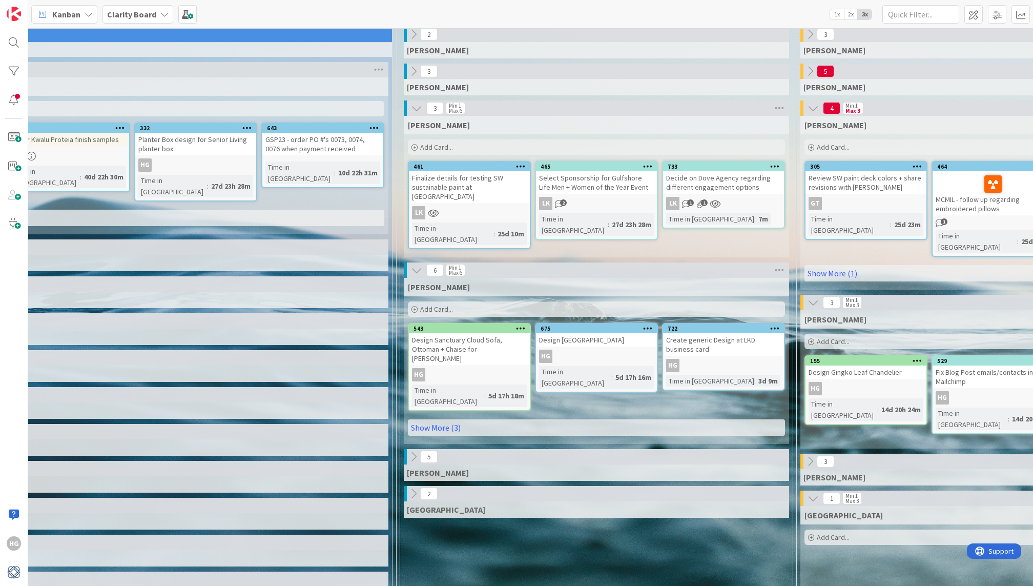
scroll to position [44, 291]
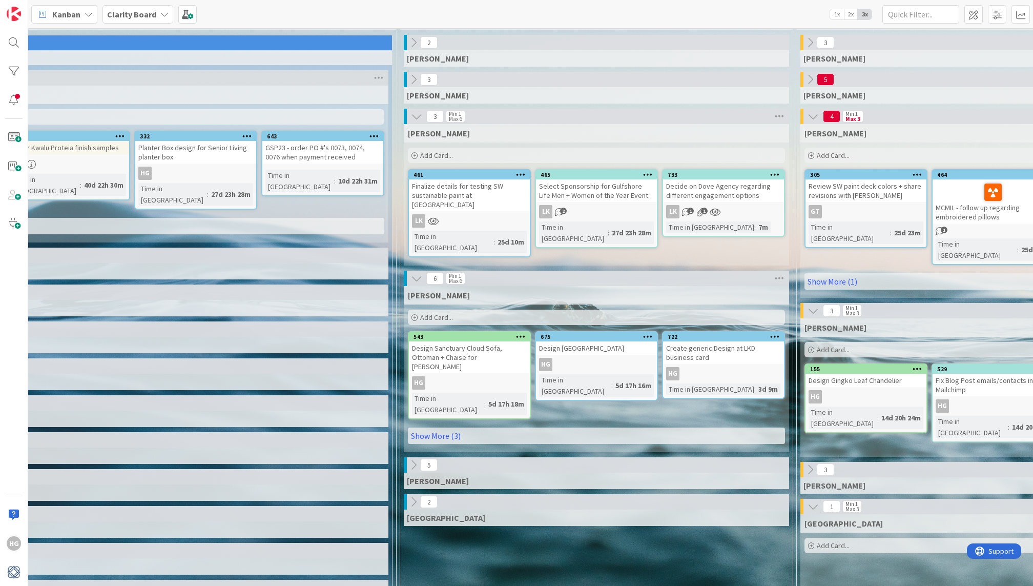
click at [751, 202] on div "733 Decide on Dove Agency regarding different engagement options LK 1 1 Time in…" at bounding box center [723, 203] width 123 height 68
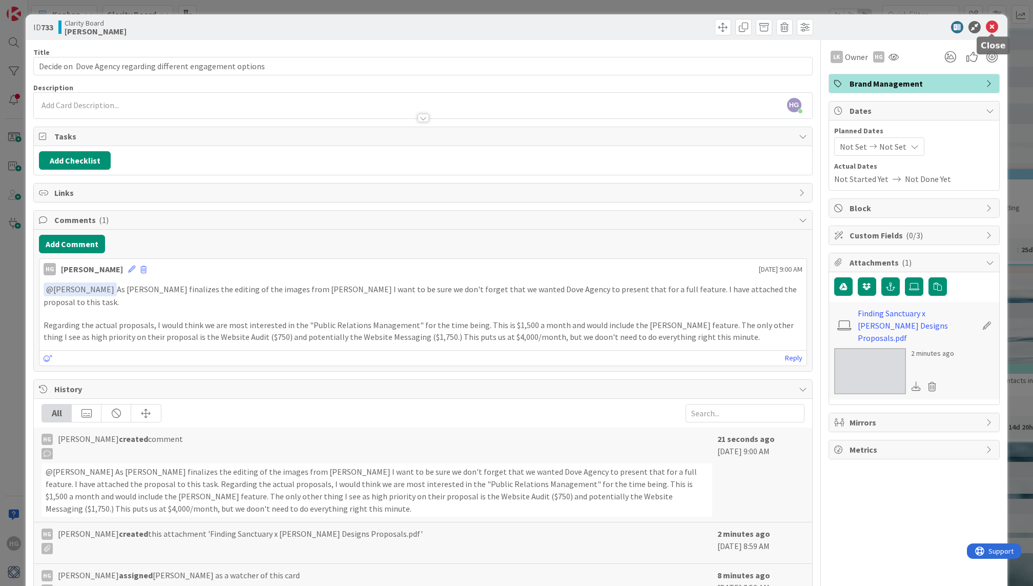
click at [994, 27] on icon at bounding box center [992, 27] width 12 height 12
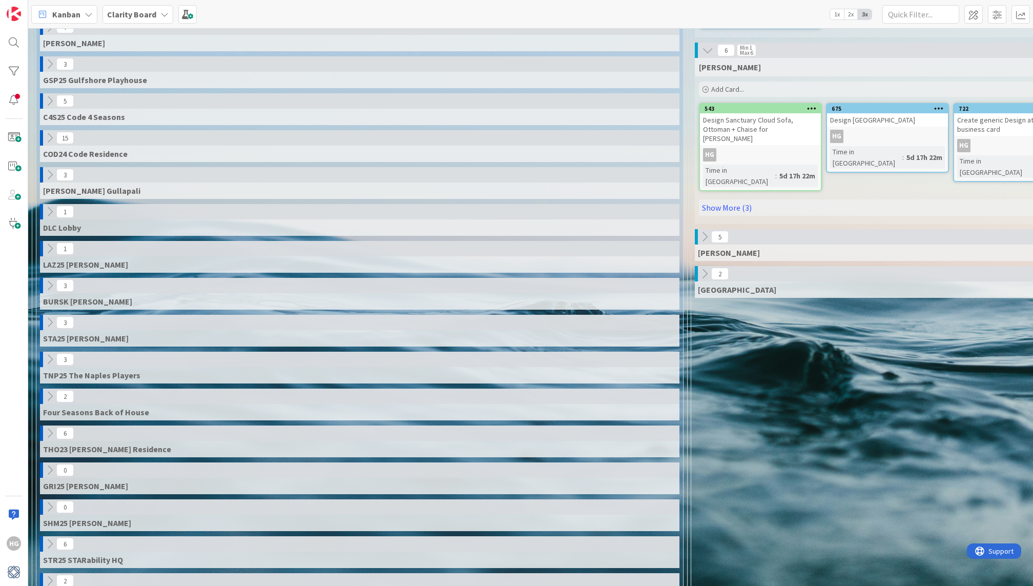
scroll to position [613, 0]
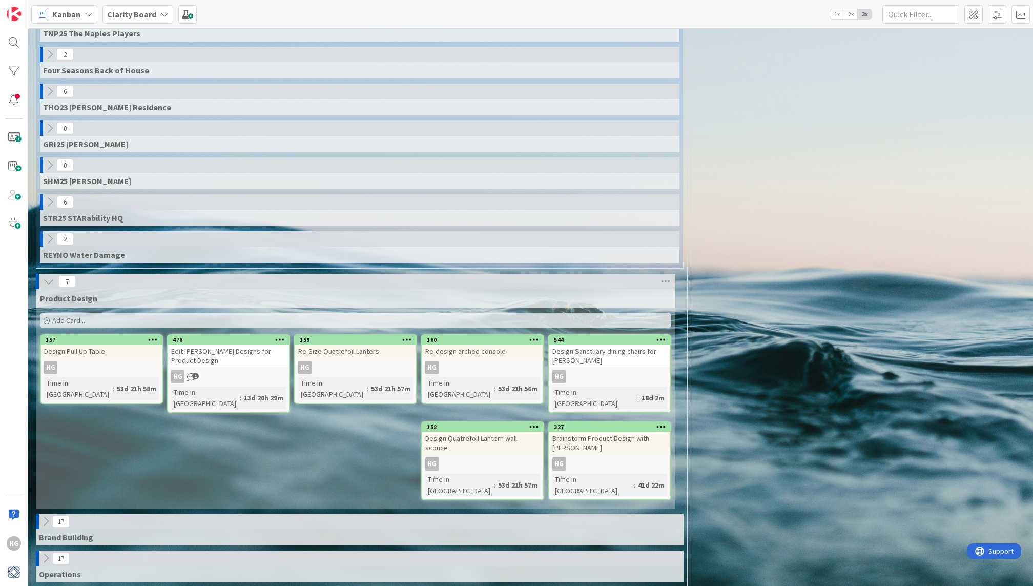
click at [42, 516] on icon at bounding box center [45, 521] width 11 height 11
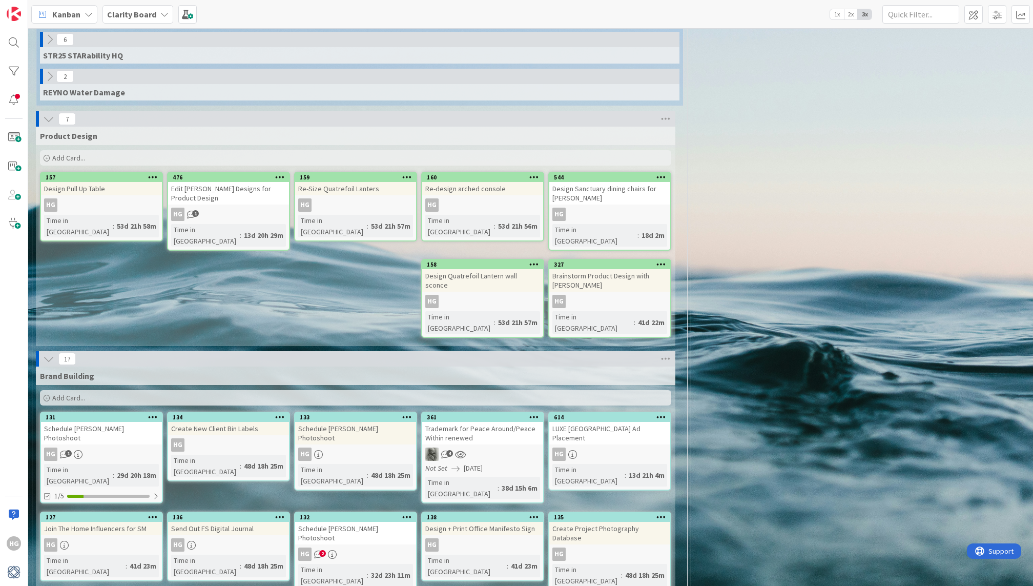
scroll to position [800, 0]
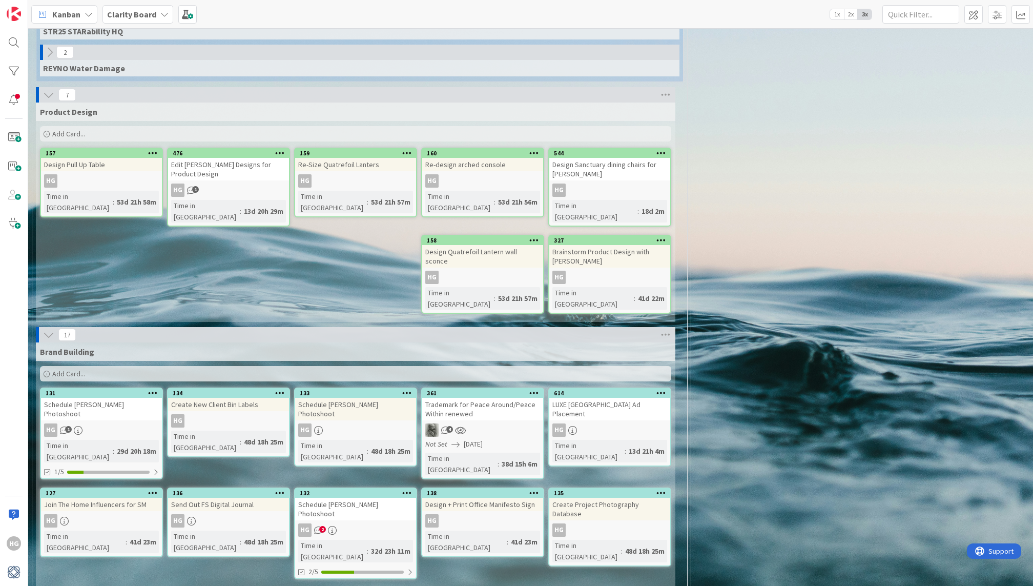
click at [176, 366] on div "Add Card..." at bounding box center [355, 373] width 631 height 15
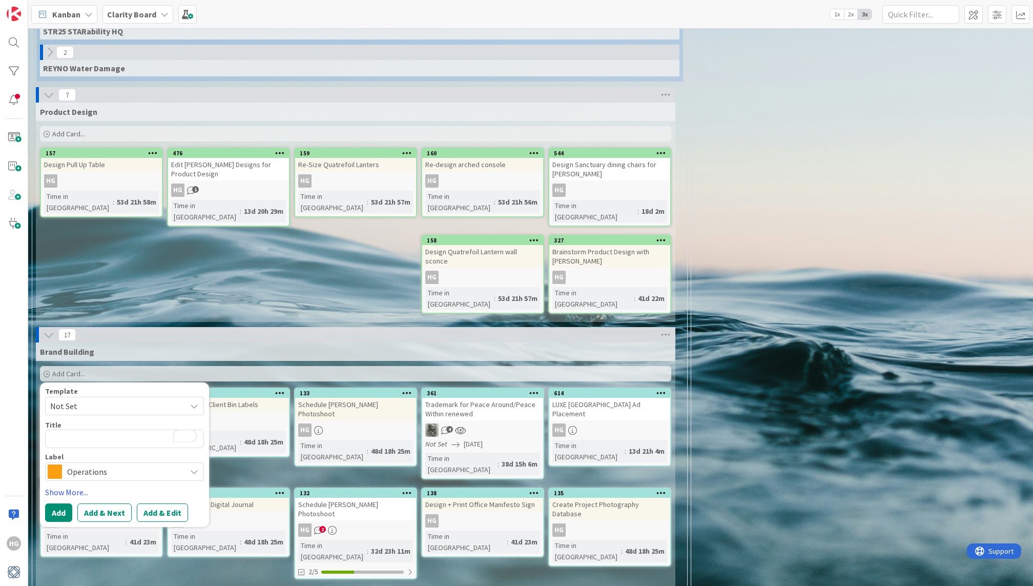
type textarea "x"
type textarea "H"
type textarea "x"
type textarea "Hu"
type textarea "x"
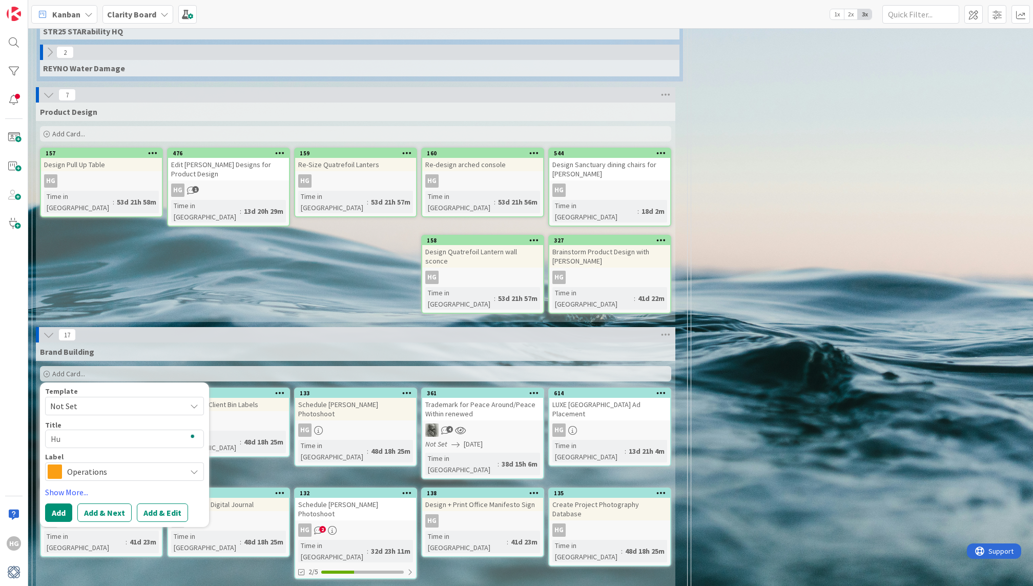
type textarea "Hub"
type textarea "x"
type textarea "Hubb"
type textarea "x"
type textarea "Hubba"
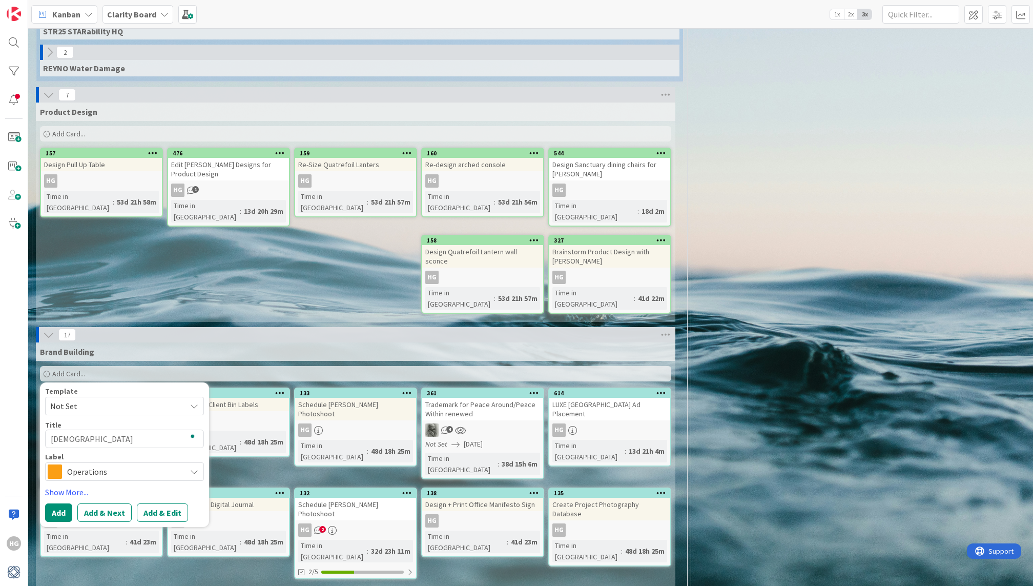
type textarea "x"
type textarea "Hubbart"
type textarea "x"
type textarea "Hubbarto"
type textarea "x"
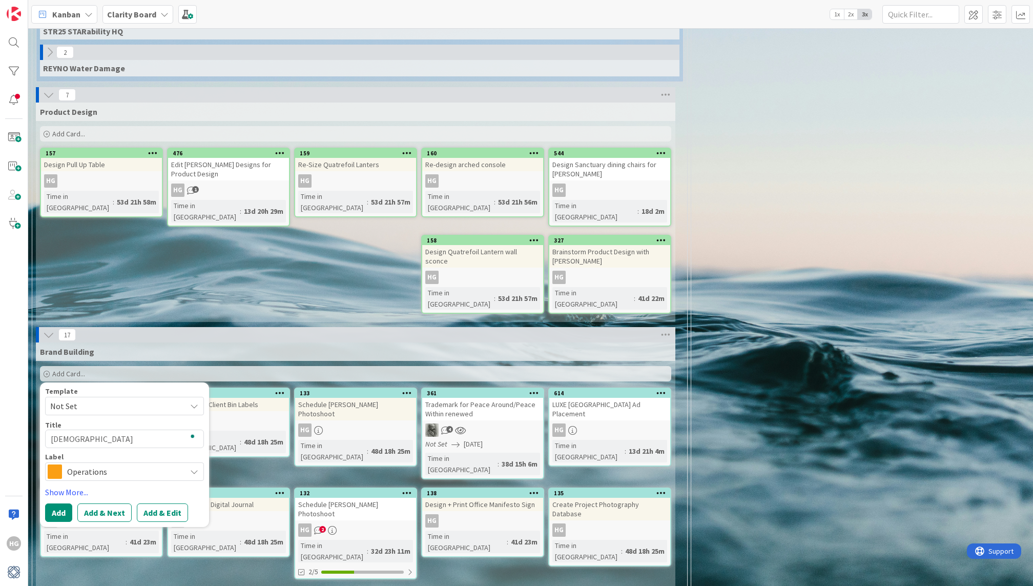
type textarea "Hubbarton"
type textarea "x"
type textarea "Hubbarton"
type textarea "x"
type textarea "Hubbarton F"
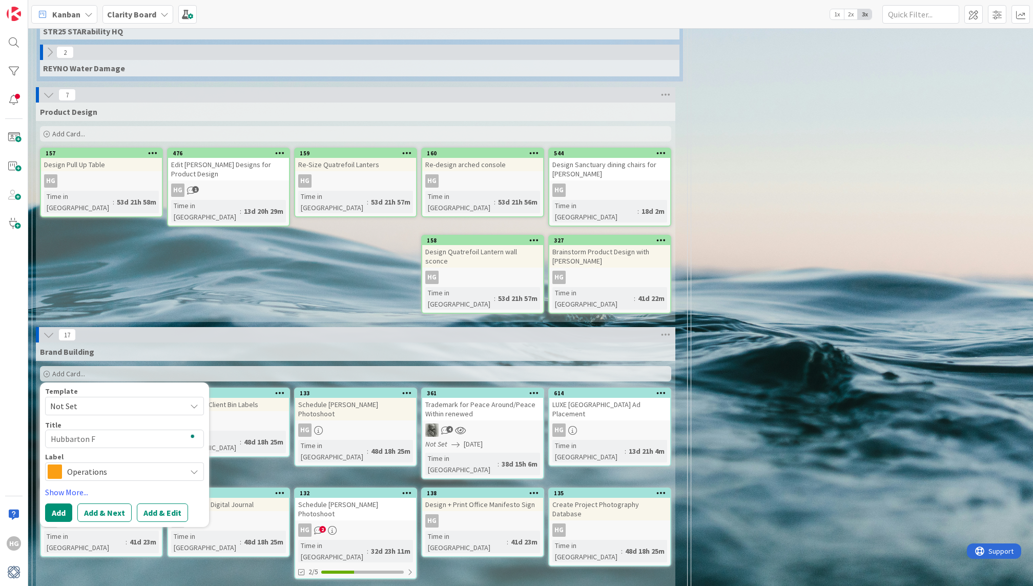
type textarea "x"
type textarea "Hubbarton Fo"
type textarea "x"
type textarea "Hubbarton For"
type textarea "x"
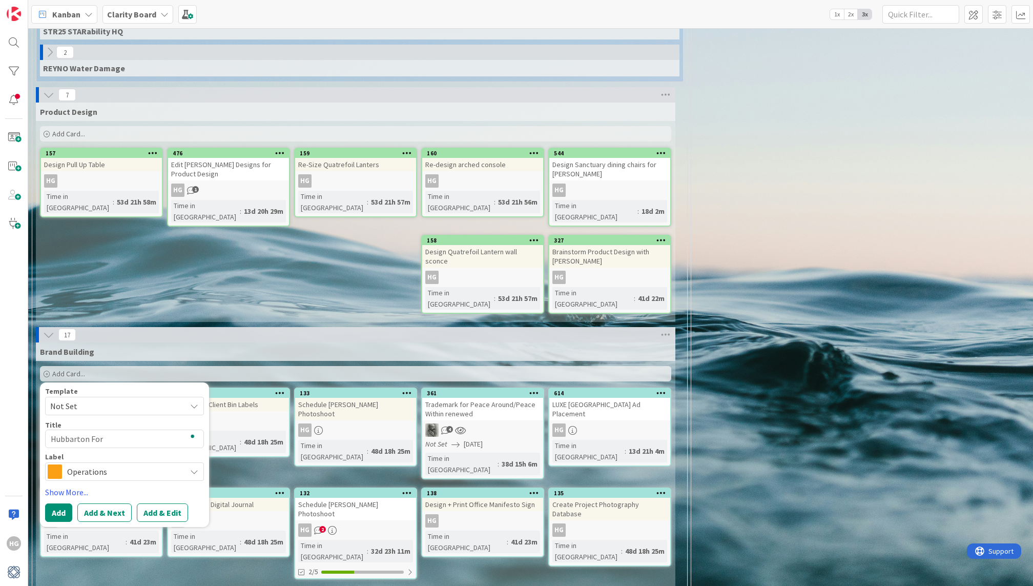
type textarea "Hubbarton Forg"
type textarea "x"
type textarea "Hubbarton Forge"
type textarea "x"
type textarea "Hubbarton Forge"
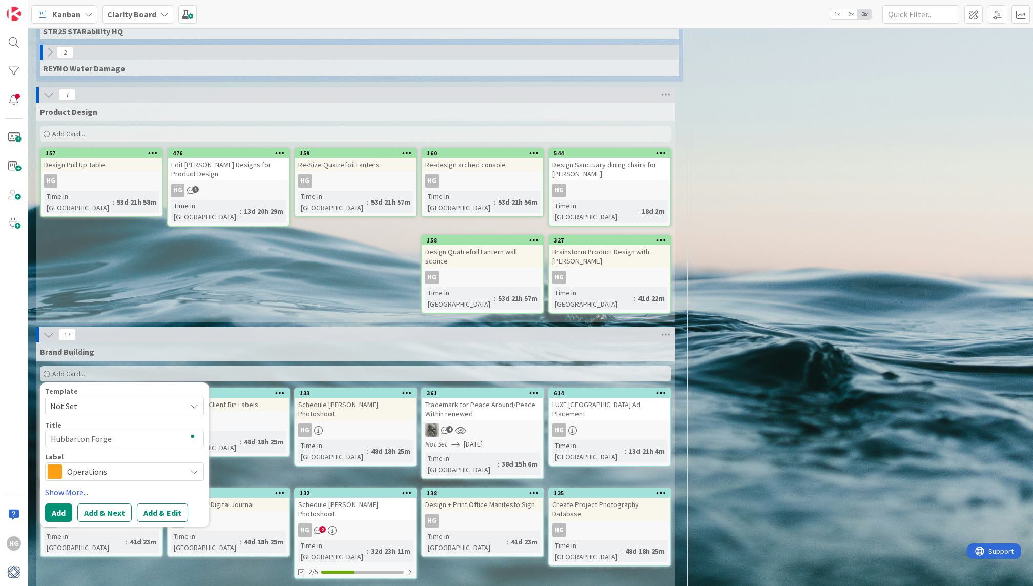
type textarea "x"
type textarea "Hubbarton Forge D"
type textarea "x"
type textarea "Hubbarton Forge De"
type textarea "x"
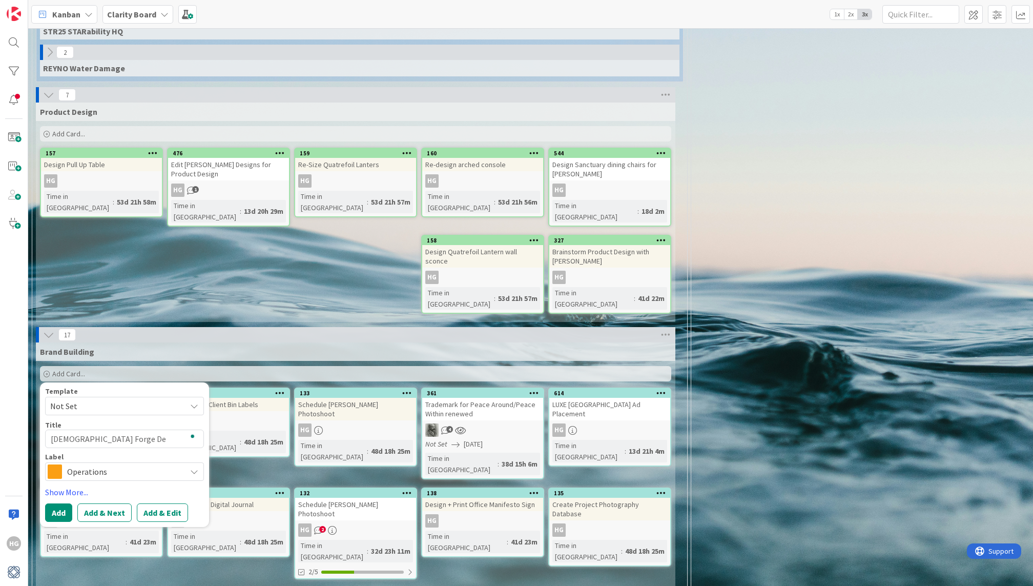
type textarea "Hubbarton Forge Des"
type textarea "x"
type textarea "Hubbarton Forge Desi"
type textarea "x"
type textarea "Hubbarton Forge Desig"
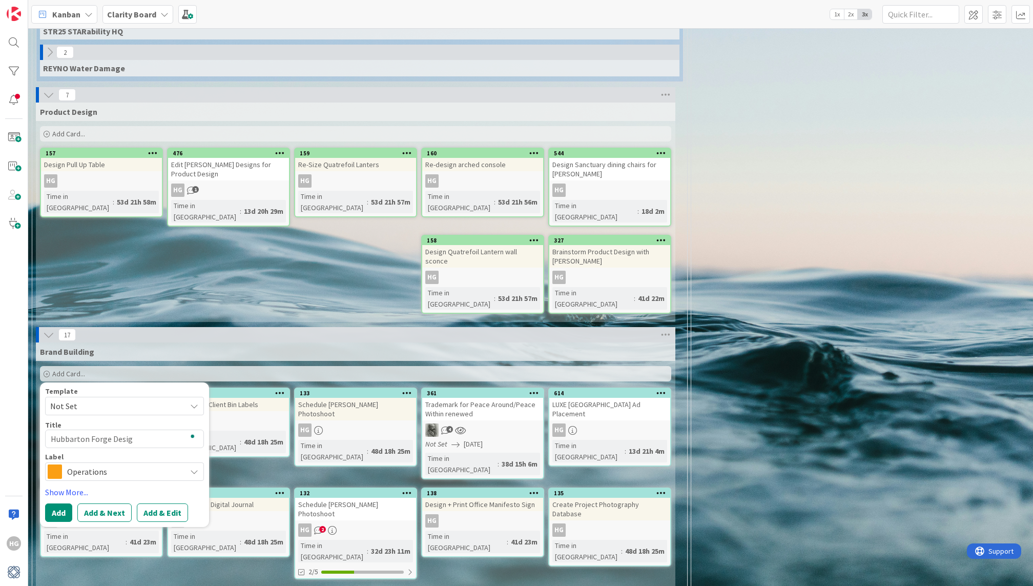
type textarea "x"
type textarea "Hubbarton Forge Design"
type textarea "x"
type textarea "Hubbarton Forge Designer"
type textarea "x"
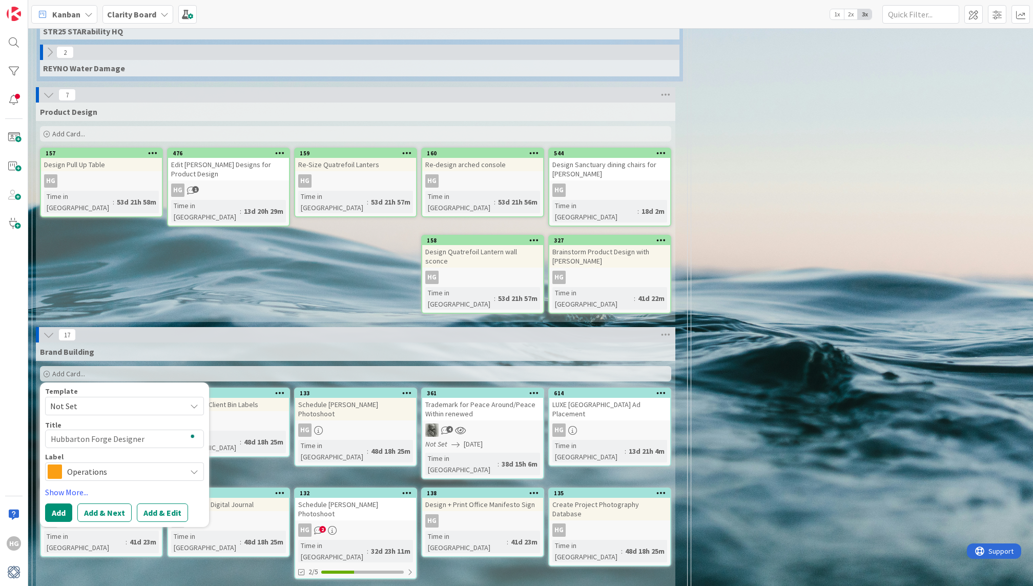
type textarea "Hubbarton Forge Designer"
type textarea "x"
type textarea "Hubbarton Forge Designer C"
type textarea "x"
type textarea "Hubbarton Forge Designer Co"
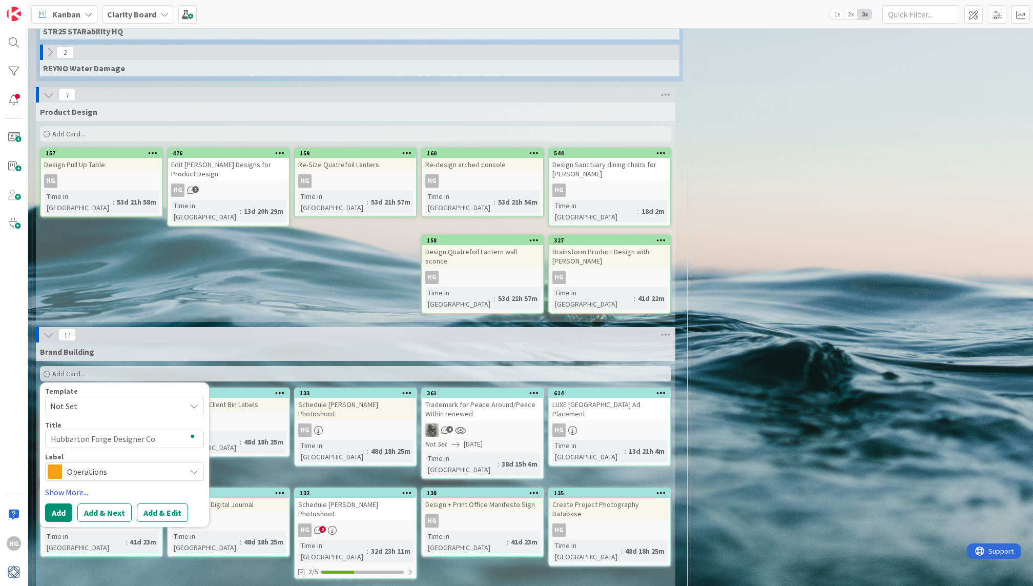
type textarea "x"
type textarea "Hubbarton Forge Designer Cou"
type textarea "x"
type textarea "Hubbarton Forge Designer Coun"
type textarea "x"
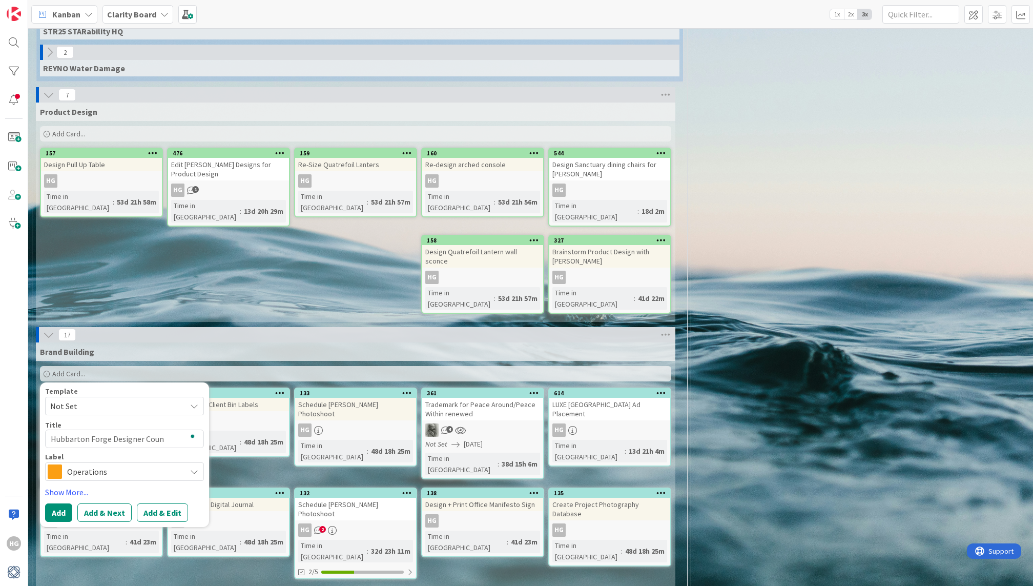
type textarea "Hubbarton Forge Designer Counc"
type textarea "x"
type textarea "Hubbarton Forge Designer Counci"
type textarea "x"
type textarea "Hubbarton Forge Designer Council"
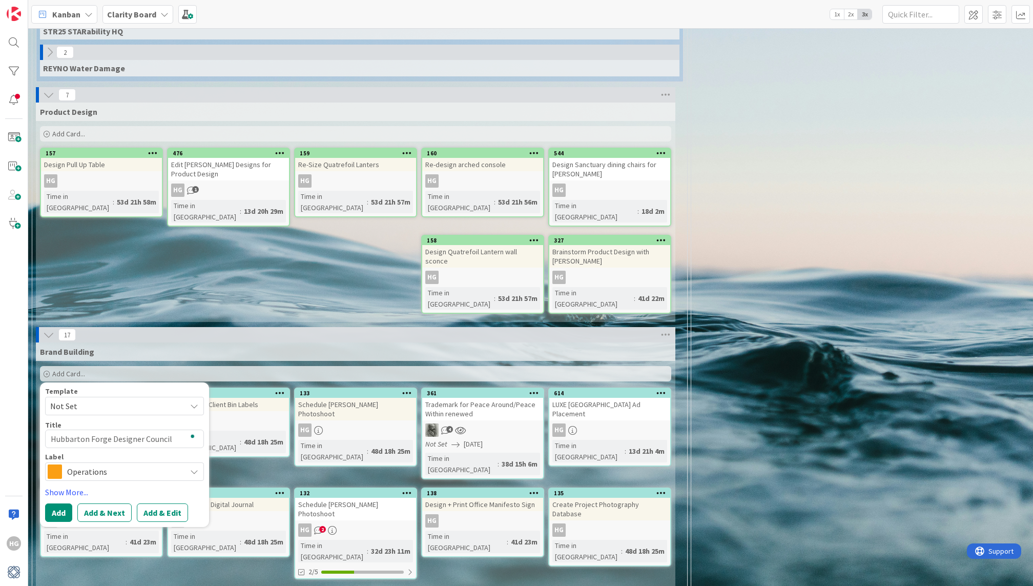
type textarea "x"
type textarea "Hubbarton Forge Designer Council"
type textarea "x"
type textarea "Hubbarton Forge Designer Council D"
type textarea "x"
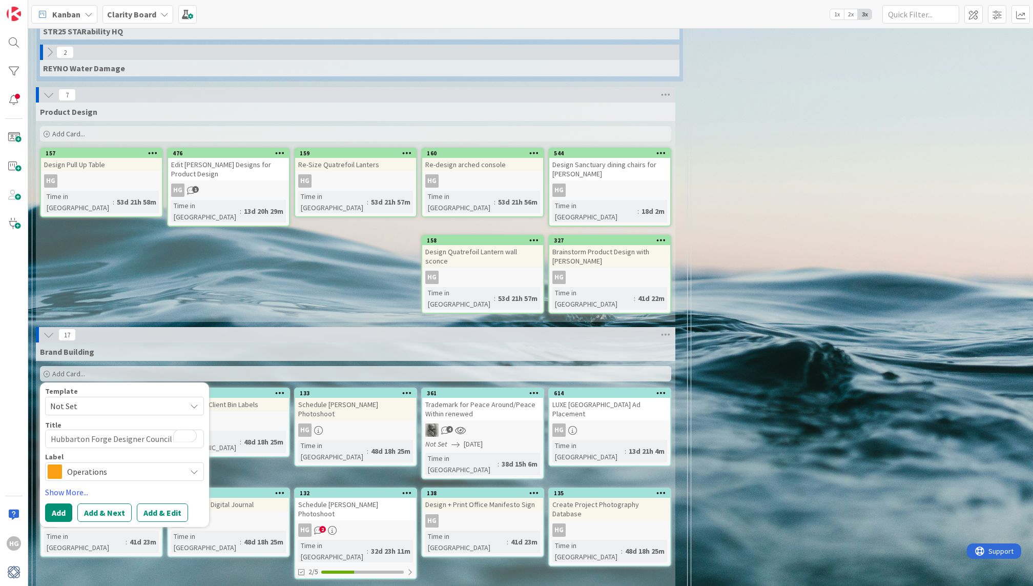
type textarea "Hubbarton Forge Designer Council De"
type textarea "x"
type textarea "Hubbarton Forge Designer Council Del"
type textarea "x"
type textarea "Hubbarton Forge Designer Council Deli"
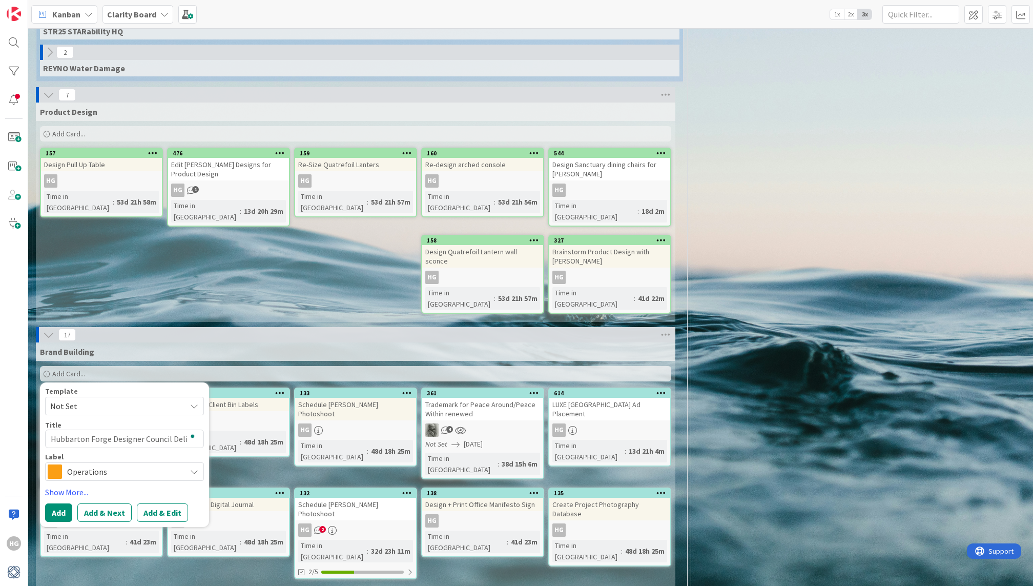
type textarea "x"
type textarea "Hubbarton Forge Designer Council Deliv"
type textarea "x"
type textarea "Hubbarton Forge Designer Council Delive"
type textarea "x"
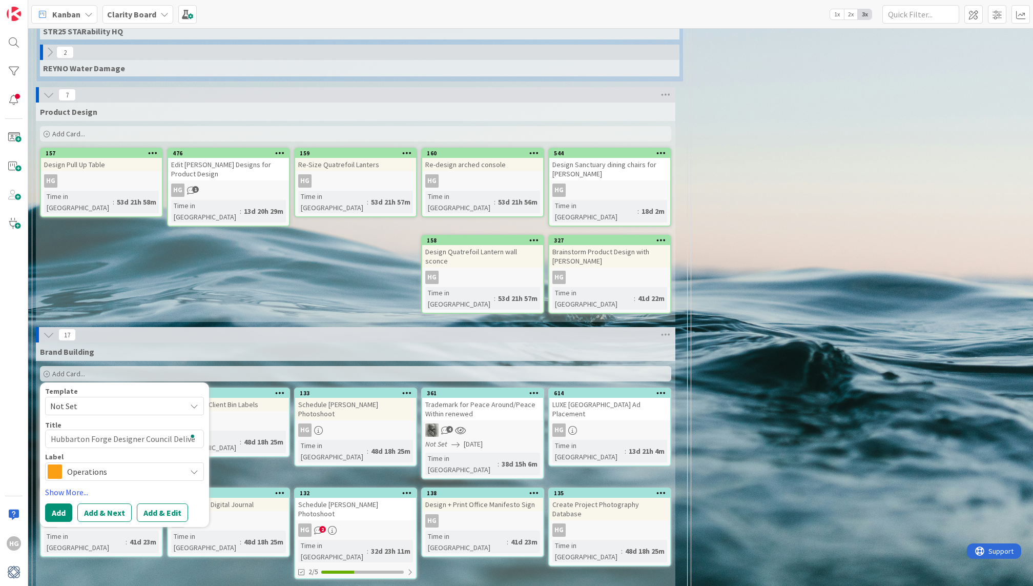
type textarea "Hubbarton Forge Designer Council Deliver"
type textarea "x"
type textarea "Hubbarton Forge Designer Council Delivera"
type textarea "x"
type textarea "Hubbarton Forge Designer Council Deliverab"
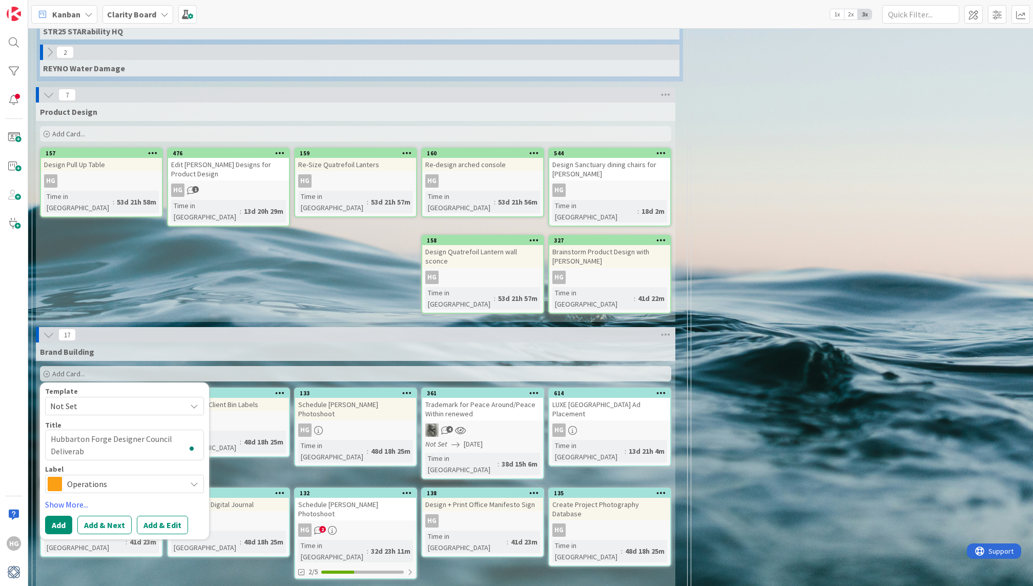
type textarea "x"
type textarea "Hubbarton Forge Designer Council Deliverabl"
type textarea "x"
type textarea "Hubbarton Forge Designer Council Deliverable"
type textarea "x"
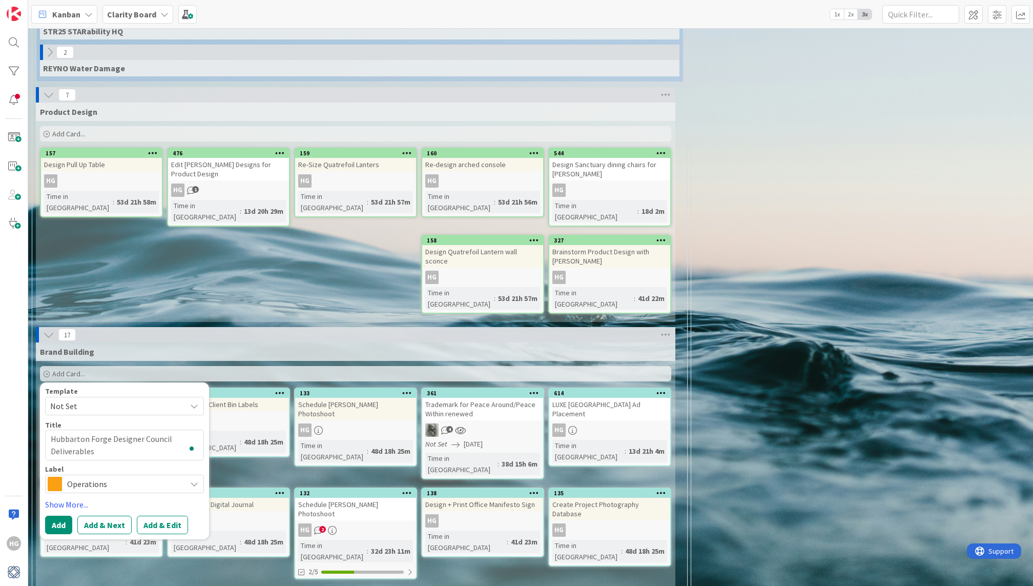
type textarea "Hubbarton Forge Designer Council Deliverables"
click at [133, 477] on span "Operations" at bounding box center [124, 484] width 114 height 14
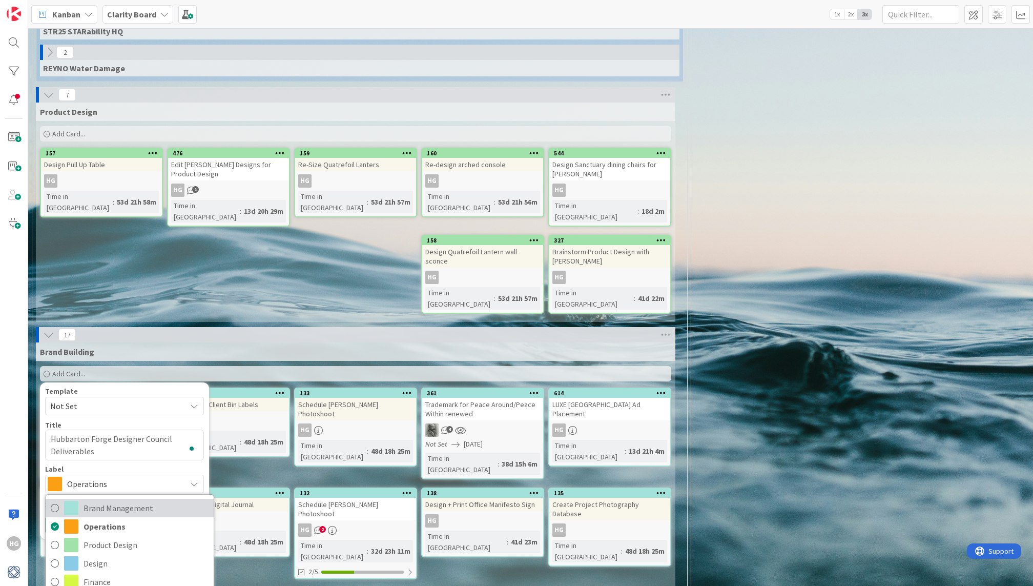
click at [128, 500] on span "Brand Management" at bounding box center [146, 507] width 125 height 15
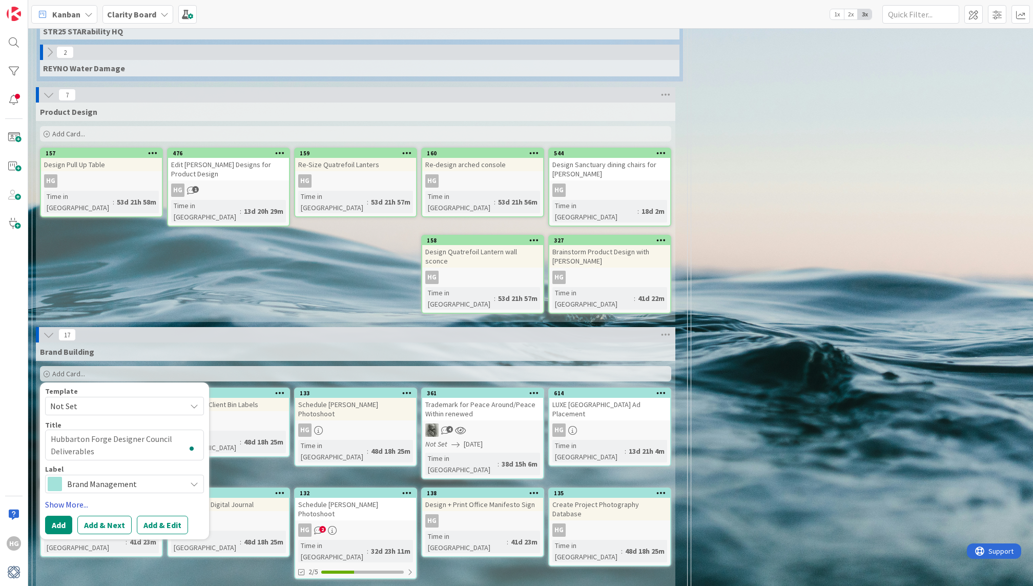
click at [68, 498] on link "Show More..." at bounding box center [124, 504] width 159 height 12
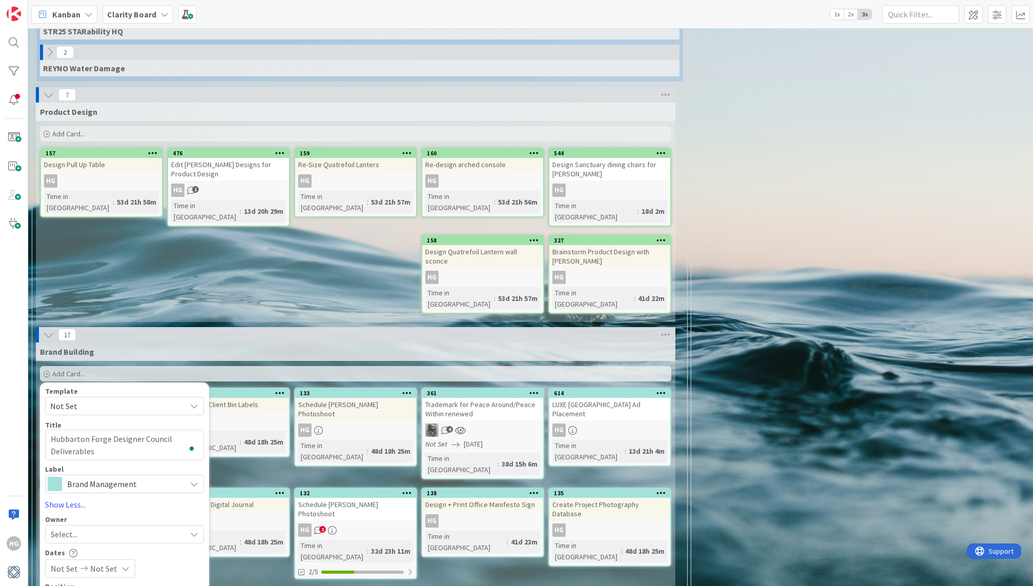
click at [69, 528] on span "Select..." at bounding box center [64, 534] width 27 height 12
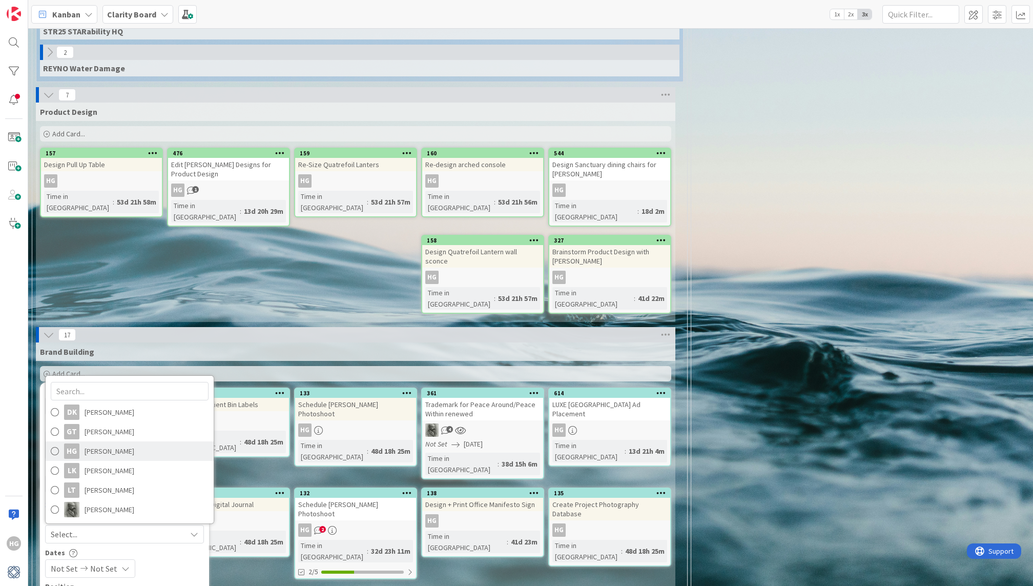
click at [113, 443] on span "[PERSON_NAME]" at bounding box center [110, 450] width 50 height 15
type textarea "x"
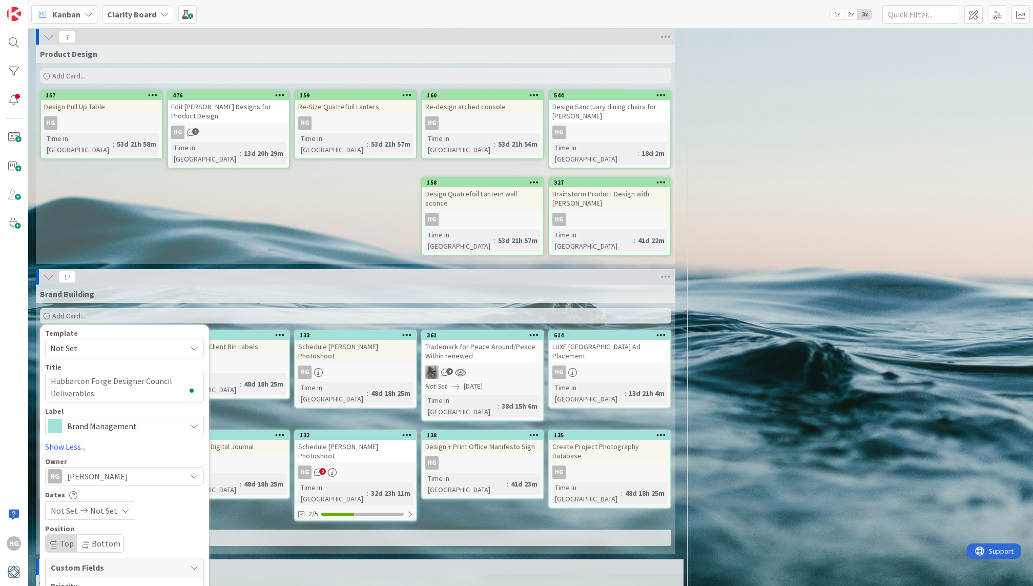
scroll to position [859, 0]
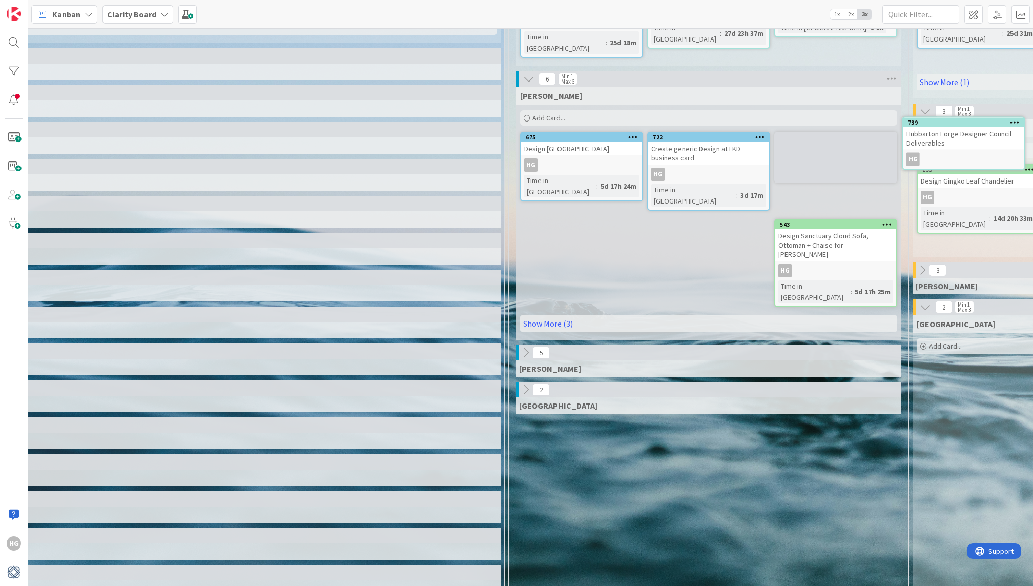
scroll to position [243, 184]
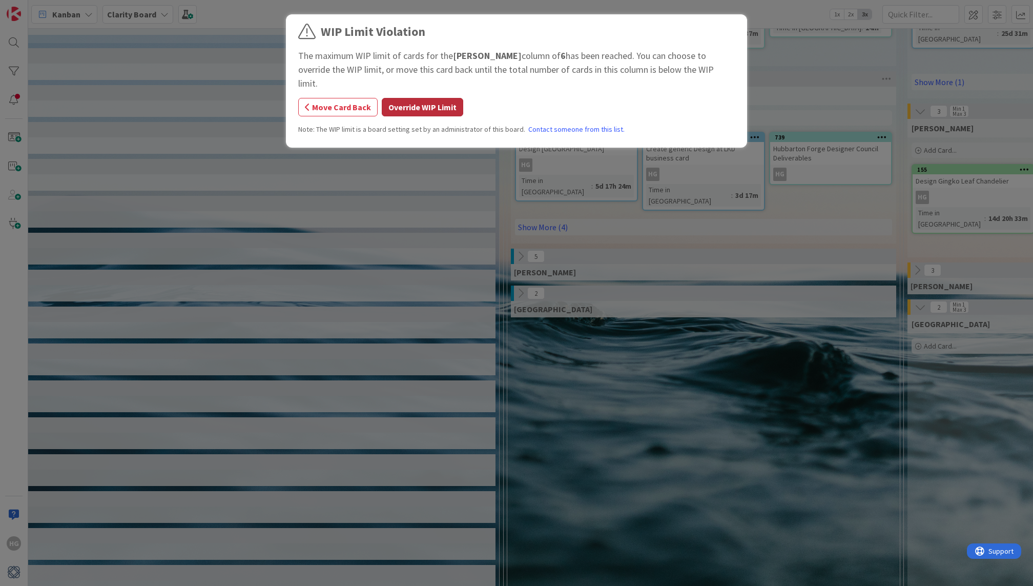
click at [424, 98] on button "Override WIP Limit" at bounding box center [422, 107] width 81 height 18
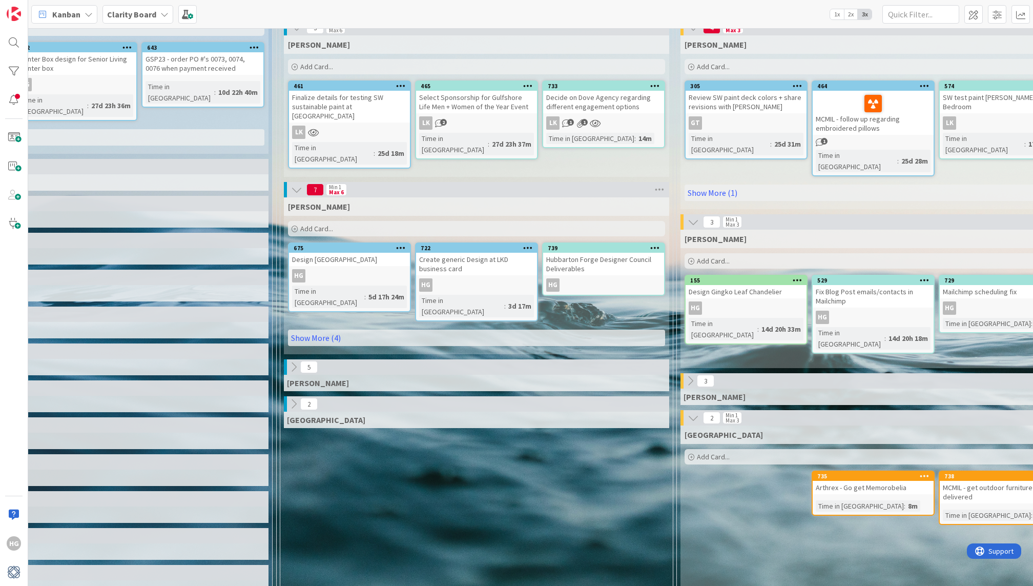
scroll to position [132, 368]
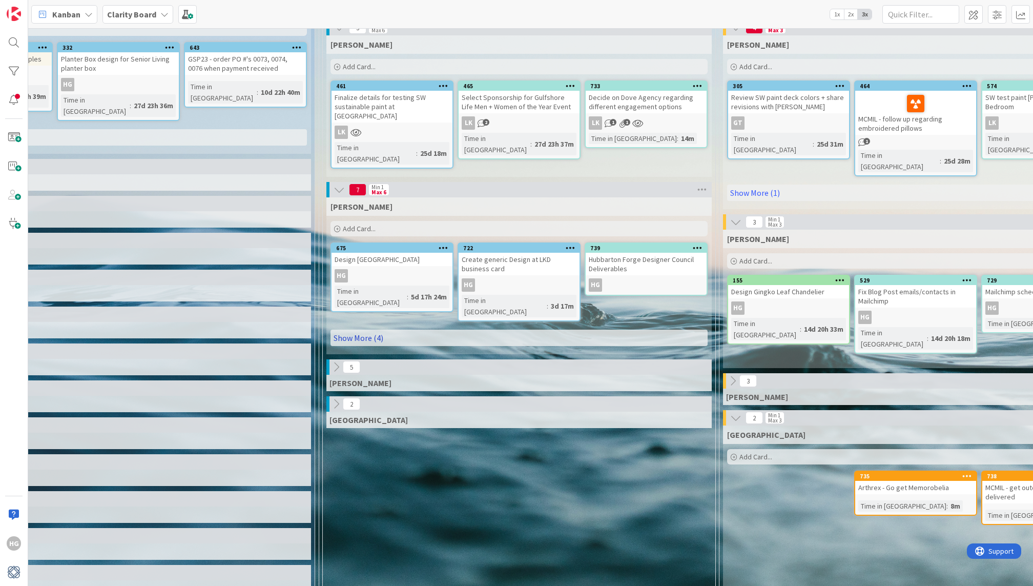
click at [480, 329] on link "Show More (4)" at bounding box center [519, 337] width 377 height 16
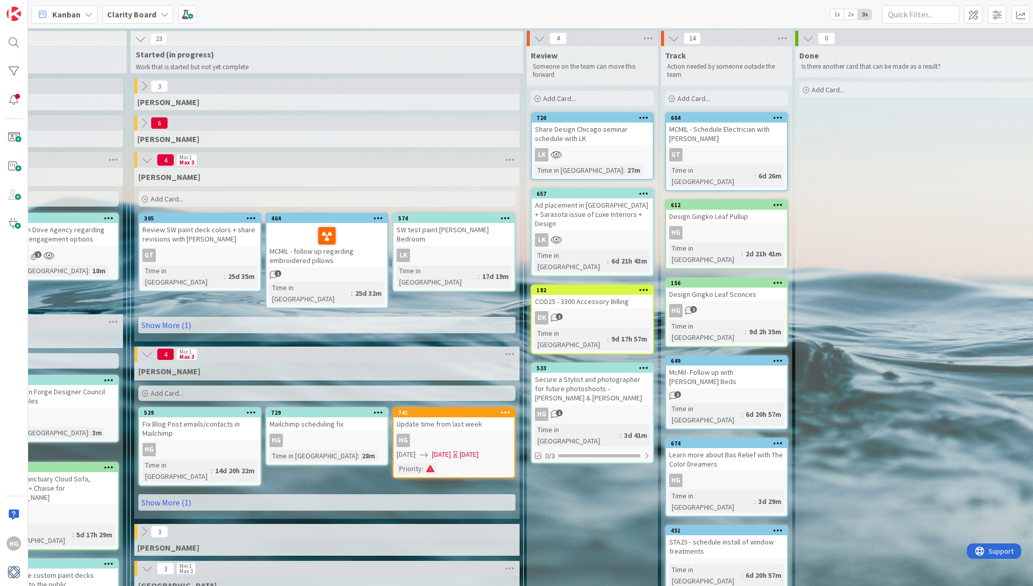
scroll to position [0, 949]
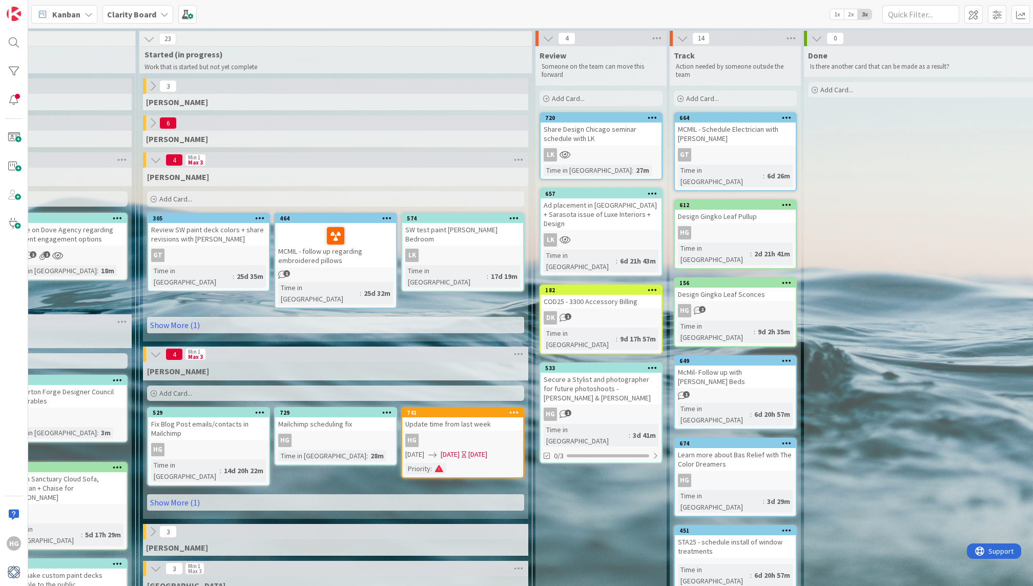
click at [456, 463] on div "Priority :" at bounding box center [462, 468] width 115 height 11
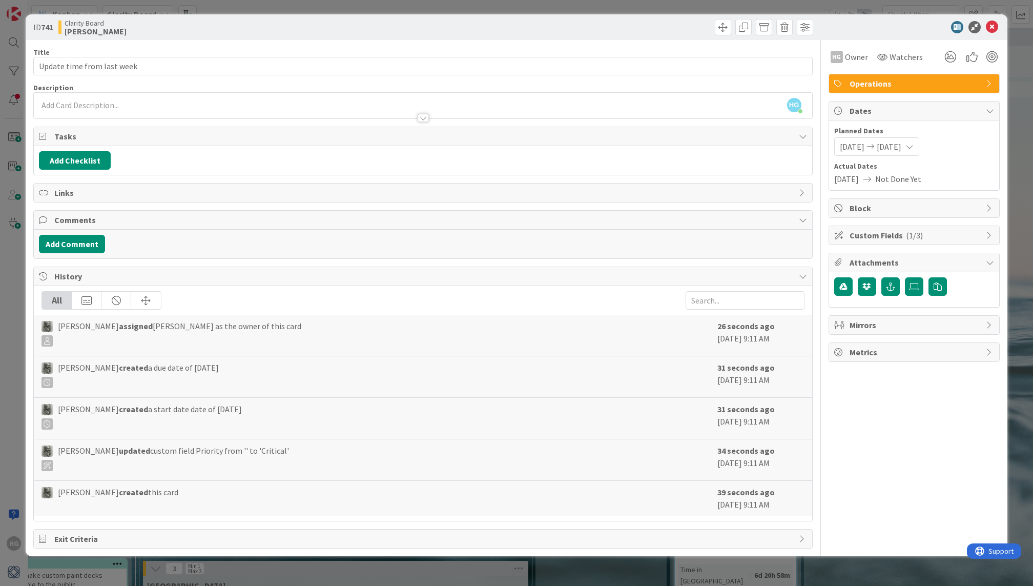
click at [993, 30] on icon at bounding box center [992, 27] width 12 height 12
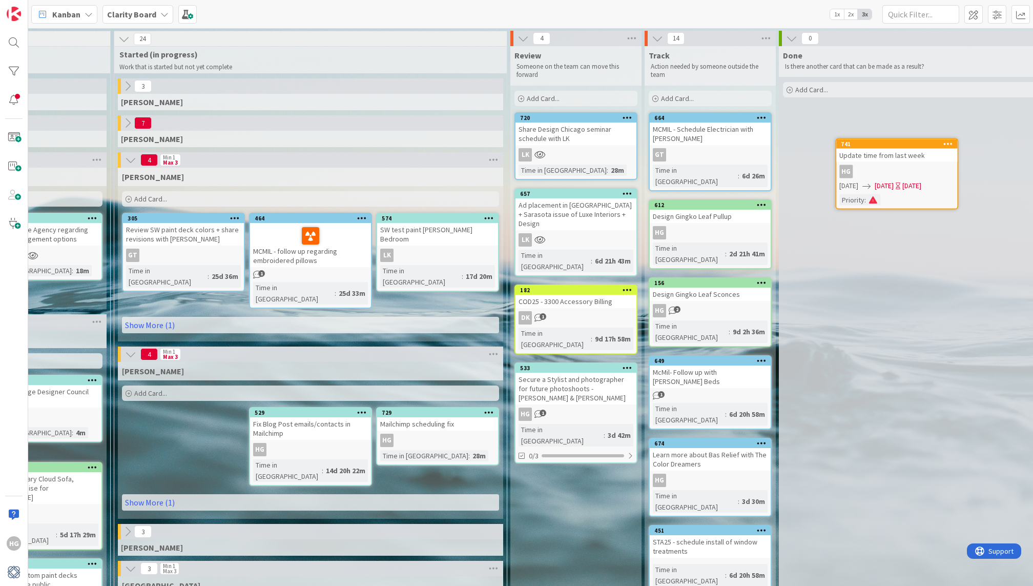
scroll to position [0, 977]
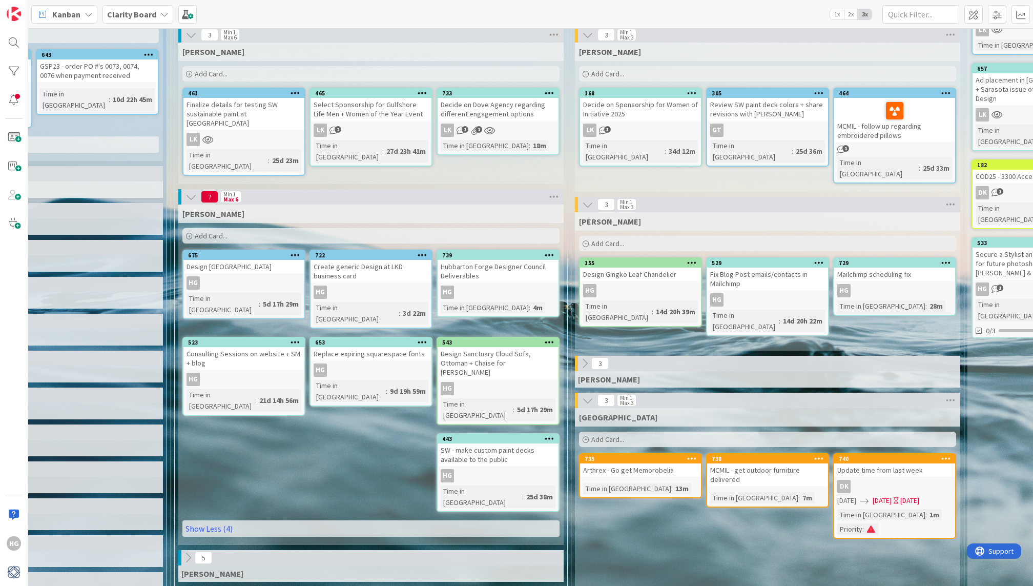
scroll to position [142, 517]
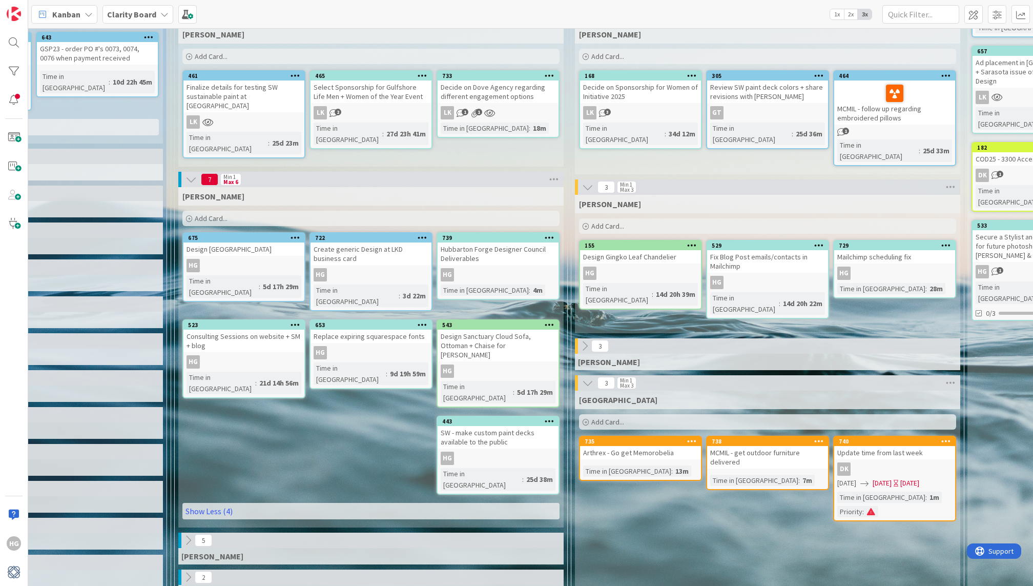
click at [292, 237] on icon at bounding box center [296, 237] width 10 height 7
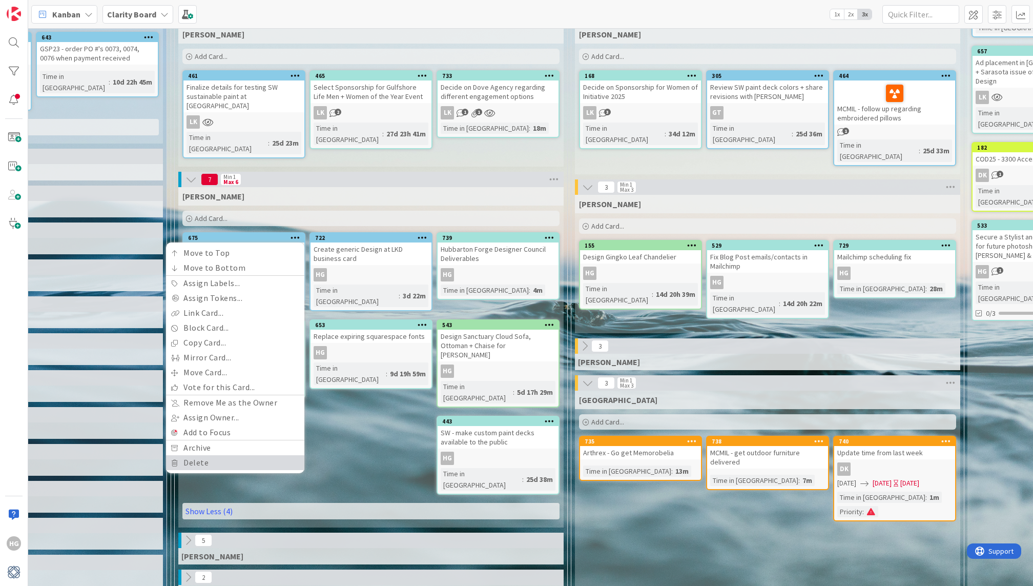
click at [246, 455] on link "Delete" at bounding box center [235, 462] width 138 height 15
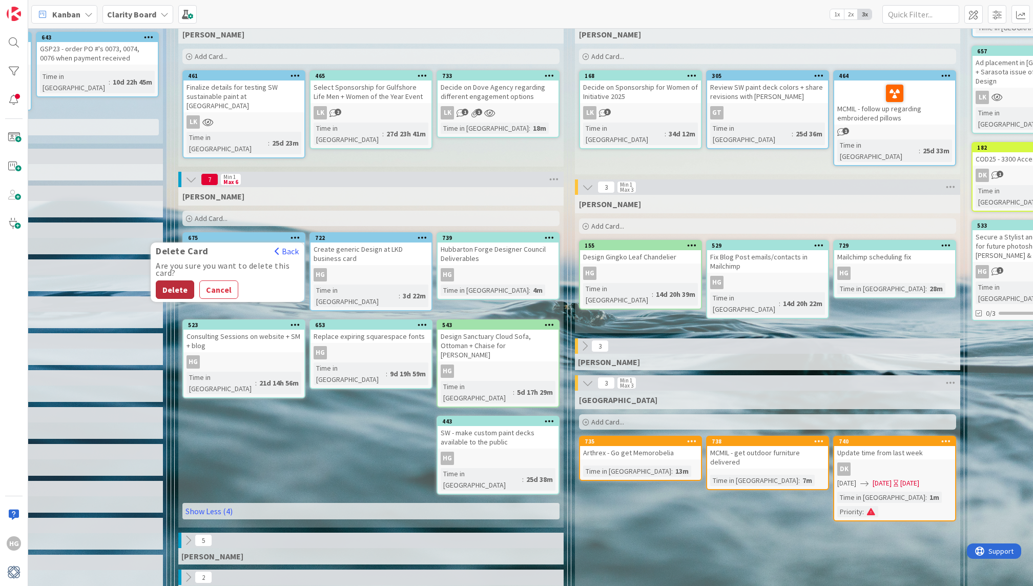
click at [161, 282] on button "Delete" at bounding box center [175, 289] width 38 height 18
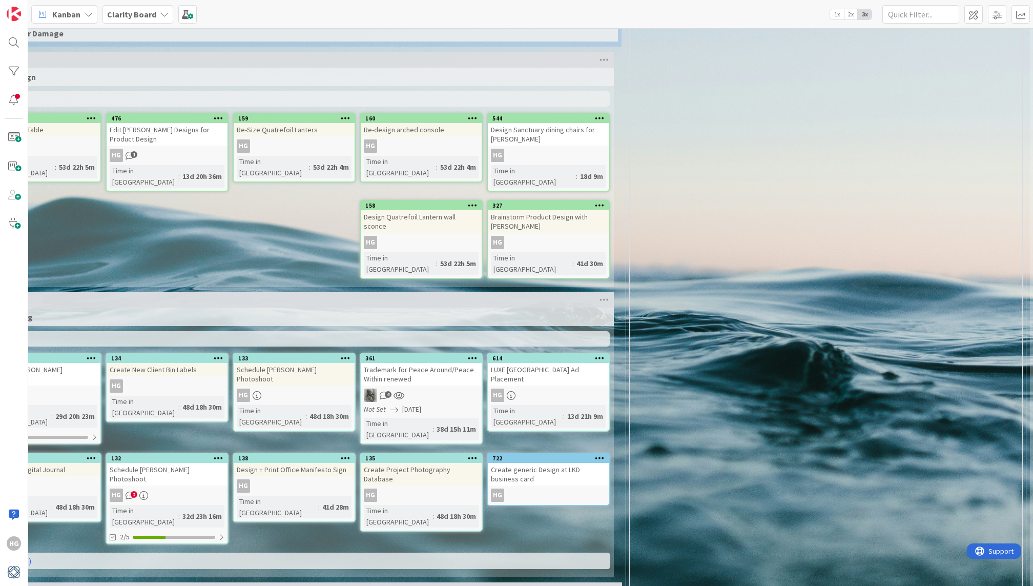
scroll to position [835, 0]
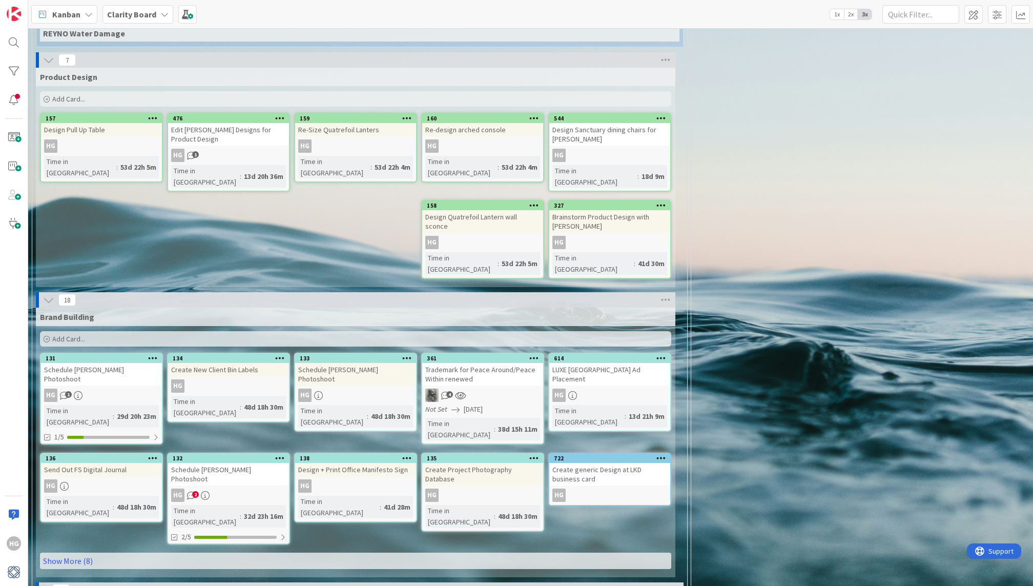
click at [572, 363] on div "LUXE Naples Ad Placement" at bounding box center [609, 374] width 121 height 23
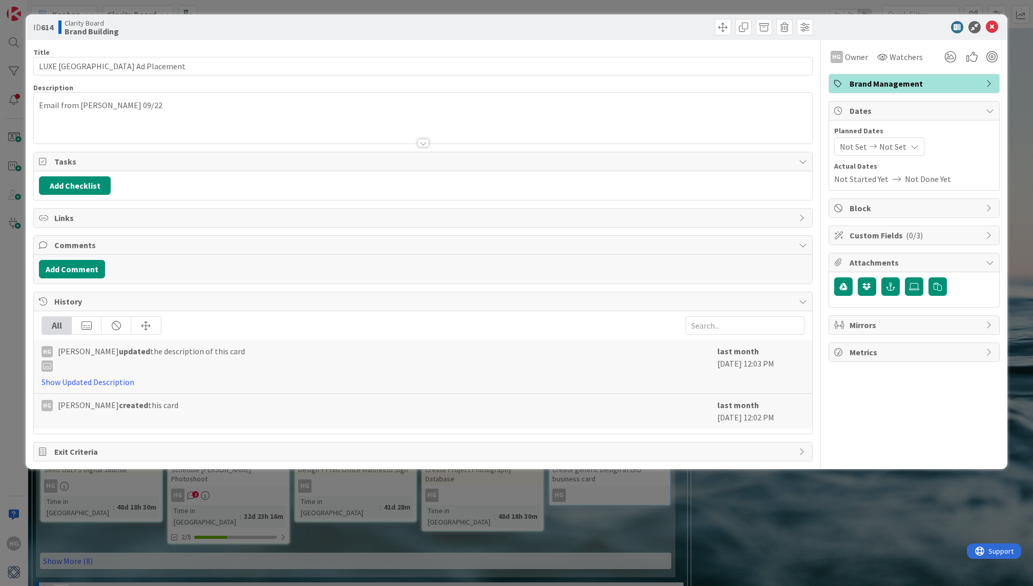
click at [926, 91] on div "Brand Management" at bounding box center [914, 83] width 170 height 18
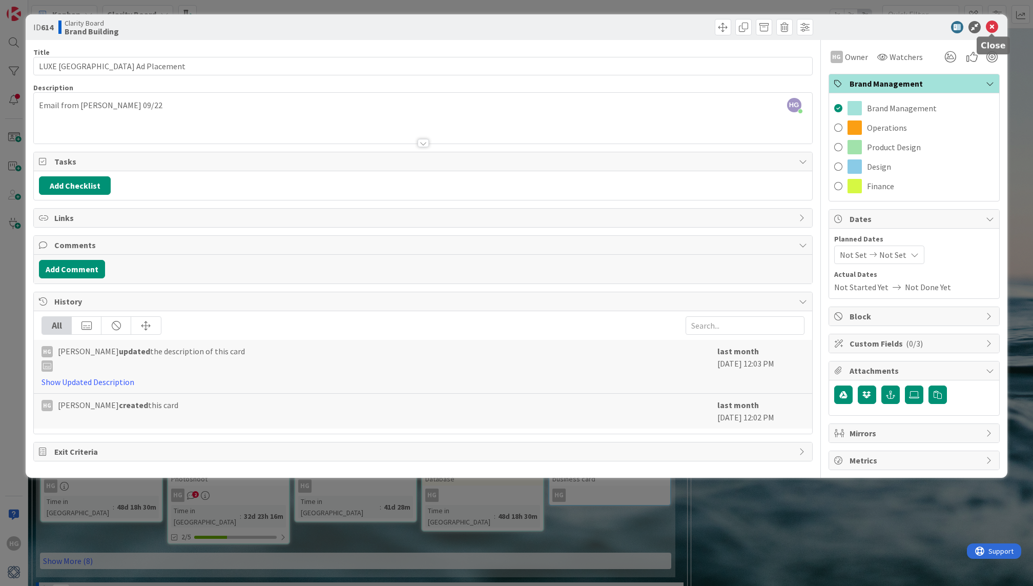
click at [995, 22] on icon at bounding box center [992, 27] width 12 height 12
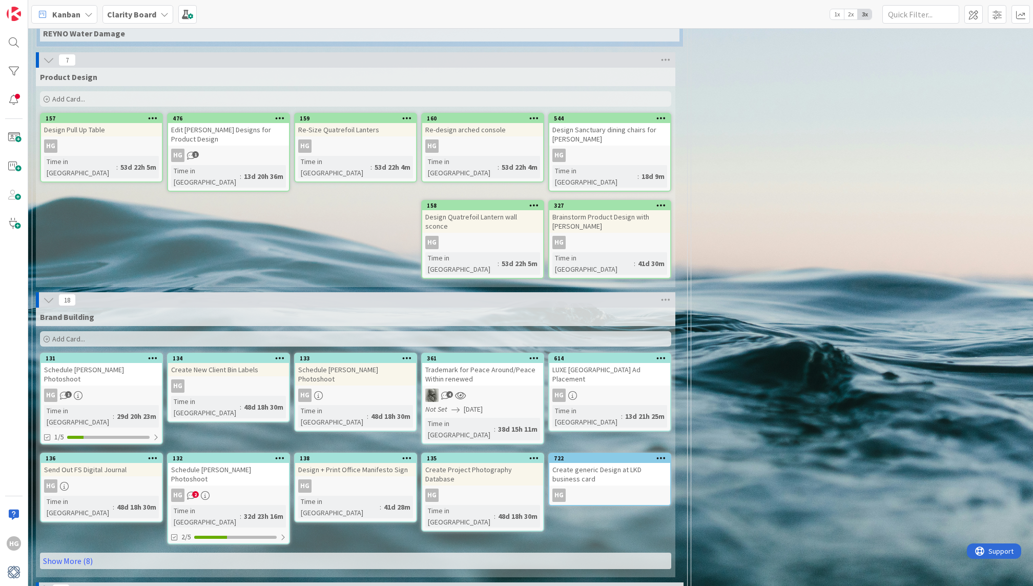
click at [594, 454] on div "722" at bounding box center [609, 458] width 121 height 9
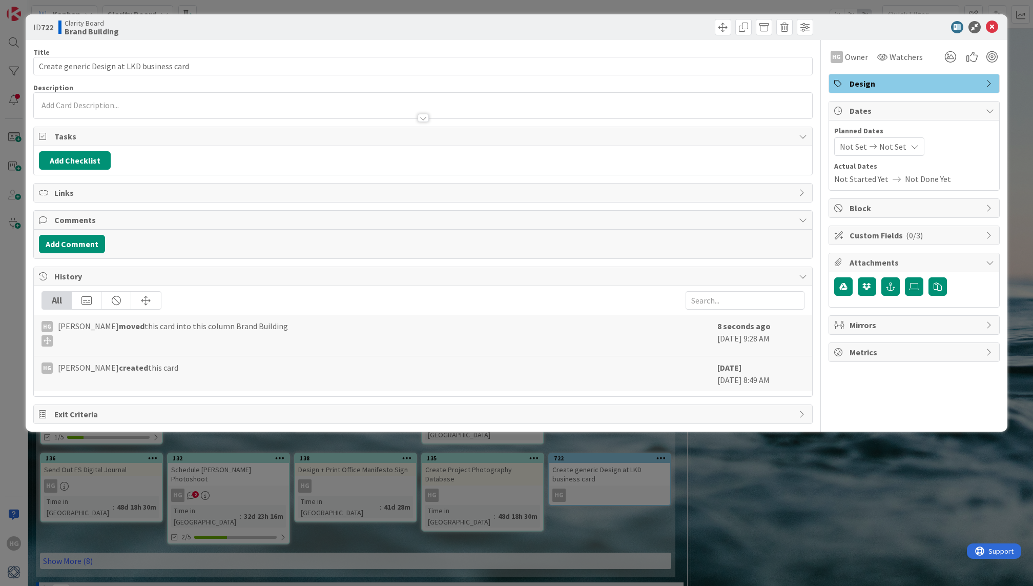
click at [916, 81] on span "Design" at bounding box center [915, 83] width 131 height 12
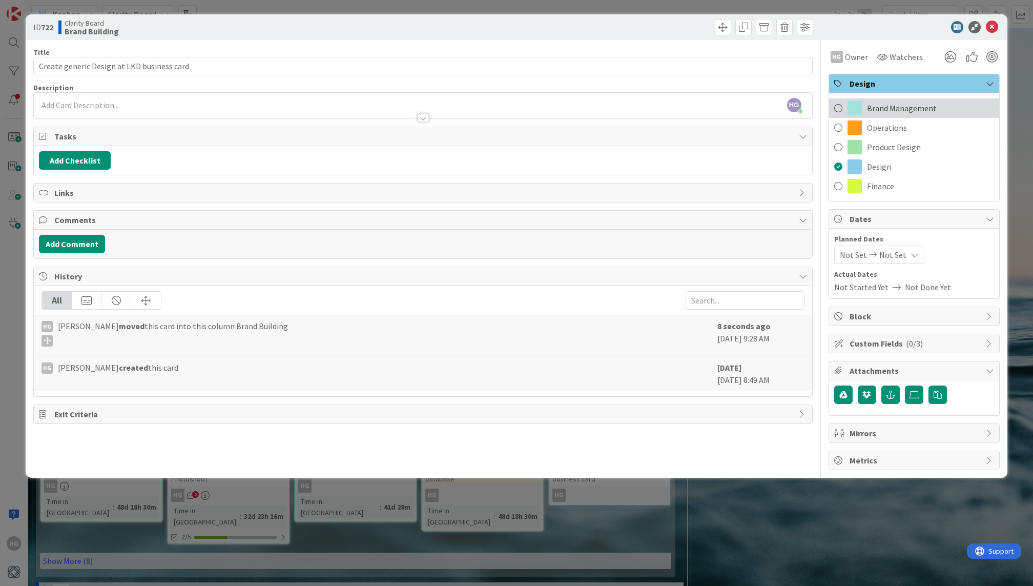
click at [879, 111] on span "Brand Management" at bounding box center [902, 108] width 70 height 12
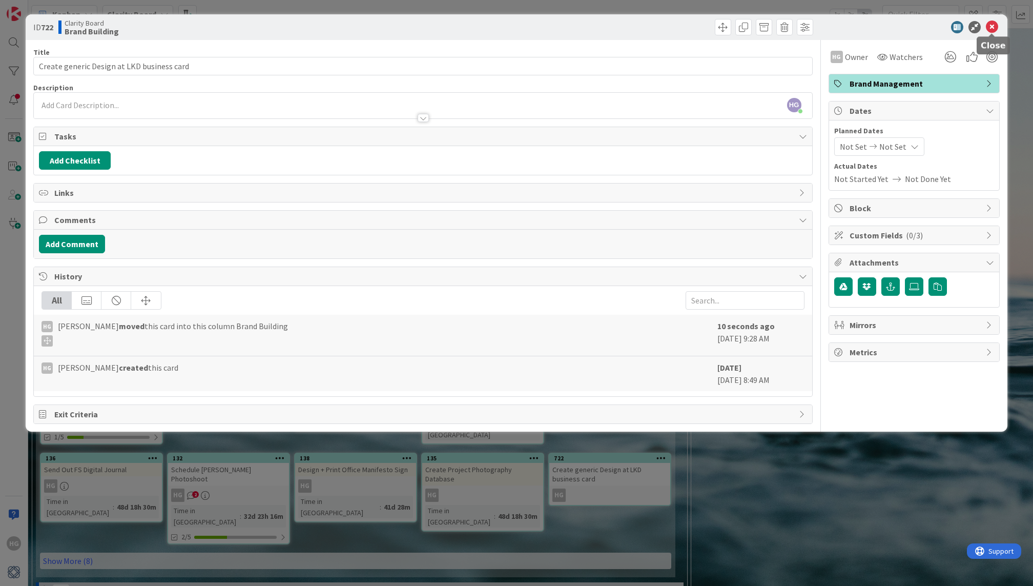
click at [992, 26] on icon at bounding box center [992, 27] width 12 height 12
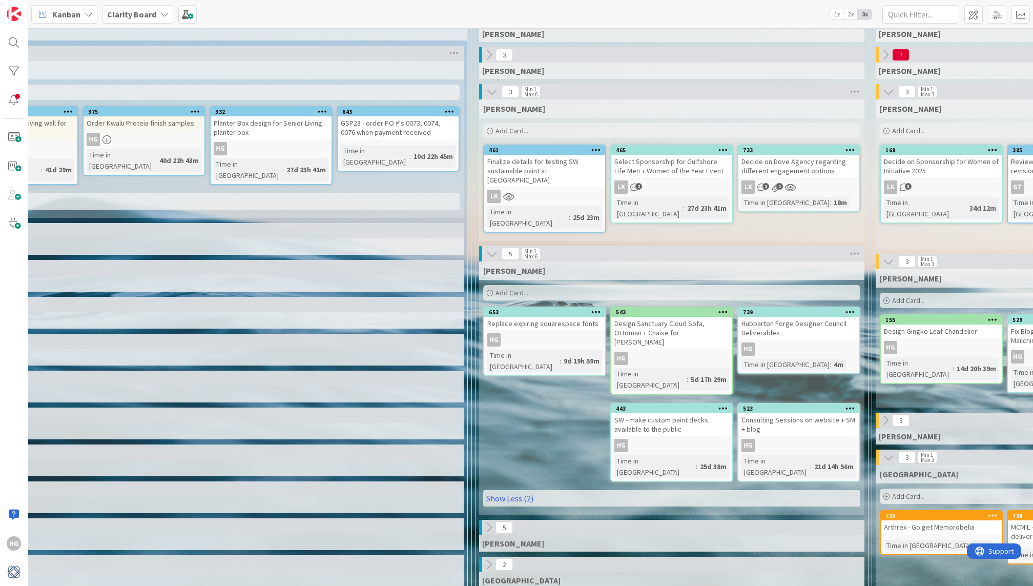
scroll to position [68, 220]
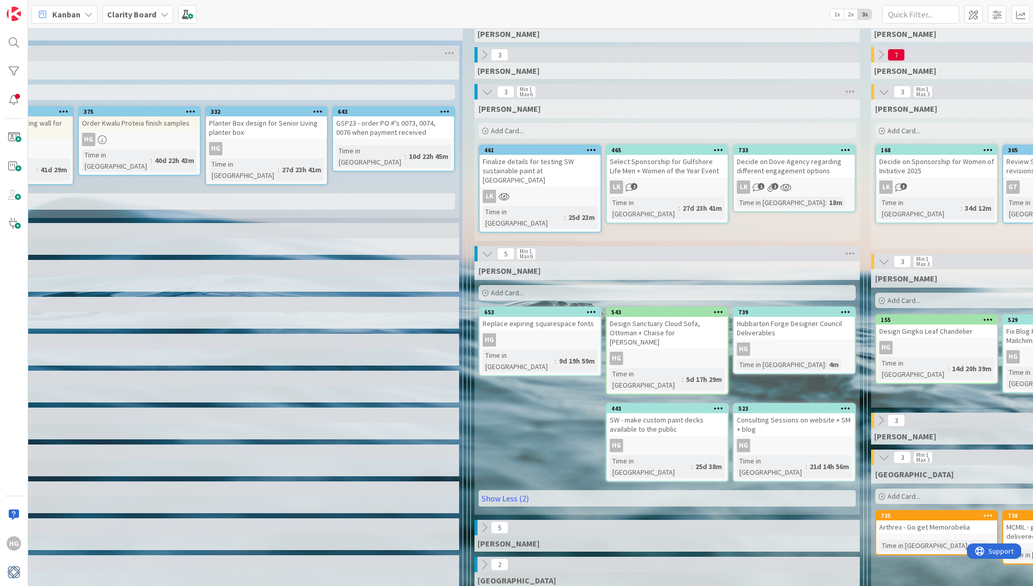
click at [629, 289] on div "Add Card..." at bounding box center [667, 292] width 377 height 15
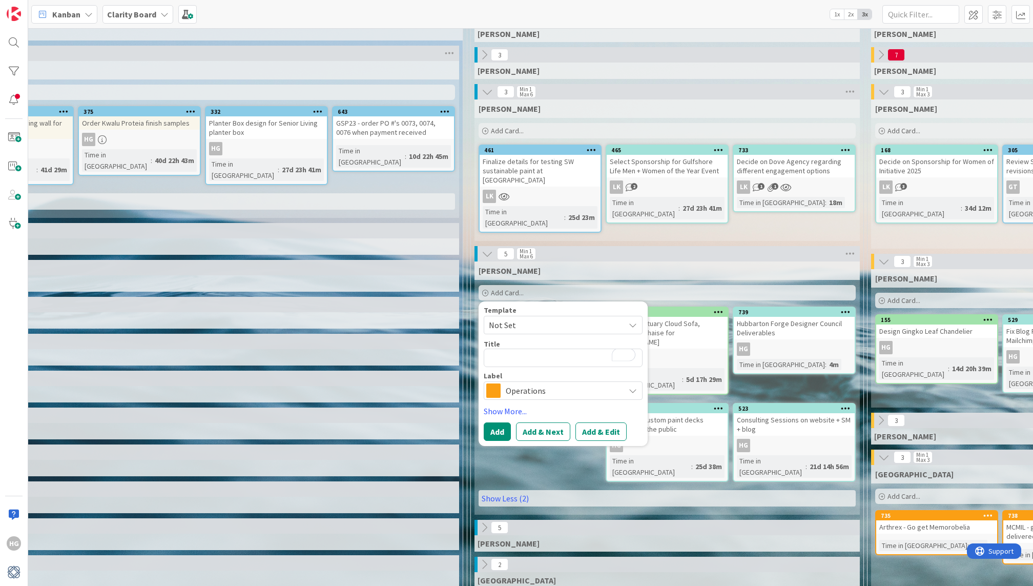
click at [503, 382] on div "Operations" at bounding box center [563, 390] width 159 height 18
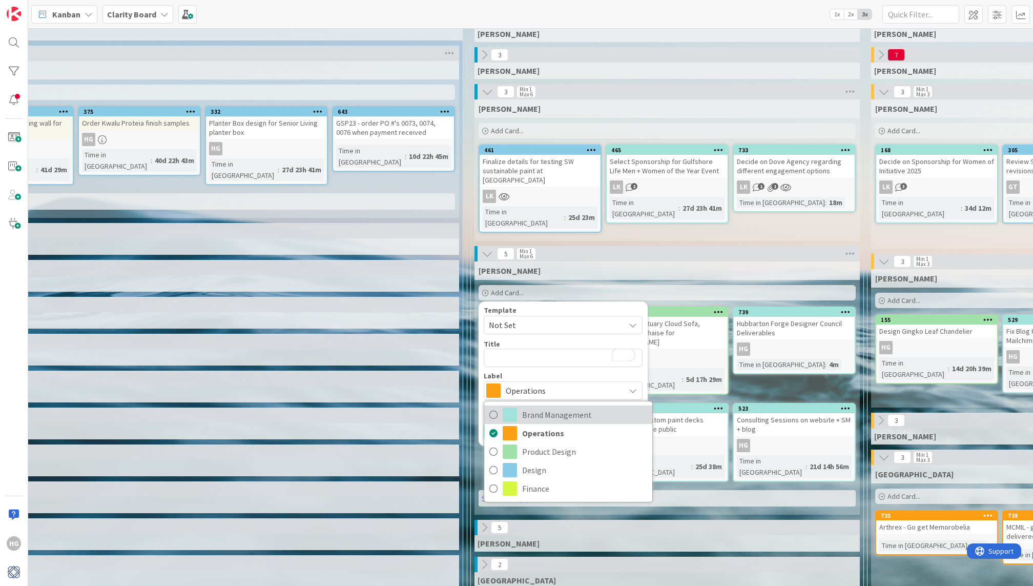
click at [505, 415] on span at bounding box center [510, 414] width 14 height 14
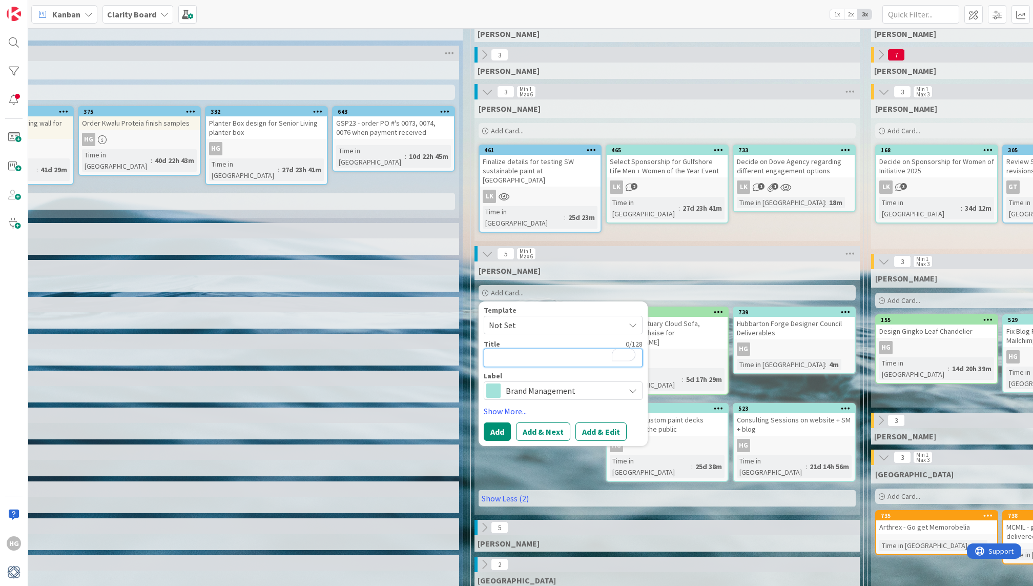
click at [521, 357] on textarea "To enrich screen reader interactions, please activate Accessibility in Grammarl…" at bounding box center [563, 357] width 159 height 18
type textarea "x"
type textarea "A"
type textarea "x"
type textarea "Ac"
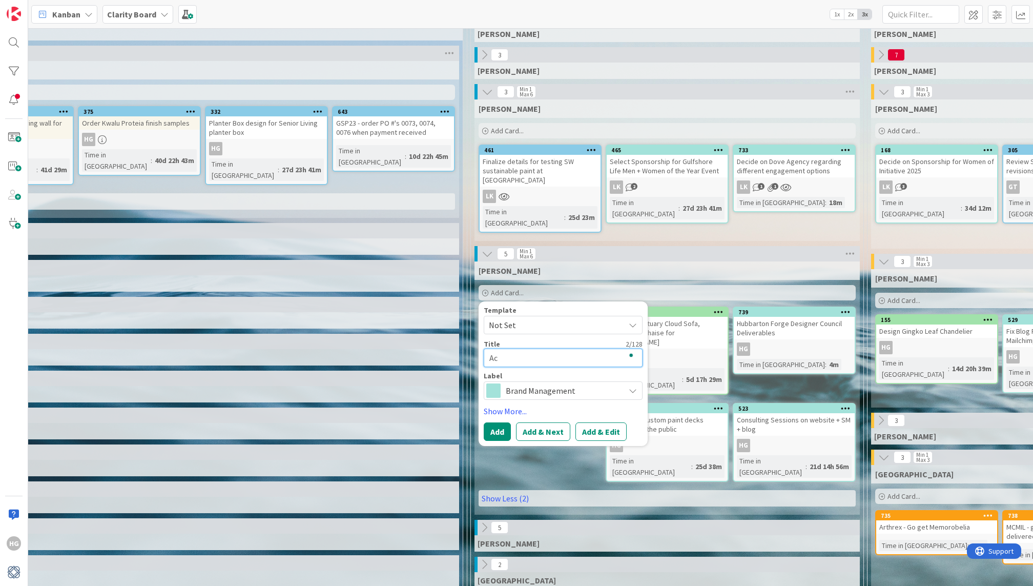
type textarea "x"
type textarea "A"
type textarea "x"
type textarea "S"
type textarea "x"
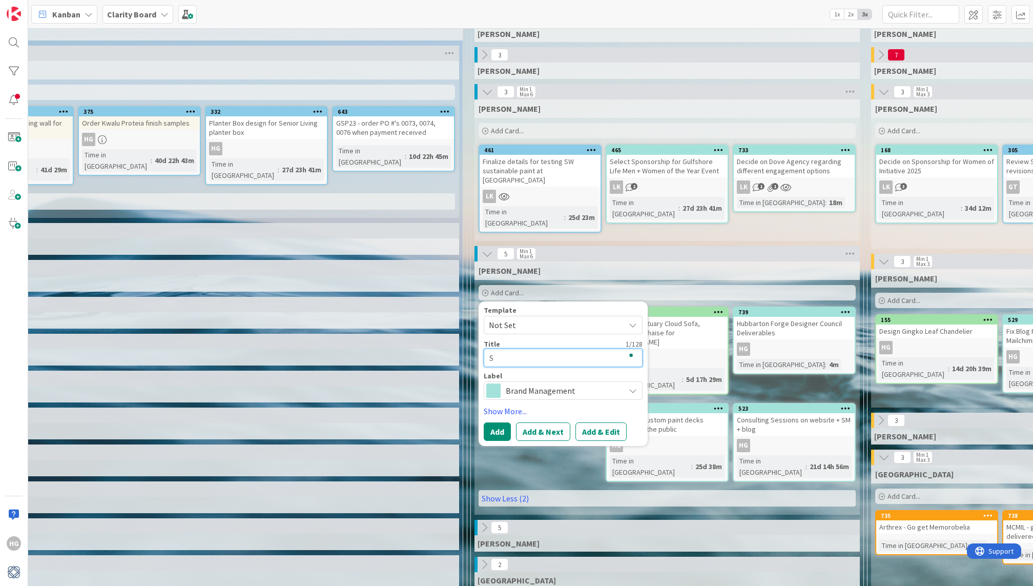
type textarea "Sc"
type textarea "x"
type textarea "Sch"
type textarea "x"
type textarea "Sche"
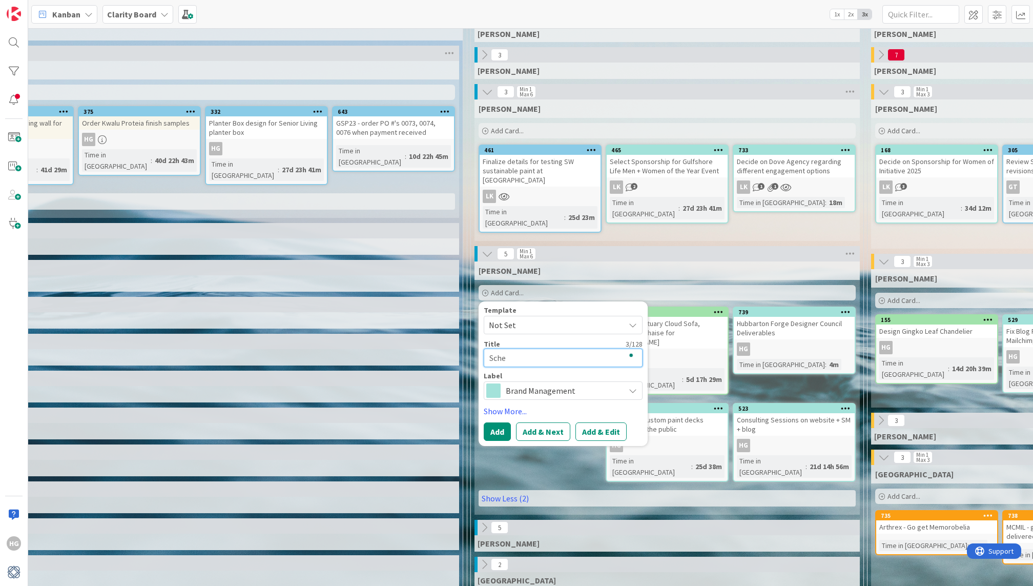
type textarea "x"
type textarea "Sched"
type textarea "x"
type textarea "Schedu"
type textarea "x"
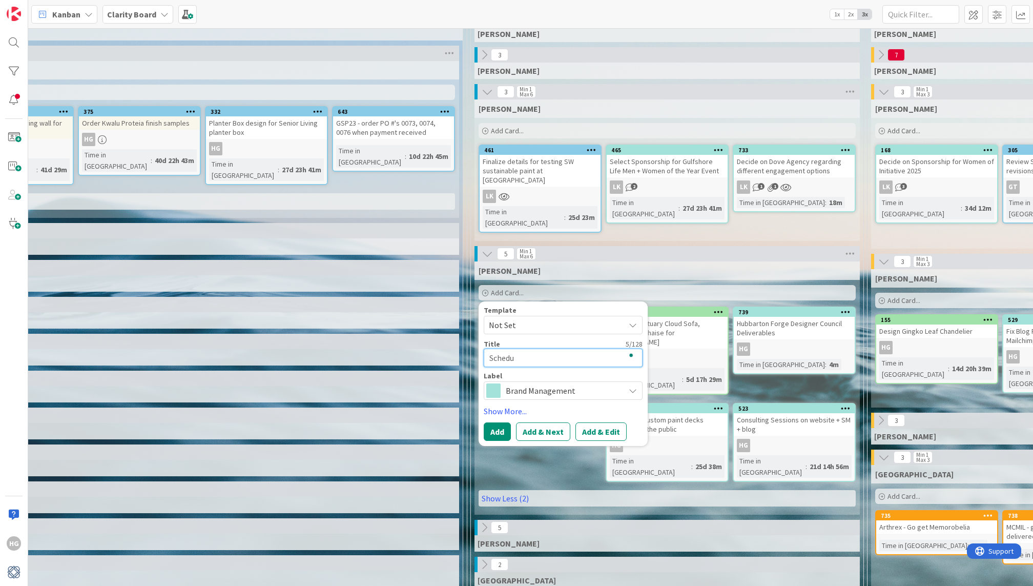
type textarea "Schedul"
type textarea "x"
type textarea "Schedule"
type textarea "x"
type textarea "Schedule"
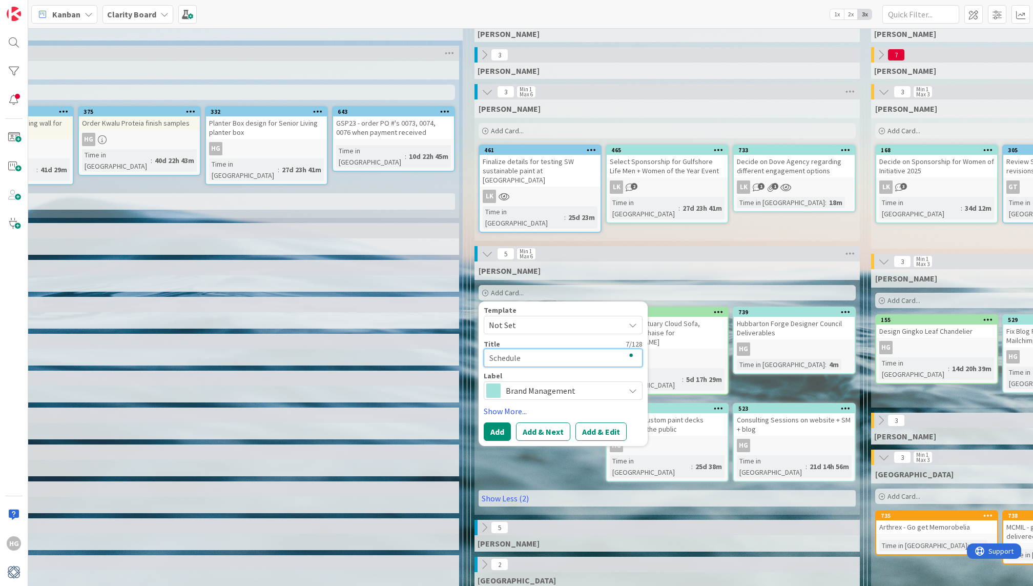
type textarea "x"
type textarea "Schedule f"
type textarea "x"
type textarea "Schedule fo"
type textarea "x"
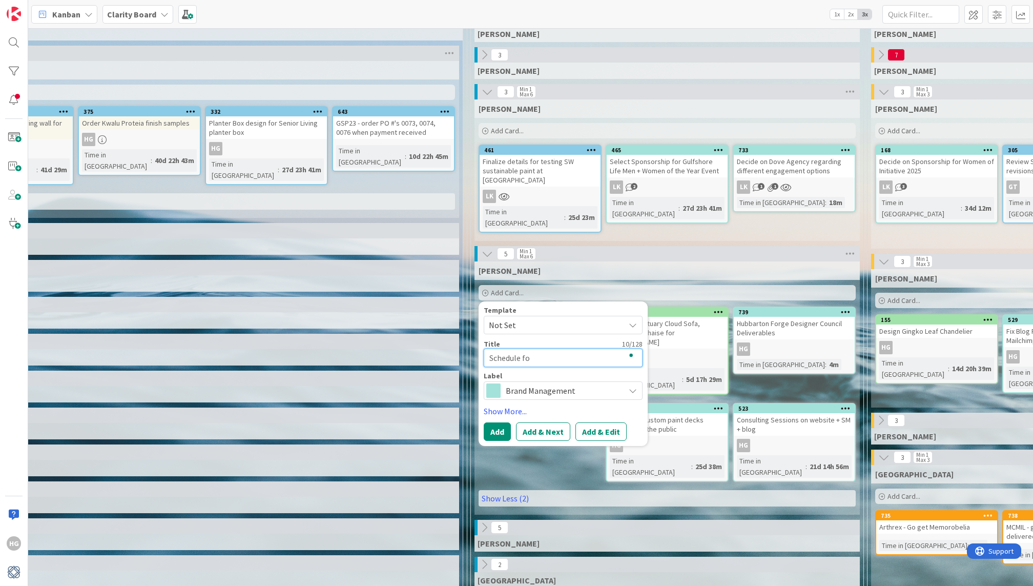
type textarea "Schedule for"
type textarea "x"
type textarea "Schedule for"
type textarea "x"
type textarea "Schedule for K"
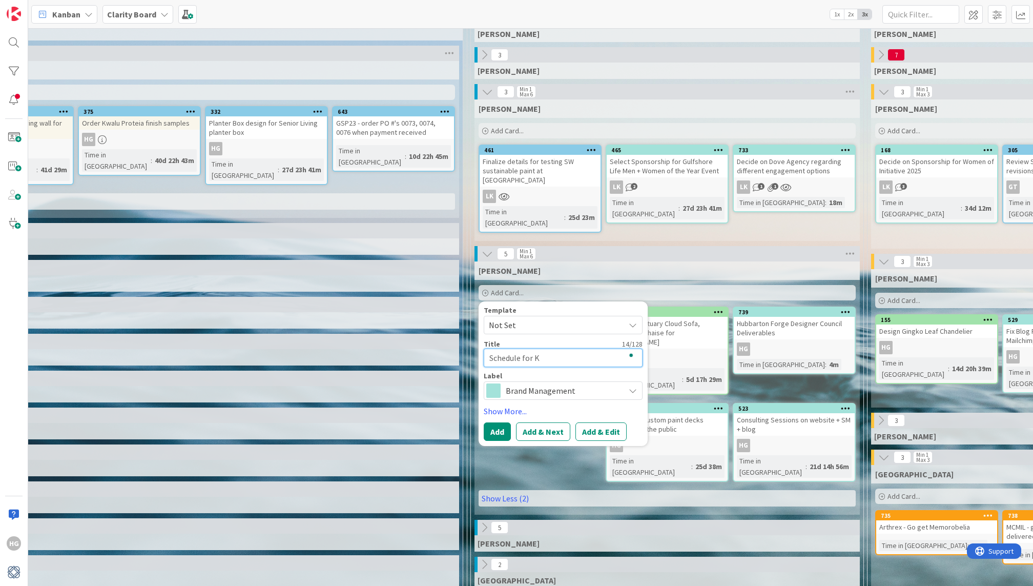
type textarea "x"
type textarea "Schedule for KB"
type textarea "x"
type textarea "Schedule for KBB"
type textarea "x"
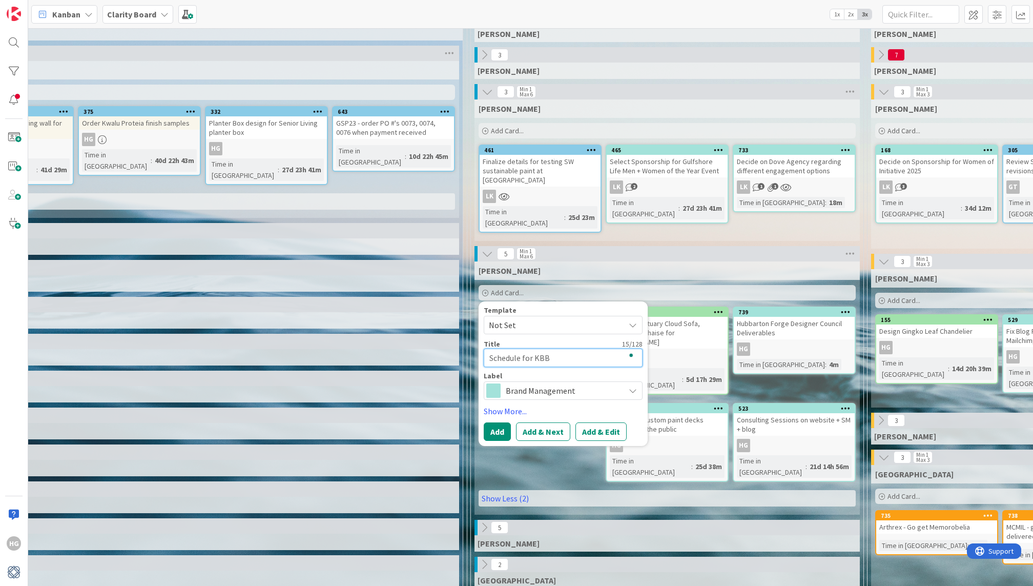
type textarea "Schedule for KBB"
type textarea "x"
type textarea "Schedule for KBB P"
type textarea "x"
type textarea "Schedule for KBB Po"
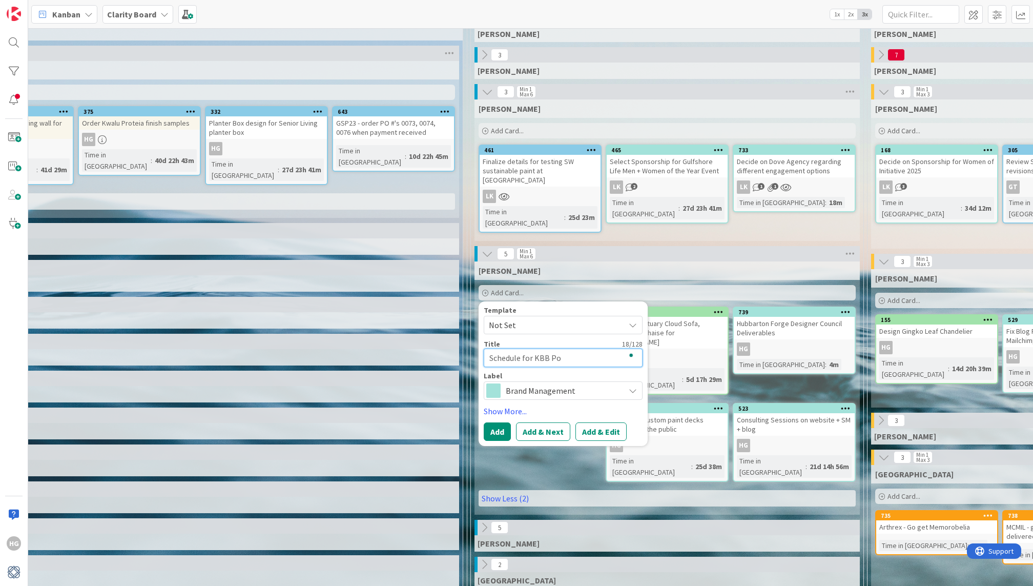
type textarea "x"
type textarea "Schedule for KBB Pod"
type textarea "x"
type textarea "Schedule for KBB Podc"
type textarea "x"
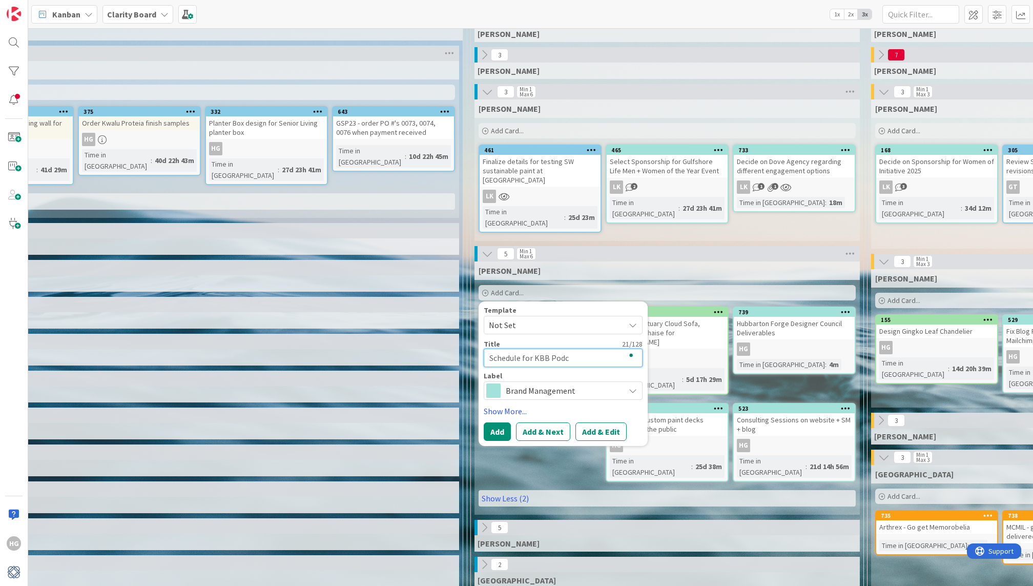
type textarea "Schedule for KBB Podca"
type textarea "x"
type textarea "Schedule for KBB Podcas"
type textarea "x"
type textarea "Schedule for KBB Podcast"
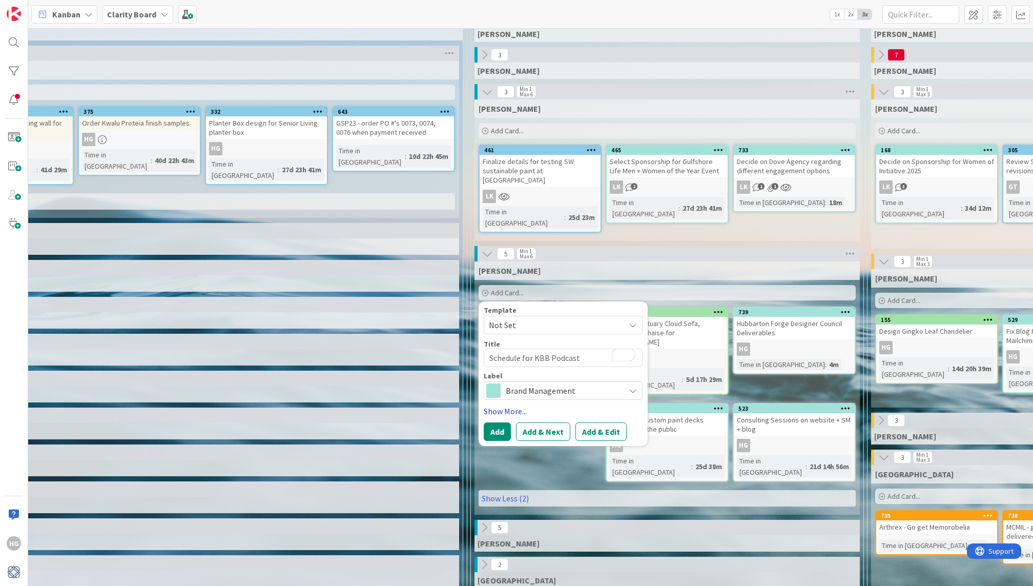
click at [502, 405] on link "Show More..." at bounding box center [563, 411] width 159 height 12
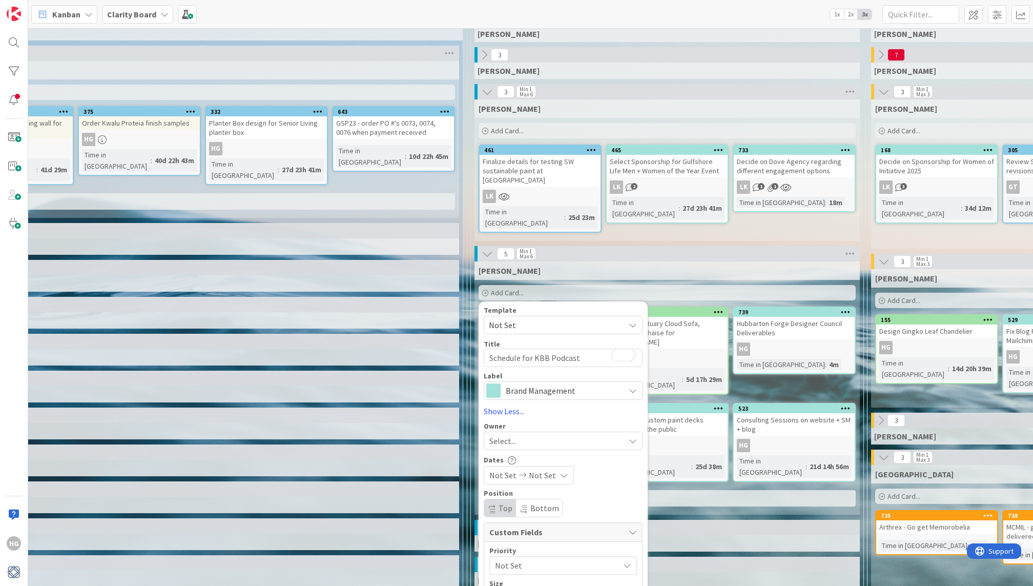
click at [501, 441] on span "Select..." at bounding box center [502, 441] width 27 height 12
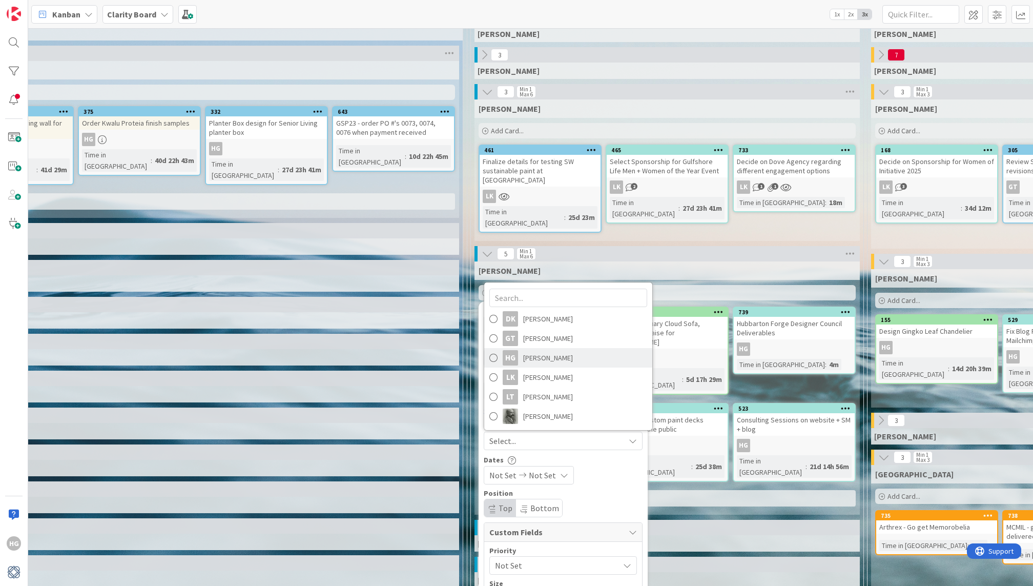
click at [567, 358] on link "HG [PERSON_NAME]" at bounding box center [568, 357] width 168 height 19
type textarea "x"
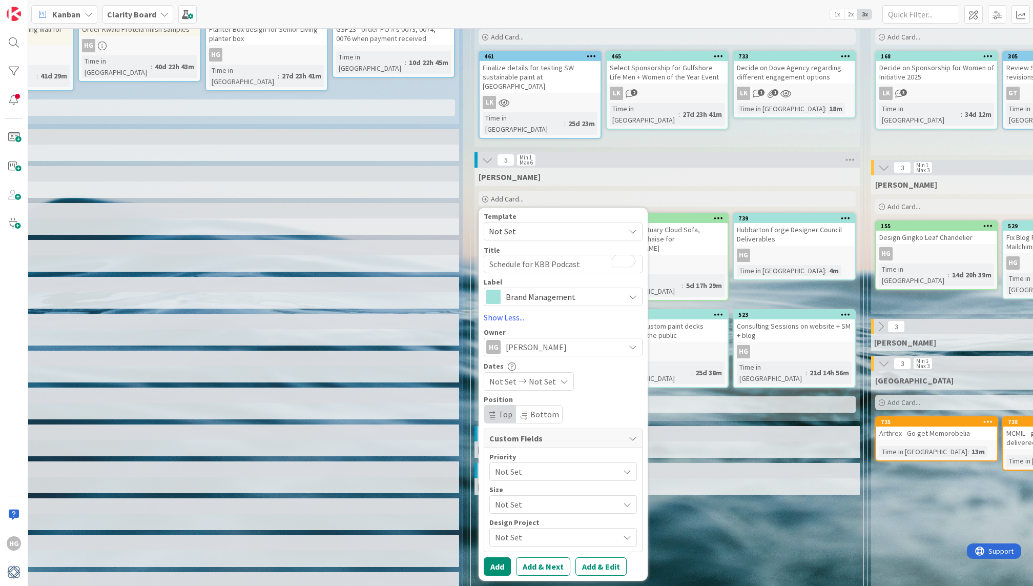
scroll to position [183, 220]
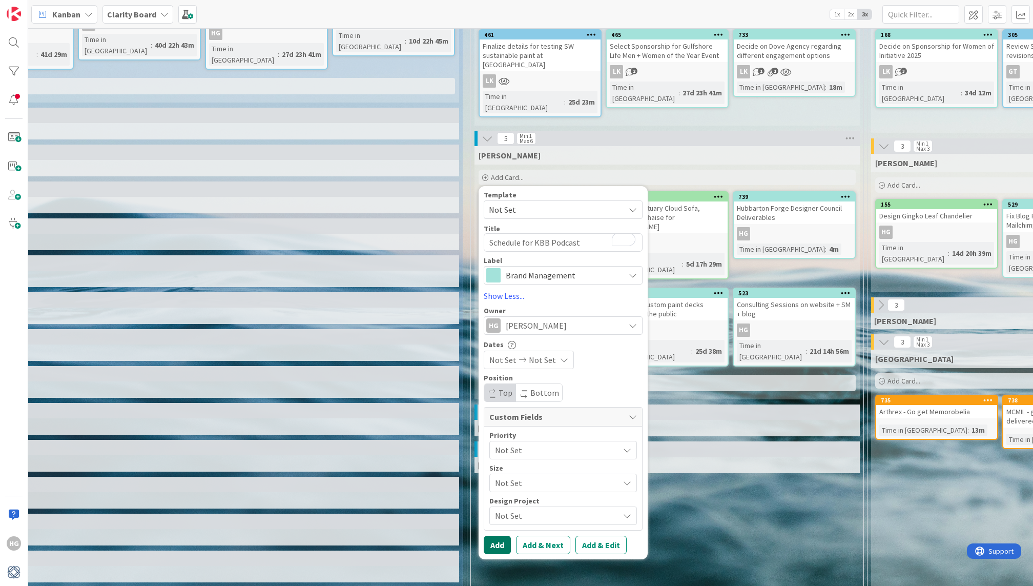
click at [489, 538] on button "Add" at bounding box center [497, 545] width 27 height 18
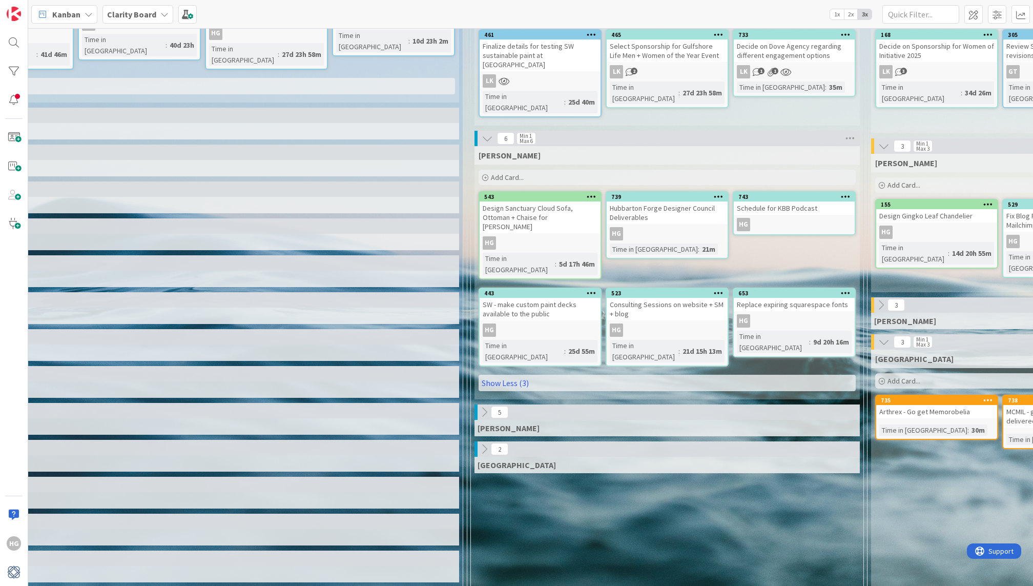
click at [777, 201] on div "Schedule for KBB Podcast" at bounding box center [794, 207] width 121 height 13
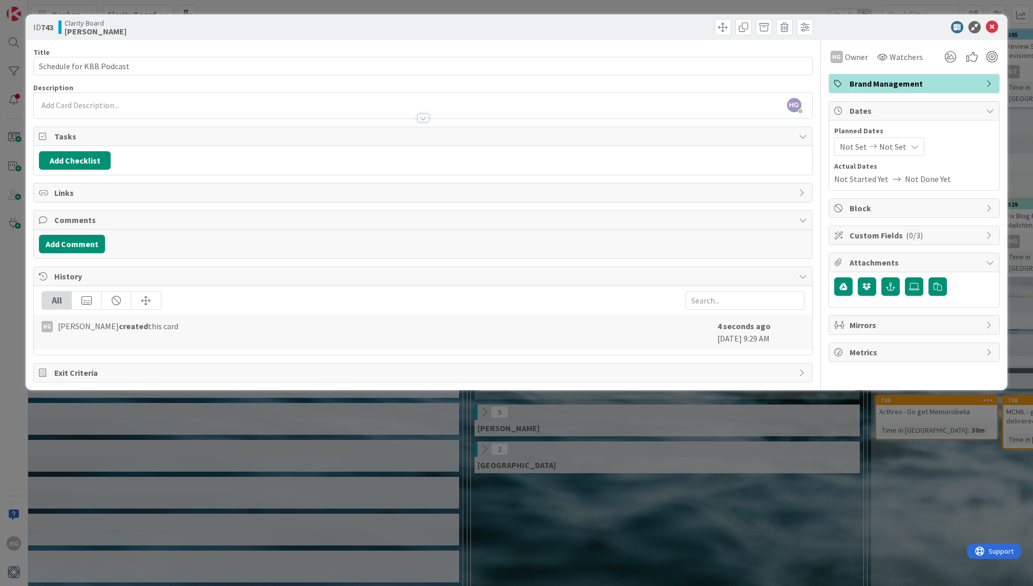
click at [204, 114] on div at bounding box center [423, 113] width 778 height 11
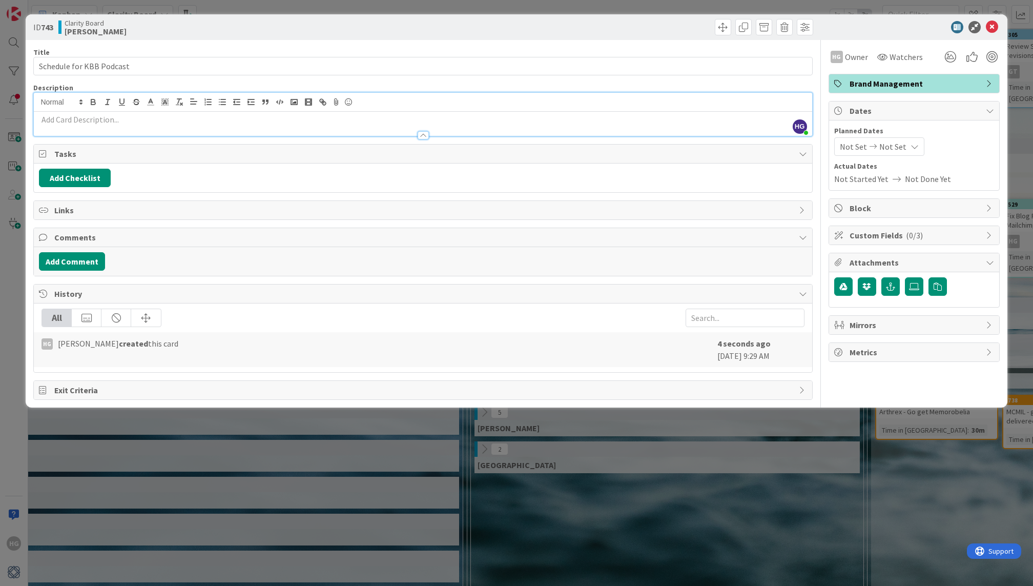
click at [206, 114] on p at bounding box center [423, 120] width 768 height 12
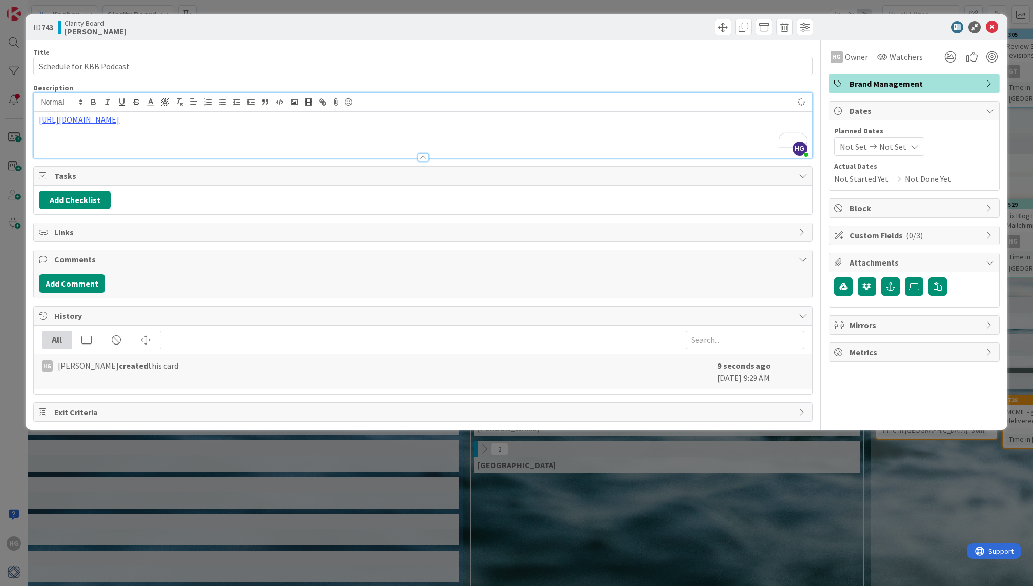
click at [994, 21] on icon at bounding box center [992, 27] width 12 height 12
